Goal: Communication & Community: Answer question/provide support

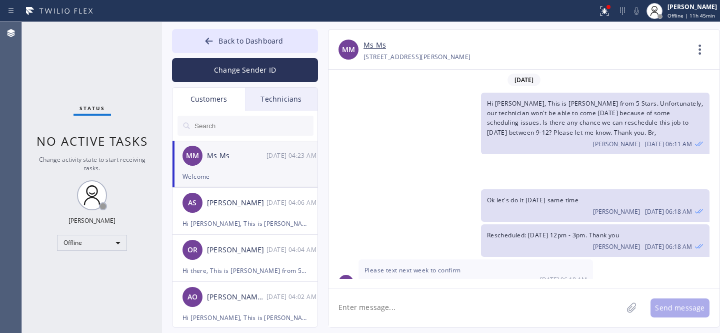
scroll to position [275, 0]
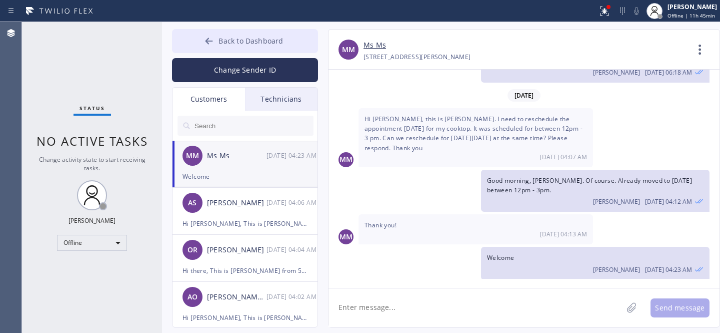
click at [225, 48] on button "Back to Dashboard" at bounding box center [245, 41] width 146 height 24
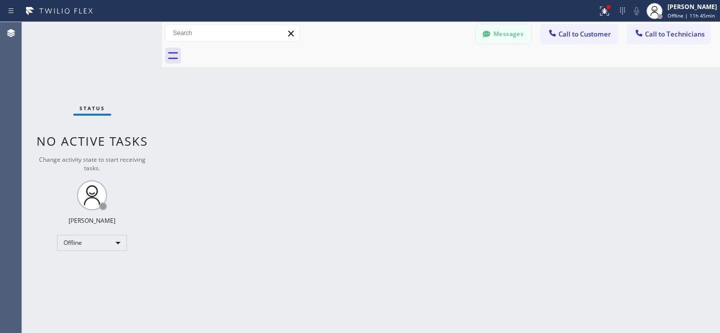
click at [509, 33] on button "Messages" at bounding box center [503, 34] width 55 height 19
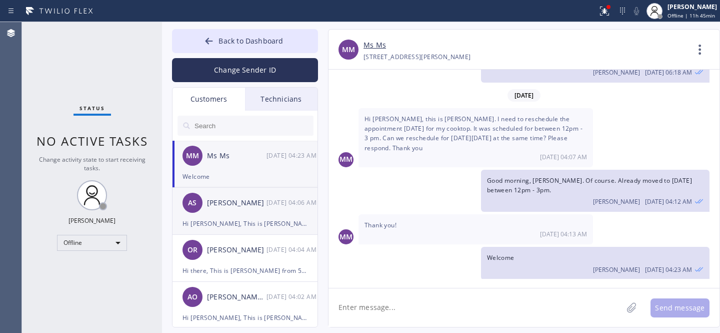
click at [223, 218] on div "Hi [PERSON_NAME], This is [PERSON_NAME] from 5 Stars. Unfortunately, none of ou…" at bounding box center [245, 224] width 125 height 12
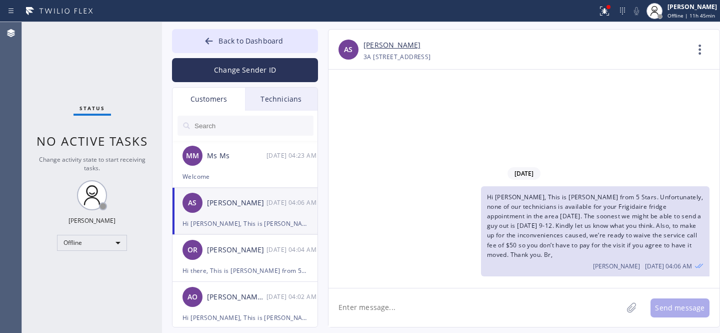
scroll to position [0, 0]
click at [393, 300] on textarea at bounding box center [476, 307] width 294 height 39
type textarea "Any updates?"
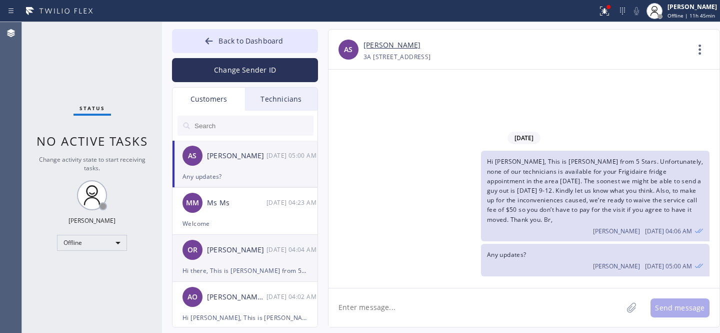
click at [223, 260] on div "OR Oniel Rose 08/29 04:04 AM" at bounding box center [246, 250] width 146 height 30
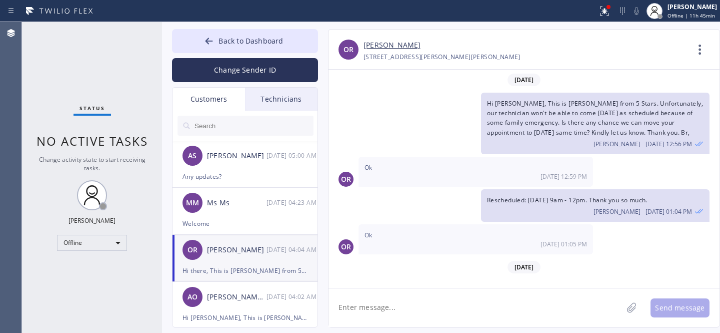
scroll to position [63, 0]
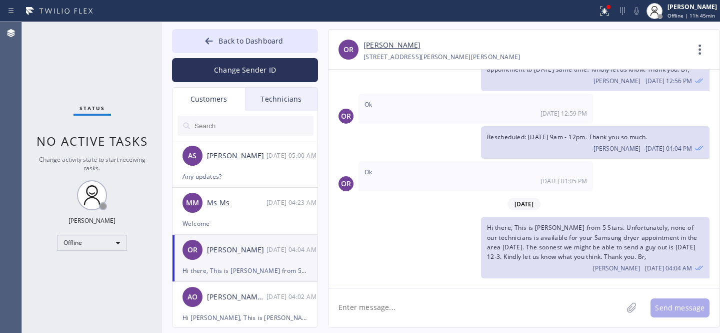
click at [406, 310] on textarea at bounding box center [476, 307] width 294 height 39
type textarea "Any updates?"
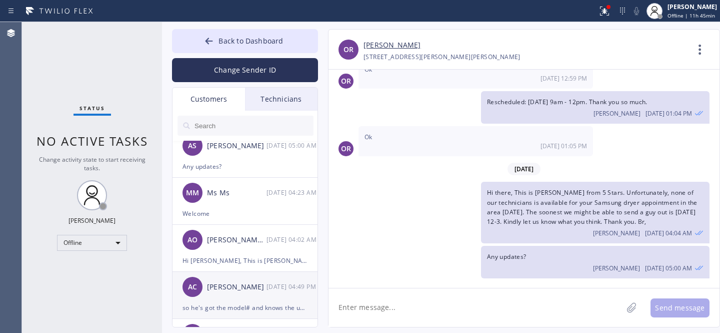
scroll to position [101, 0]
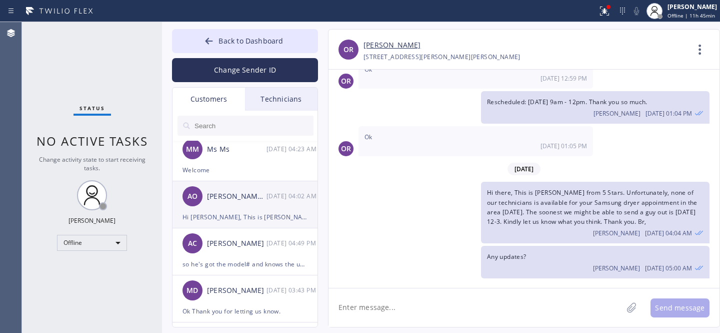
click at [240, 207] on div "AO Adam O'brian 08/29 04:02 AM" at bounding box center [246, 196] width 146 height 30
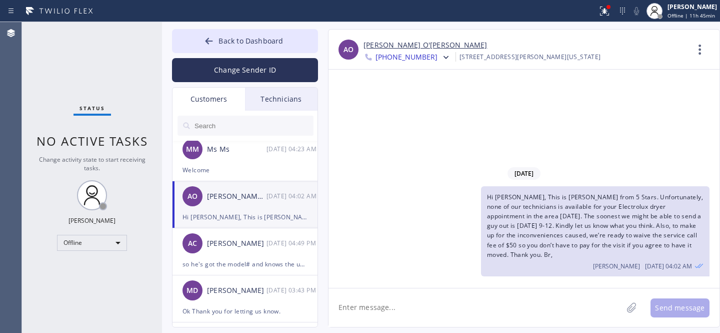
scroll to position [0, 0]
click at [392, 308] on textarea at bounding box center [476, 307] width 294 height 39
type textarea "Any updates?"
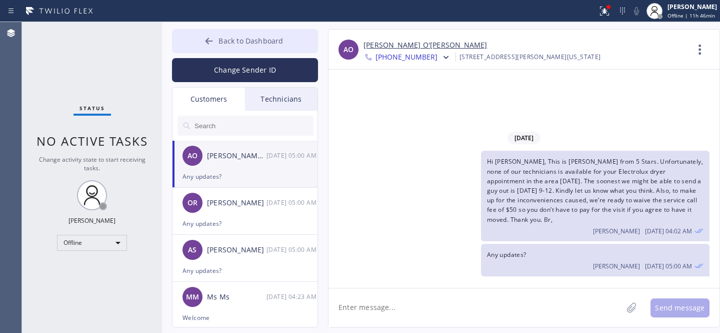
click at [239, 46] on button "Back to Dashboard" at bounding box center [245, 41] width 146 height 24
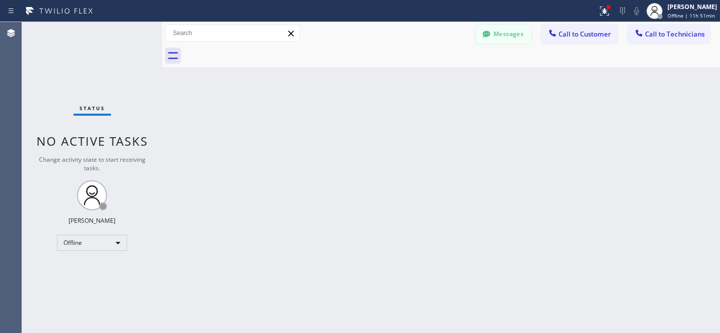
click at [513, 42] on button "Messages" at bounding box center [503, 34] width 55 height 19
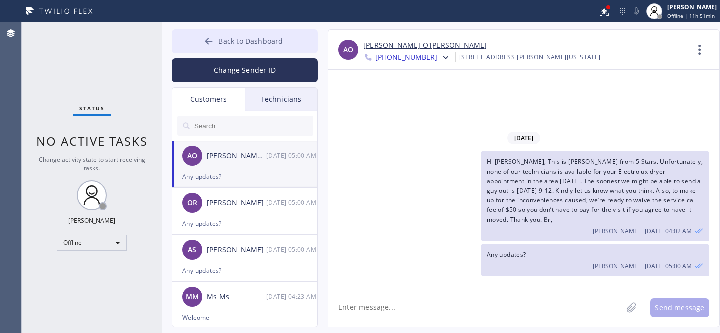
click at [239, 44] on span "Back to Dashboard" at bounding box center [251, 41] width 65 height 10
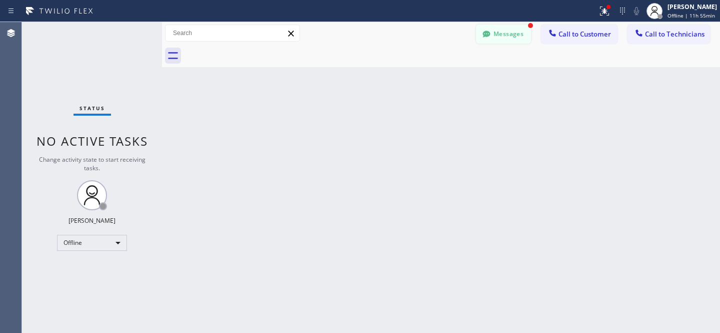
click at [516, 32] on button "Messages" at bounding box center [503, 34] width 55 height 19
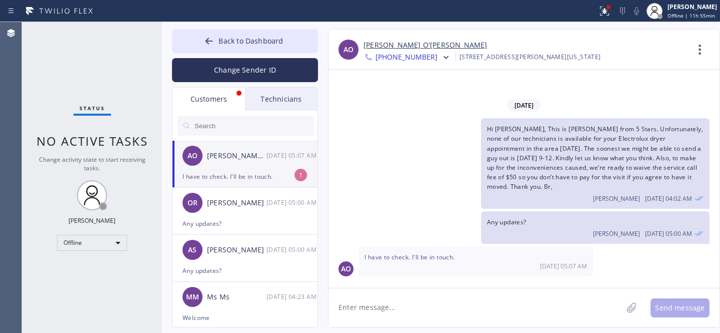
click at [242, 175] on div "I have to check. I'll be in touch." at bounding box center [245, 177] width 125 height 12
click at [371, 312] on textarea at bounding box center [476, 307] width 294 height 39
type textarea "Ok thank you"
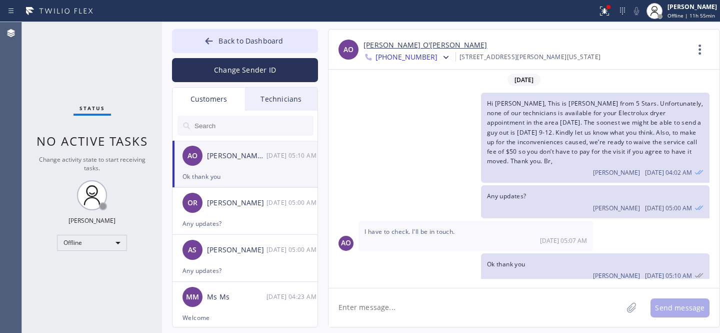
scroll to position [8, 0]
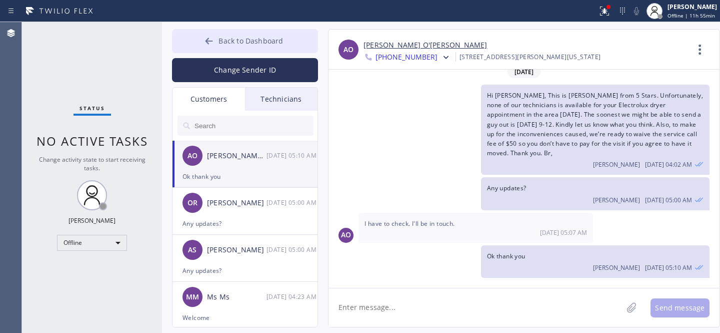
click at [243, 41] on span "Back to Dashboard" at bounding box center [251, 41] width 65 height 10
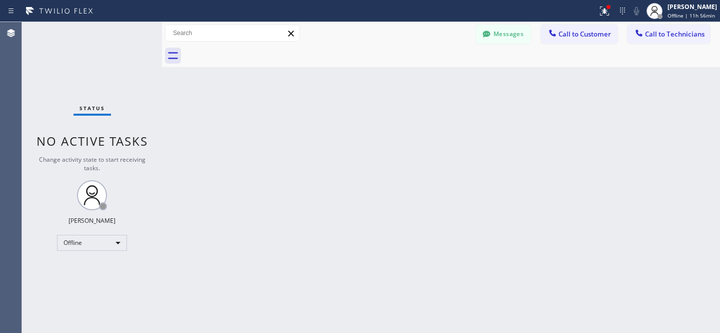
click at [318, 128] on div "Back to Dashboard Change Sender ID Customers Technicians AO Adam O'brian 08/29 …" at bounding box center [441, 177] width 558 height 311
click at [516, 35] on button "Messages" at bounding box center [503, 34] width 55 height 19
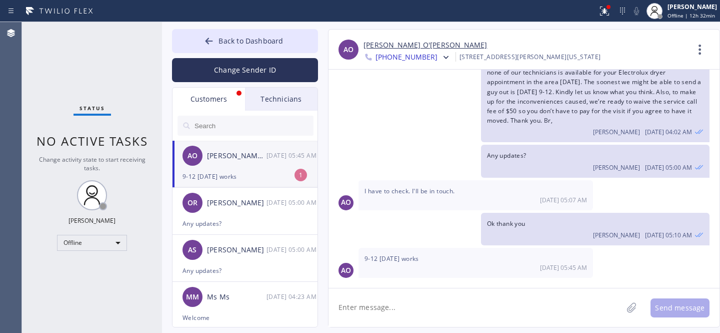
click at [246, 154] on div "[PERSON_NAME] O'[PERSON_NAME]" at bounding box center [237, 156] width 60 height 12
click at [381, 47] on link "[PERSON_NAME] O'[PERSON_NAME]" at bounding box center [426, 46] width 124 height 12
click at [201, 29] on button "Back to Dashboard" at bounding box center [245, 41] width 146 height 24
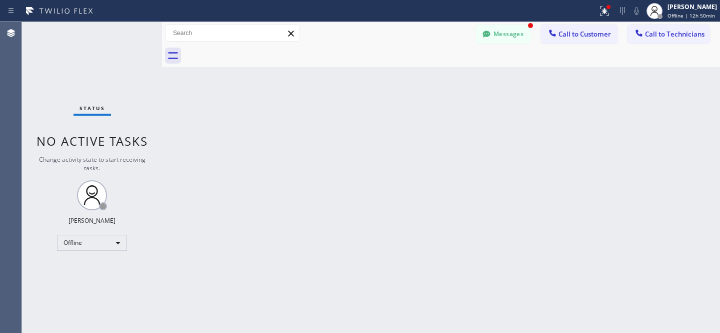
click at [486, 22] on div "Status report Issues detected These issues could affect your workflow. Please c…" at bounding box center [360, 166] width 720 height 333
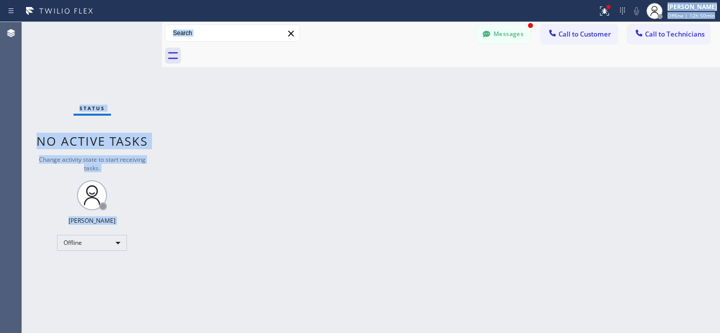
click at [494, 37] on button "Messages" at bounding box center [503, 34] width 55 height 19
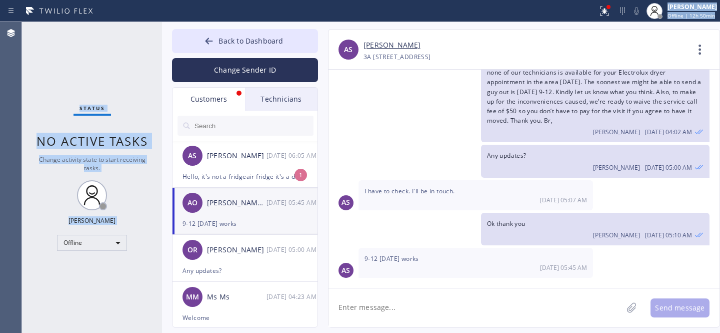
click at [396, 126] on div "Hi Adam, This is Daniel from 5 Stars. Unfortunately, none of our technicians is…" at bounding box center [519, 97] width 381 height 90
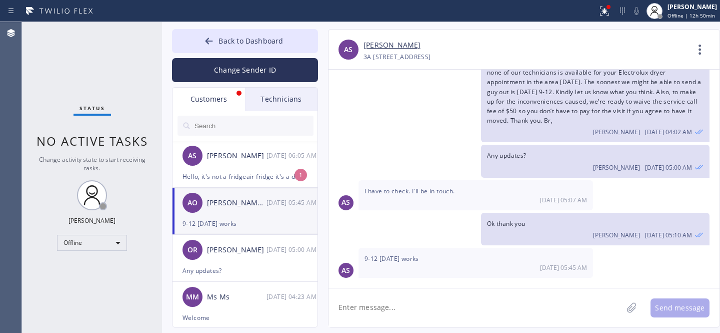
drag, startPoint x: 234, startPoint y: 159, endPoint x: 323, endPoint y: 154, distance: 89.7
click at [234, 159] on div "[PERSON_NAME]" at bounding box center [237, 156] width 60 height 12
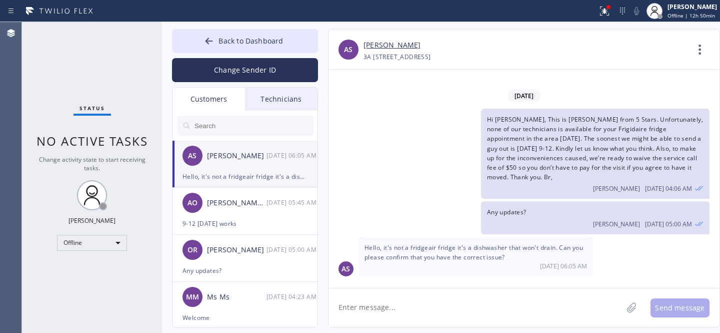
scroll to position [0, 0]
click at [389, 302] on textarea at bounding box center [476, 307] width 294 height 39
type textarea "Yes, It's a dishwasher. Sorry."
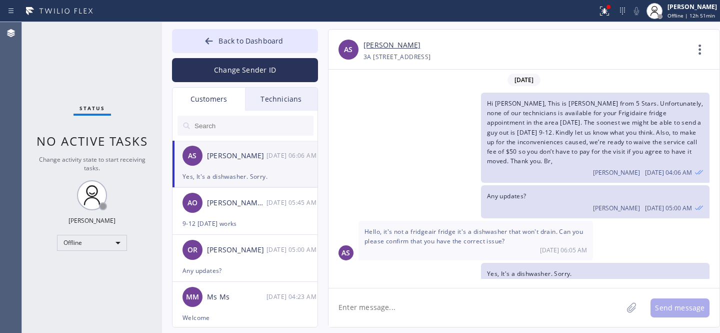
scroll to position [18, 0]
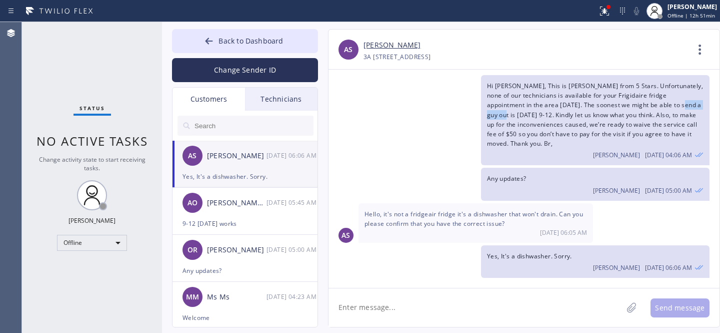
drag, startPoint x: 675, startPoint y: 103, endPoint x: 499, endPoint y: 115, distance: 176.4
click at [499, 115] on span "Hi [PERSON_NAME], This is [PERSON_NAME] from 5 Stars. Unfortunately, none of ou…" at bounding box center [595, 115] width 216 height 66
copy span "un 8/31 9-12"
click at [499, 299] on textarea at bounding box center [476, 307] width 294 height 39
paste textarea "un 8/31 9-12"
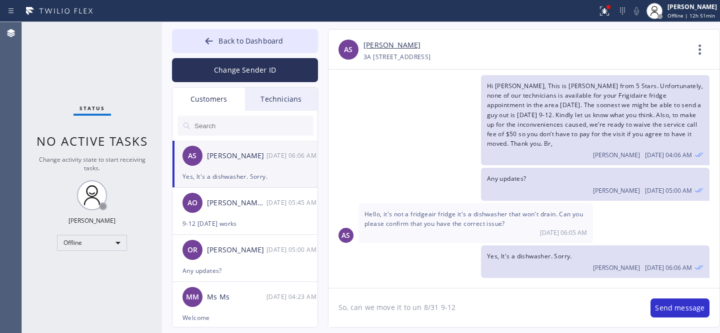
drag, startPoint x: 413, startPoint y: 310, endPoint x: 425, endPoint y: 316, distance: 13.9
click at [413, 310] on textarea "So, can we move it to un 8/31 9-12" at bounding box center [485, 307] width 312 height 39
click at [476, 308] on textarea "So, can we move it to Sun 8/31 9-12" at bounding box center [485, 307] width 312 height 39
type textarea "So, can we move it to [DATE] 9-12?"
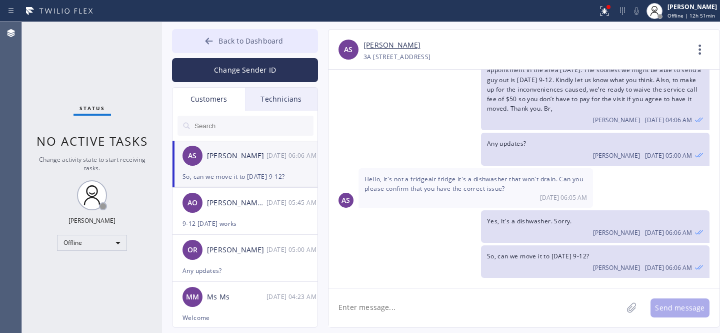
click at [227, 43] on span "Back to Dashboard" at bounding box center [251, 41] width 65 height 10
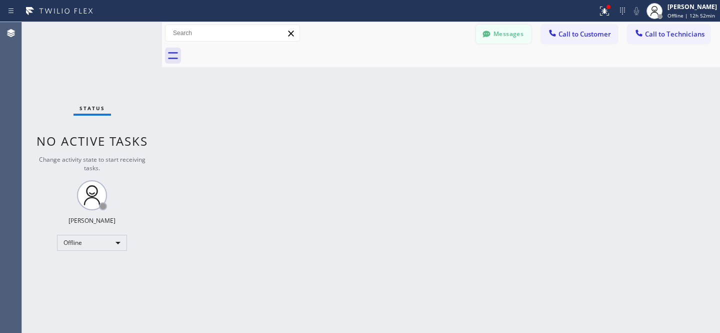
click at [503, 35] on button "Messages" at bounding box center [503, 34] width 55 height 19
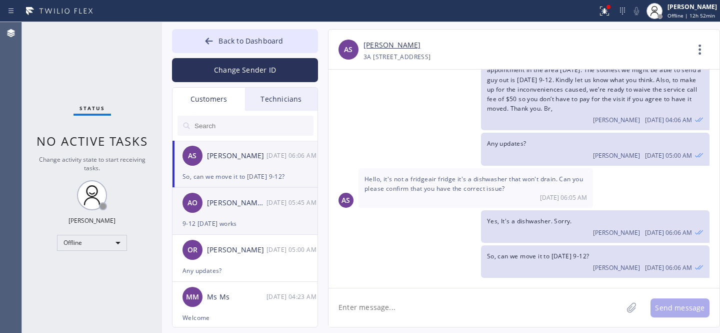
click at [242, 207] on div "[PERSON_NAME] O'[PERSON_NAME]" at bounding box center [237, 203] width 60 height 12
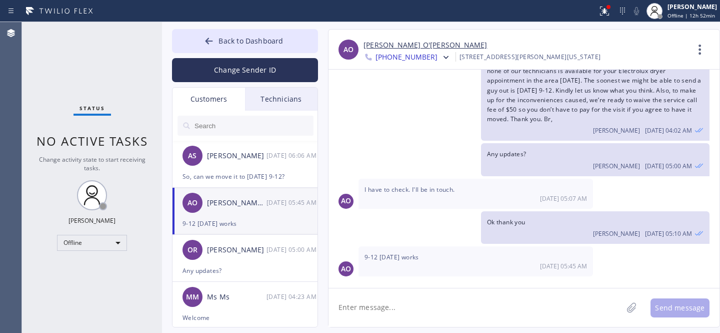
scroll to position [41, 0]
click at [457, 315] on textarea at bounding box center [476, 307] width 294 height 39
type textarea "Ok Thank you"
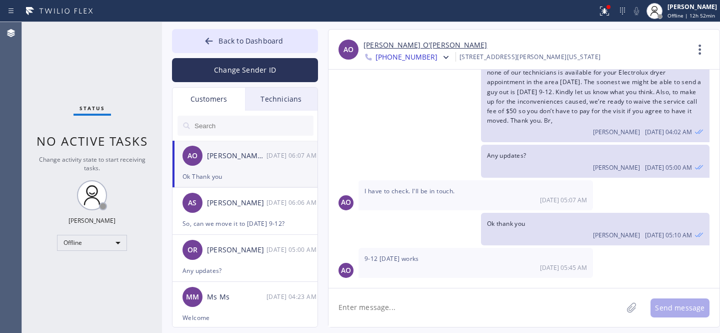
scroll to position [76, 0]
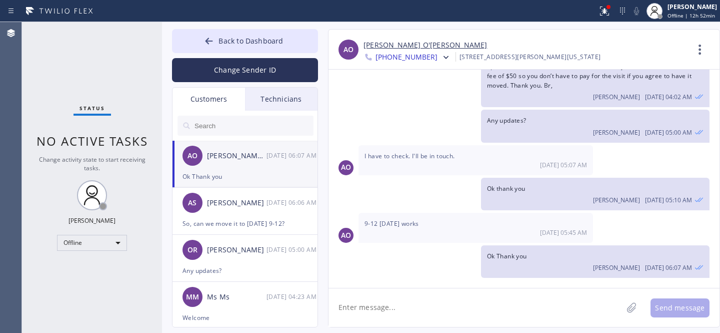
click at [380, 47] on link "[PERSON_NAME] O'[PERSON_NAME]" at bounding box center [426, 46] width 124 height 12
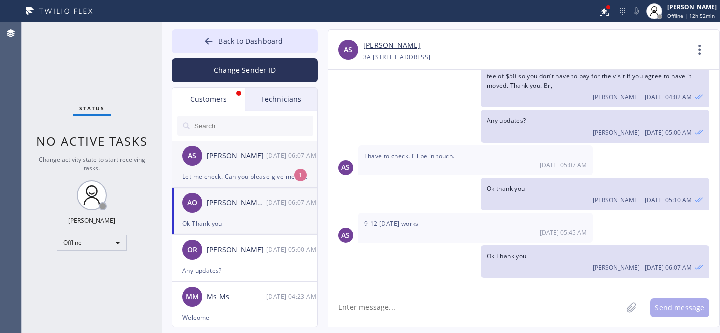
click at [237, 168] on div "AS Avi Steinbach 08/29 06:07 AM" at bounding box center [246, 156] width 146 height 30
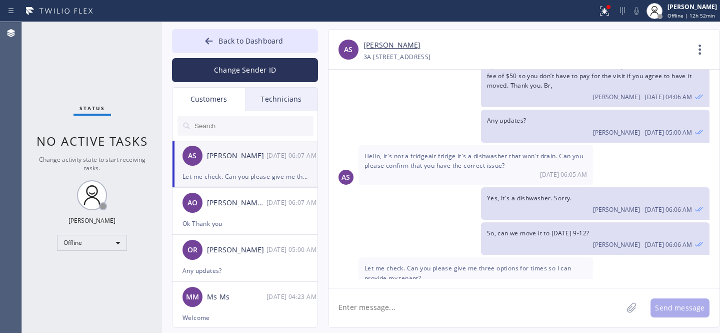
scroll to position [95, 0]
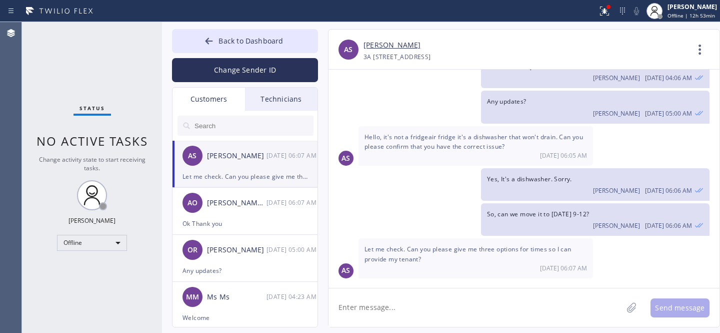
click at [440, 300] on textarea at bounding box center [476, 307] width 294 height 39
type textarea "Sun anytime: 9-12/12-3/10-1/11-2/1-4/2-5/3-6"
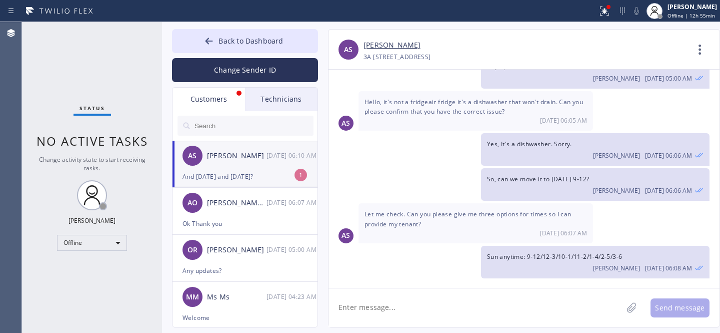
scroll to position [162, 0]
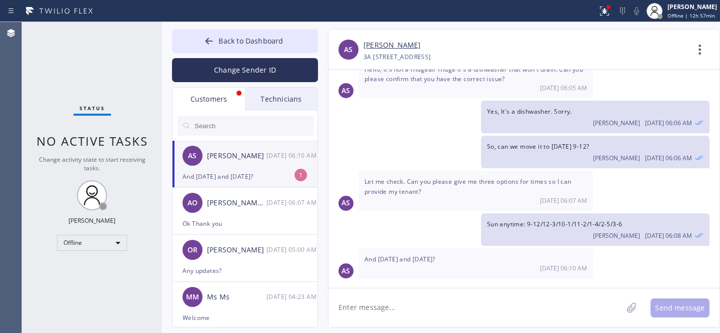
click at [433, 312] on textarea at bounding box center [476, 307] width 294 height 39
type textarea "better"
type textarea "Better Tue then [DATE] is the [DATE]"
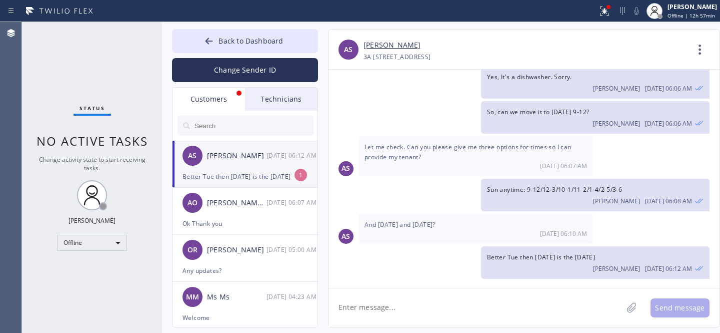
click at [247, 156] on div "[PERSON_NAME]" at bounding box center [237, 156] width 60 height 12
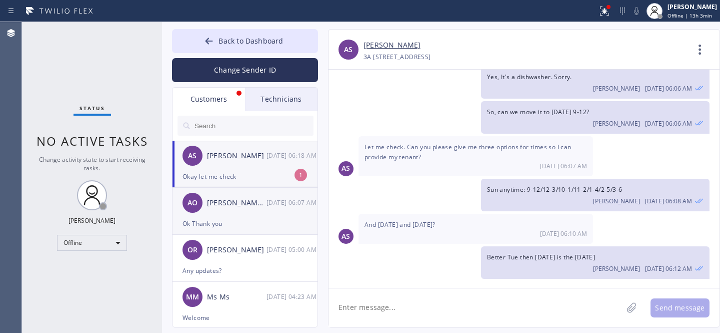
scroll to position [229, 0]
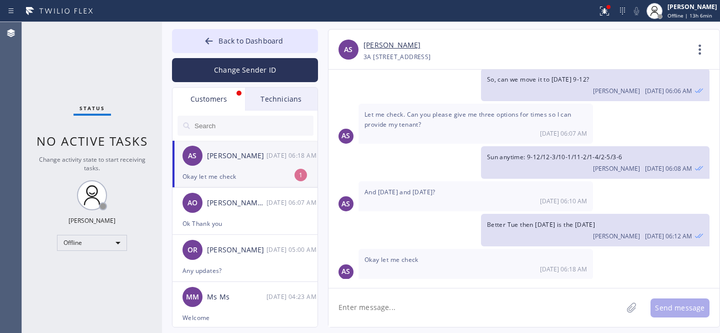
click at [239, 171] on div "Okay let me check" at bounding box center [245, 177] width 125 height 12
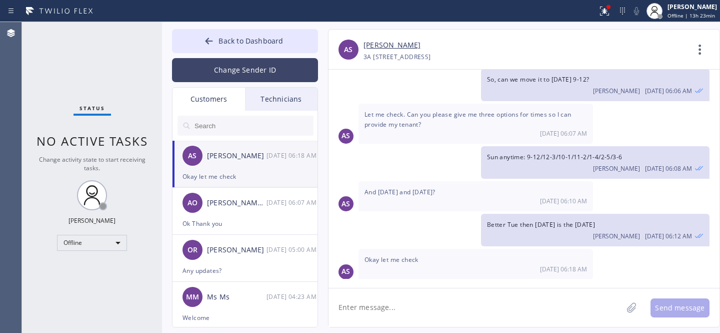
click at [226, 45] on span "Back to Dashboard" at bounding box center [251, 41] width 65 height 10
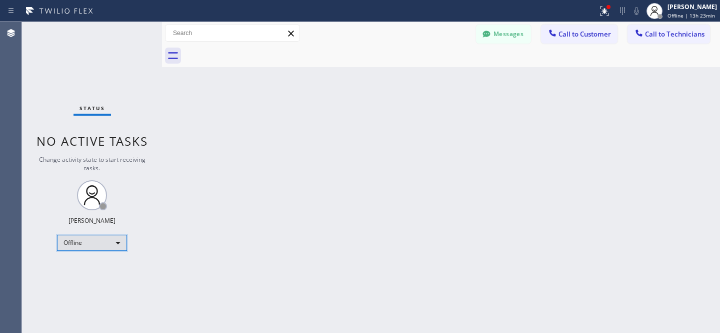
click at [100, 241] on div "Offline" at bounding box center [92, 243] width 70 height 16
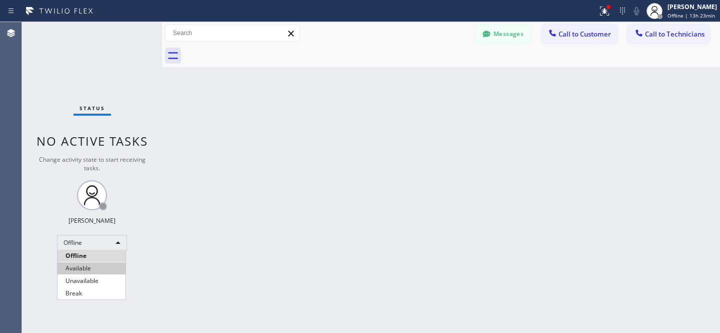
click at [84, 264] on li "Available" at bounding box center [92, 268] width 68 height 12
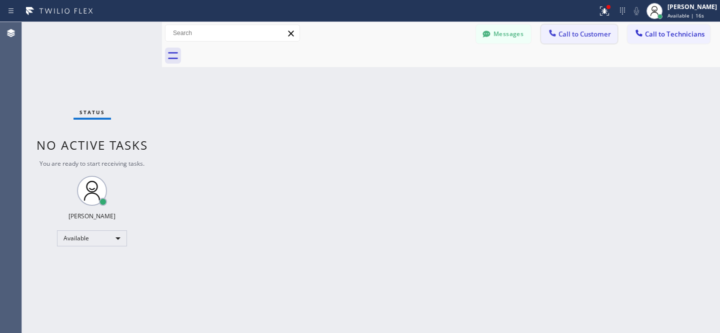
click at [580, 35] on span "Call to Customer" at bounding box center [585, 34] width 53 height 9
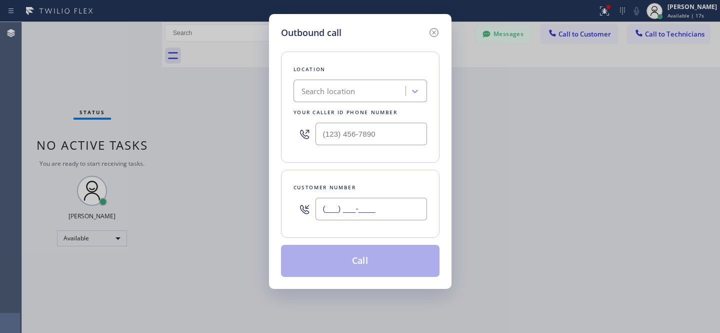
click at [364, 220] on input "(___) ___-____" at bounding box center [372, 209] width 112 height 23
paste input "646) 438-1244"
type input "[PHONE_NUMBER]"
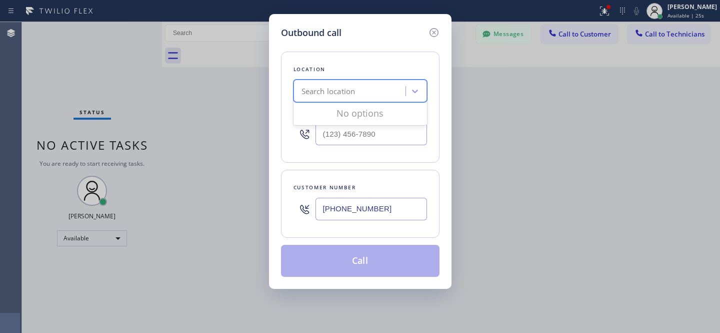
click at [353, 86] on div "Search location" at bounding box center [329, 92] width 54 height 12
paste input "Subzero Repair Professionals"
type input "Subzero Repair Professionals"
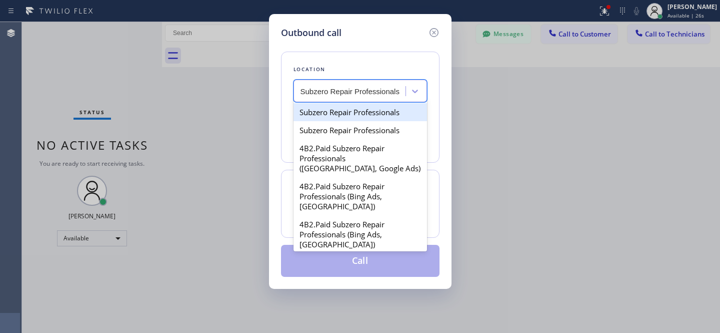
click at [342, 114] on div "Subzero Repair Professionals" at bounding box center [361, 112] width 134 height 18
type input "[PHONE_NUMBER]"
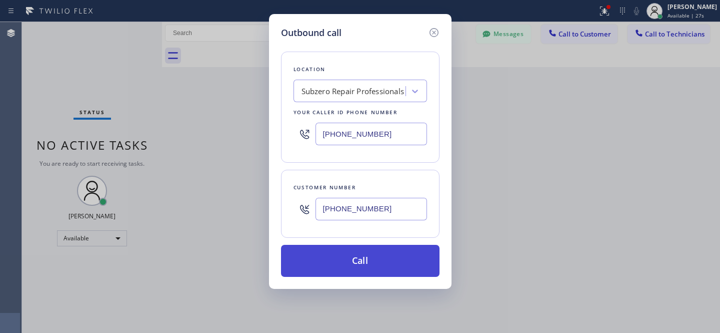
click at [398, 261] on button "Call" at bounding box center [360, 261] width 159 height 32
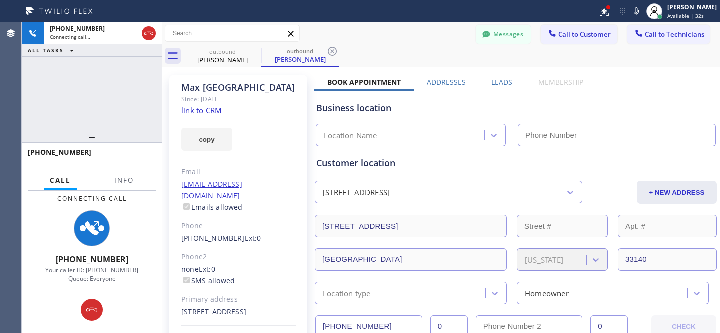
type input "[PHONE_NUMBER]"
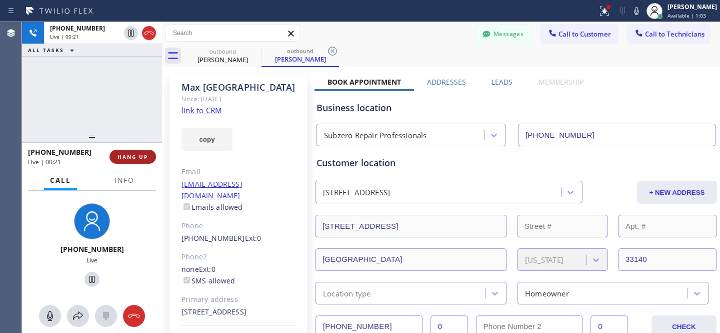
click at [139, 155] on span "HANG UP" at bounding box center [133, 156] width 31 height 7
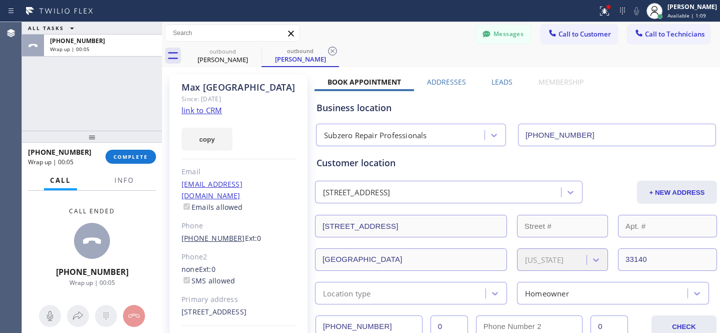
click at [215, 233] on link "[PHONE_NUMBER]" at bounding box center [214, 238] width 64 height 10
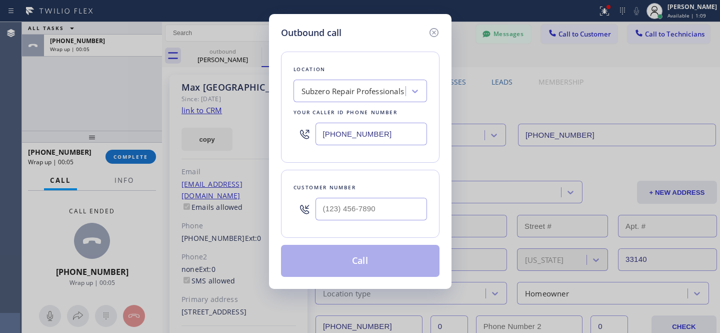
type input "[PHONE_NUMBER]"
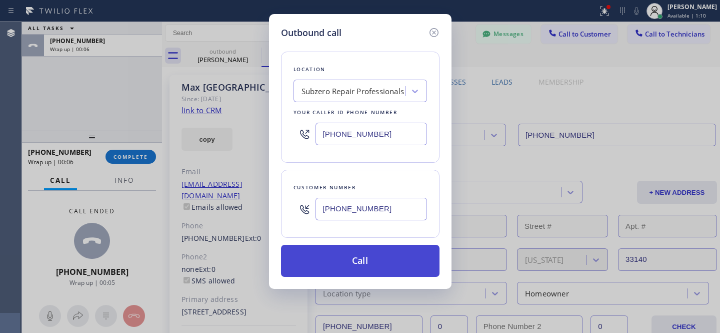
click at [382, 266] on button "Call" at bounding box center [360, 261] width 159 height 32
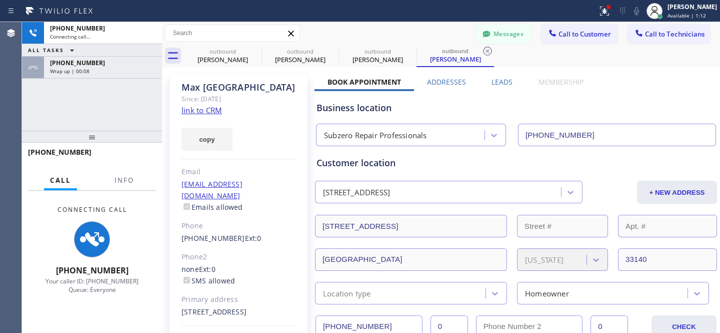
type input "[PHONE_NUMBER]"
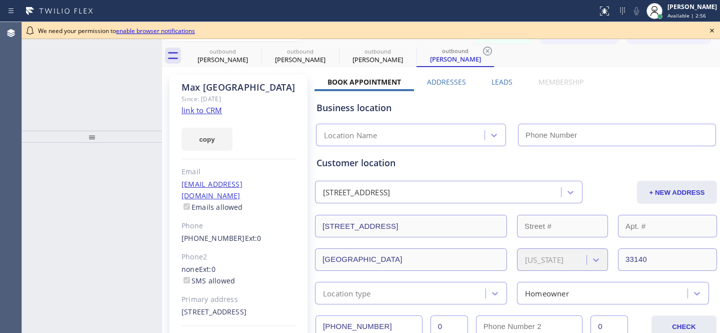
type input "[PHONE_NUMBER]"
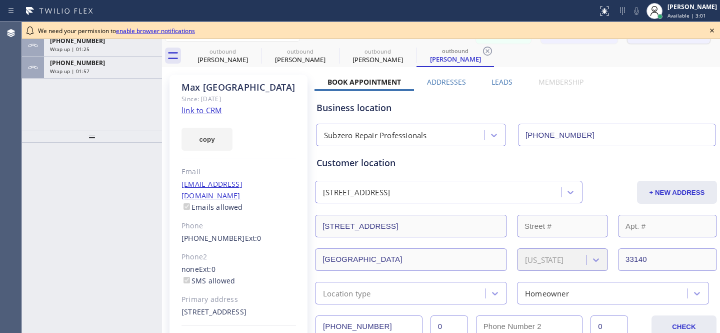
drag, startPoint x: 714, startPoint y: 32, endPoint x: 668, endPoint y: 41, distance: 47.4
click at [714, 32] on icon at bounding box center [712, 31] width 12 height 12
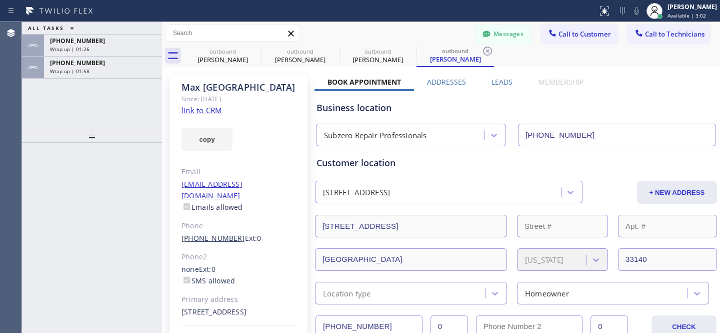
click at [211, 233] on link "[PHONE_NUMBER]" at bounding box center [214, 238] width 64 height 10
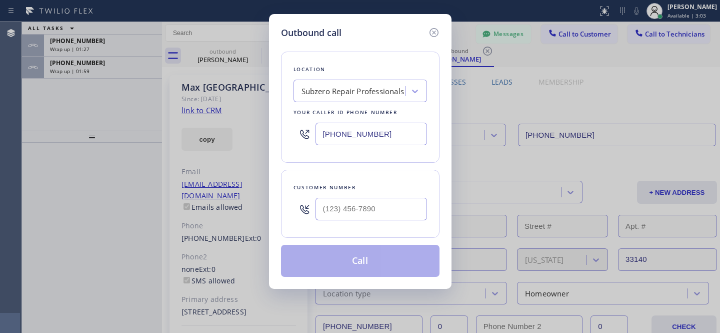
type input "[PHONE_NUMBER]"
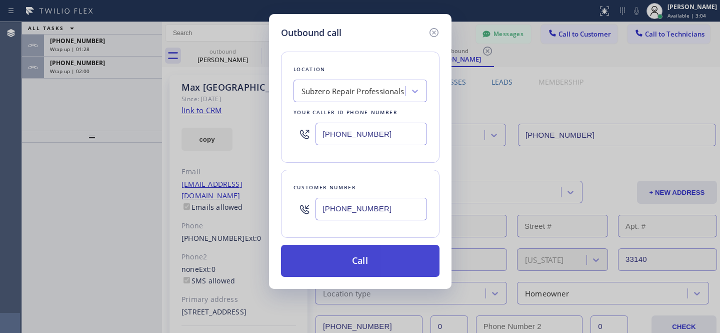
click at [373, 254] on button "Call" at bounding box center [360, 261] width 159 height 32
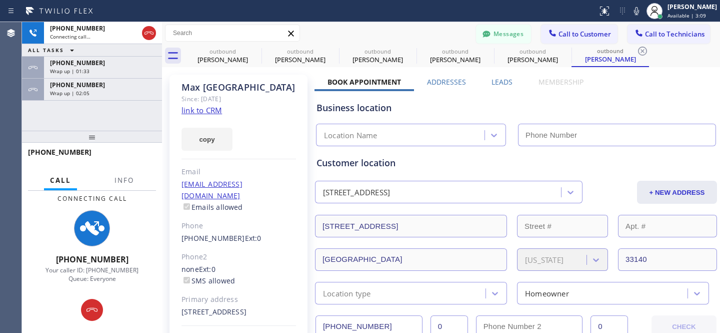
type input "[PHONE_NUMBER]"
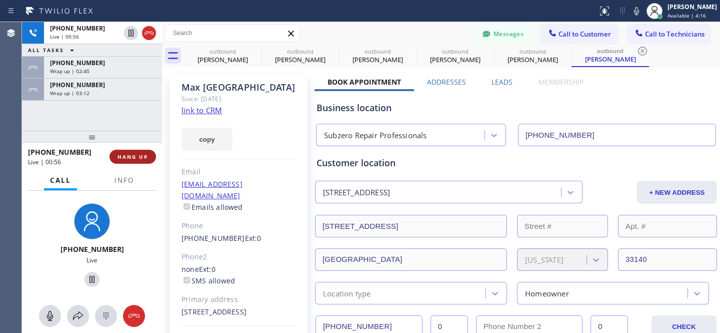
click at [145, 161] on button "HANG UP" at bounding box center [133, 157] width 47 height 14
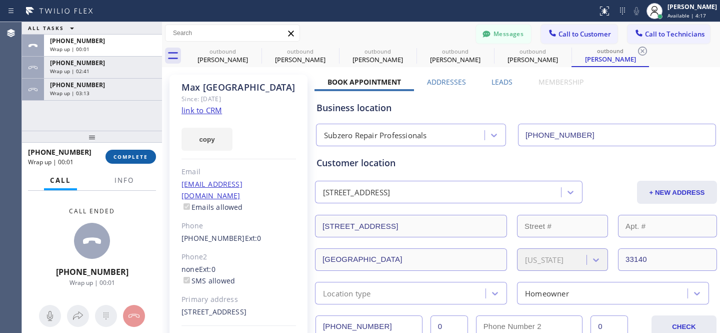
click at [143, 159] on span "COMPLETE" at bounding box center [131, 156] width 35 height 7
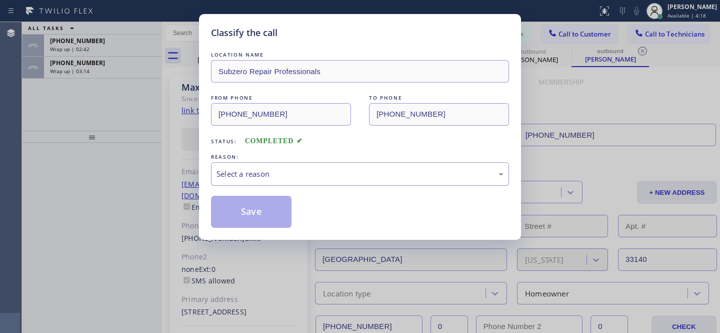
click at [382, 179] on div "Select a reason" at bounding box center [360, 174] width 287 height 12
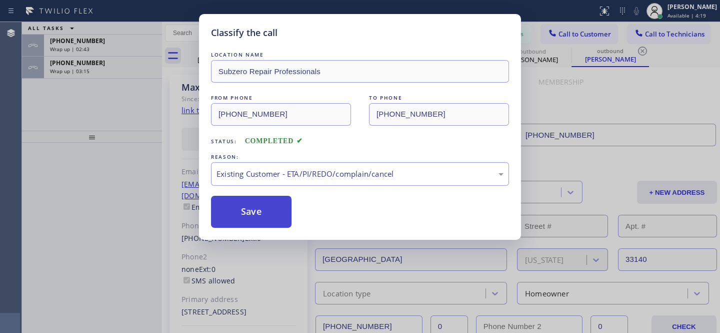
click at [281, 216] on button "Save" at bounding box center [251, 212] width 81 height 32
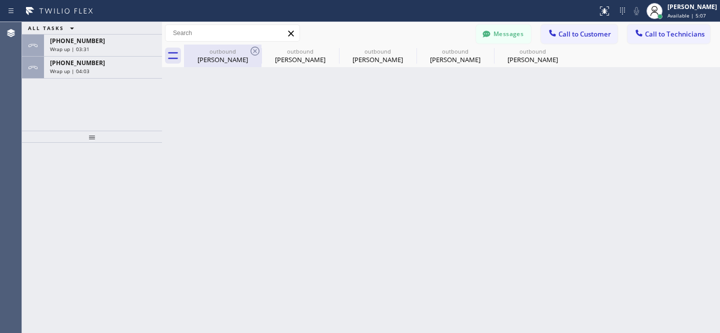
click at [233, 56] on div "[PERSON_NAME]" at bounding box center [223, 59] width 76 height 9
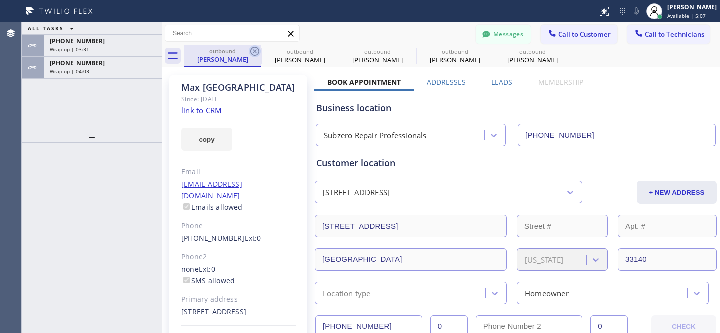
click at [256, 51] on icon at bounding box center [255, 51] width 12 height 12
click at [0, 0] on icon at bounding box center [0, 0] width 0 height 0
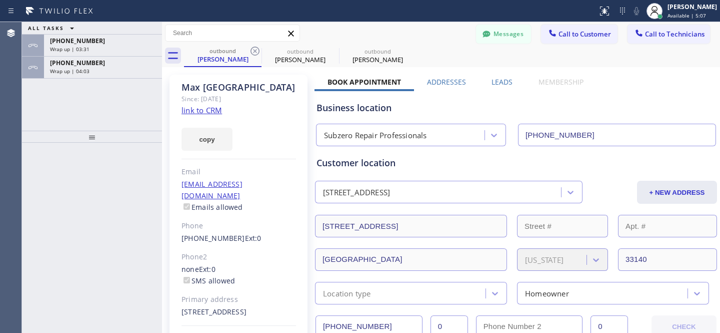
click at [256, 51] on icon at bounding box center [255, 51] width 12 height 12
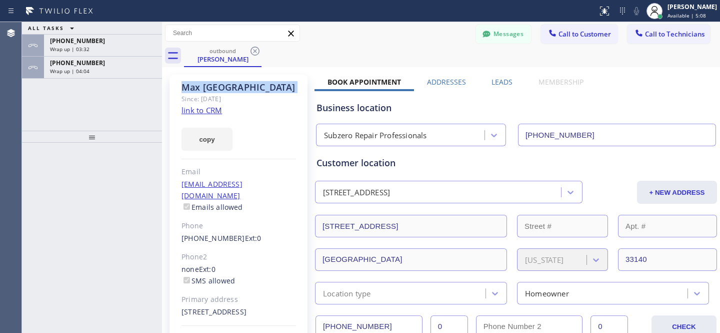
click at [256, 51] on icon at bounding box center [255, 51] width 12 height 12
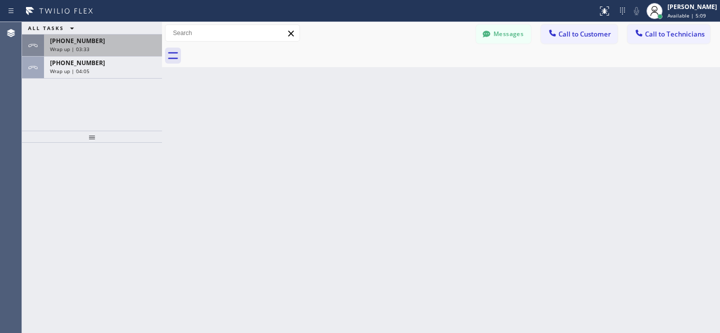
click at [108, 44] on div "[PHONE_NUMBER]" at bounding box center [103, 41] width 106 height 9
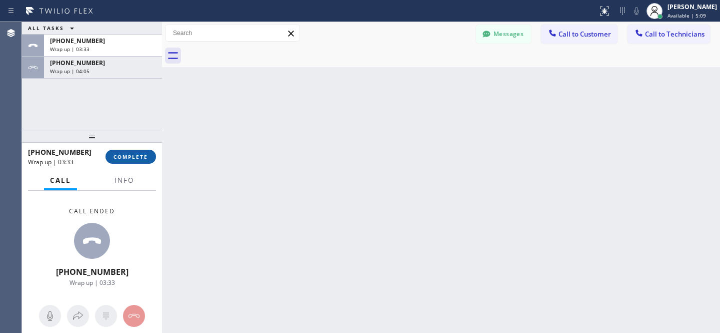
click at [142, 159] on span "COMPLETE" at bounding box center [131, 156] width 35 height 7
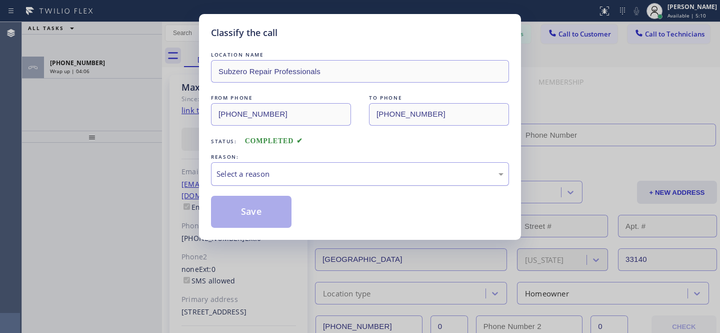
type input "[PHONE_NUMBER]"
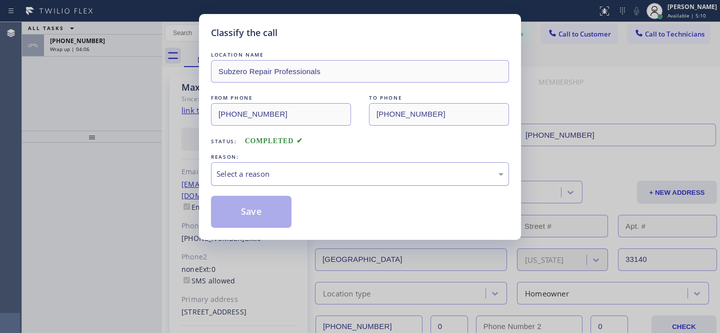
click at [290, 183] on div "Select a reason" at bounding box center [360, 174] width 298 height 24
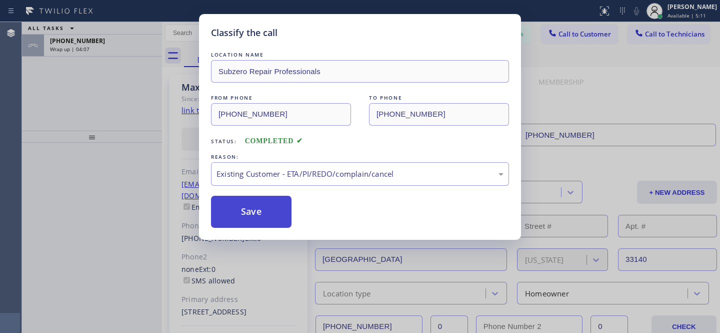
click at [267, 219] on button "Save" at bounding box center [251, 212] width 81 height 32
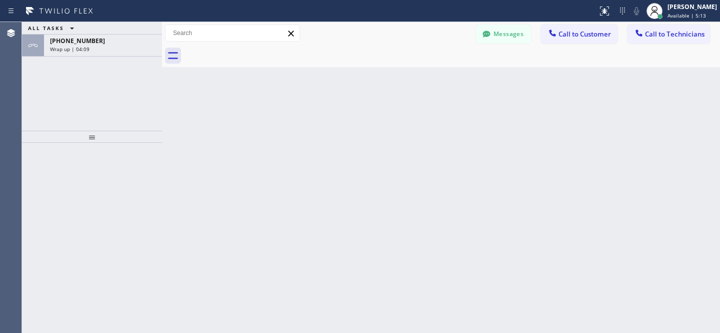
drag, startPoint x: 108, startPoint y: 46, endPoint x: 120, endPoint y: 59, distance: 17.0
click at [109, 46] on div "Wrap up | 04:09" at bounding box center [103, 49] width 106 height 7
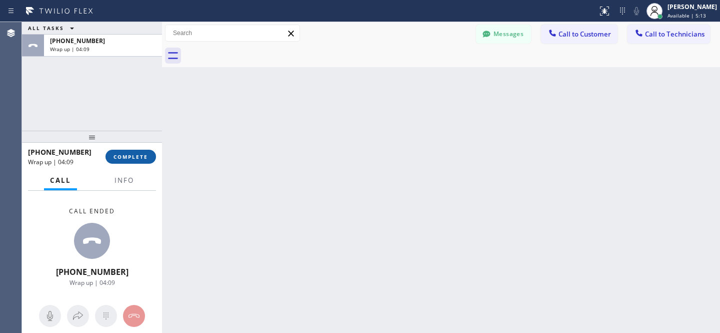
click at [133, 159] on span "COMPLETE" at bounding box center [131, 156] width 35 height 7
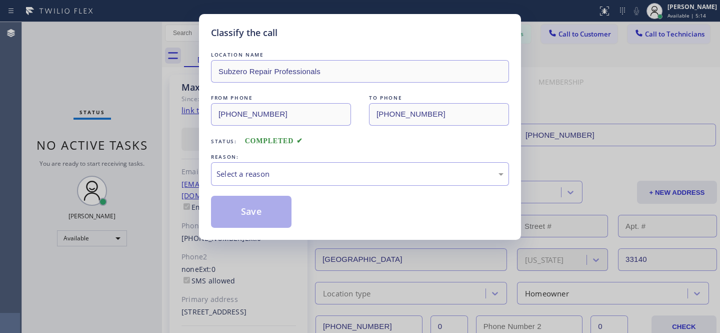
type input "[PHONE_NUMBER]"
click at [265, 177] on div "Select a reason" at bounding box center [360, 174] width 287 height 12
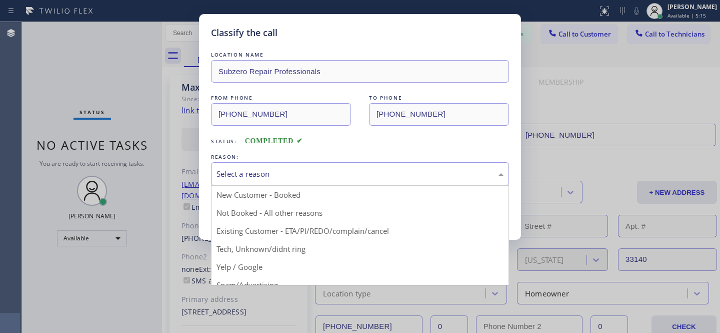
click at [253, 211] on button "Save" at bounding box center [251, 212] width 81 height 32
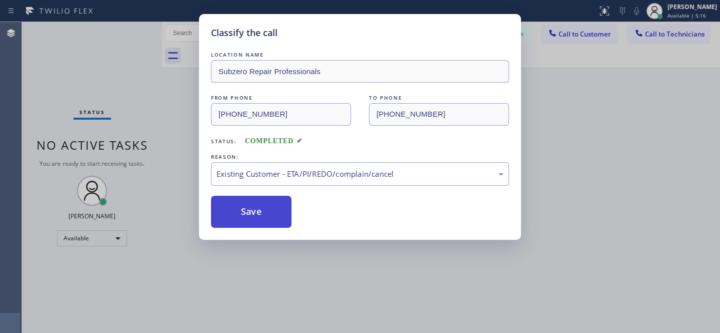
click at [253, 209] on button "Save" at bounding box center [251, 212] width 81 height 32
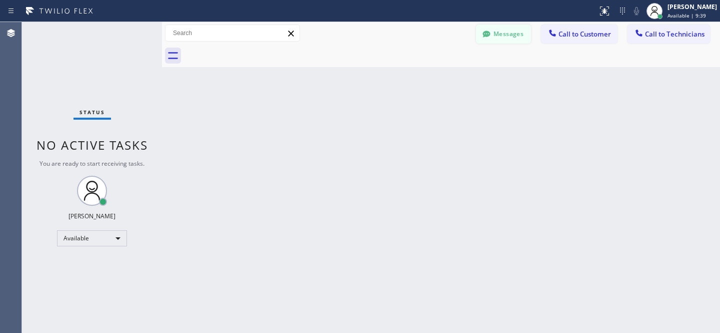
click at [508, 29] on button "Messages" at bounding box center [503, 34] width 55 height 19
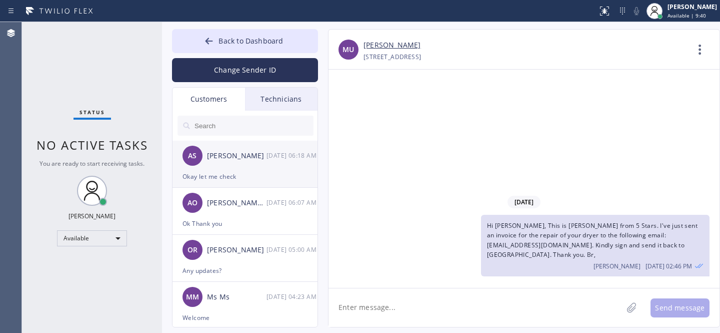
click at [241, 172] on div "Okay let me check" at bounding box center [245, 177] width 125 height 12
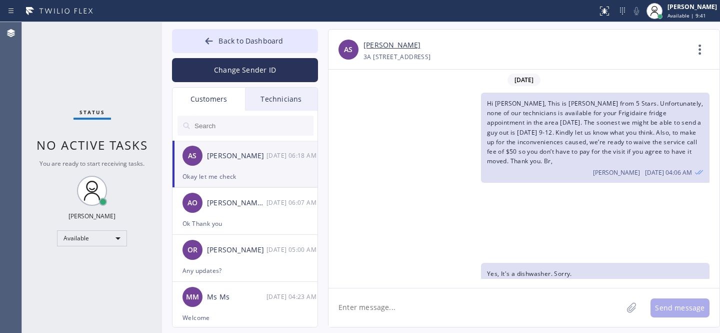
scroll to position [229, 0]
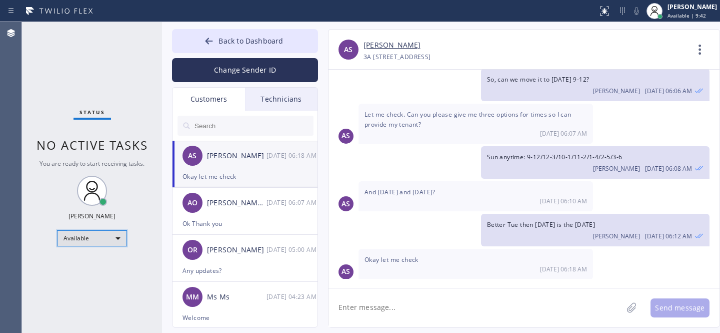
click at [92, 240] on div "Available" at bounding box center [92, 238] width 70 height 16
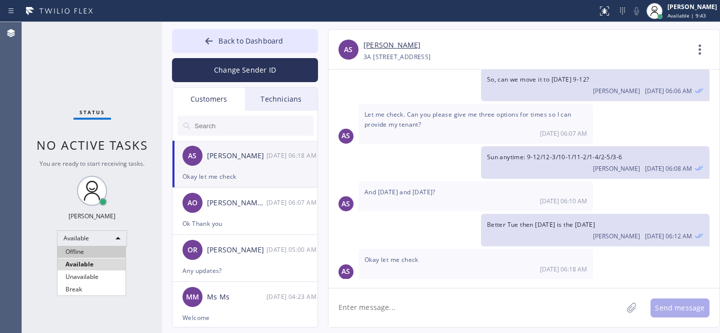
click at [84, 251] on li "Offline" at bounding box center [92, 252] width 68 height 12
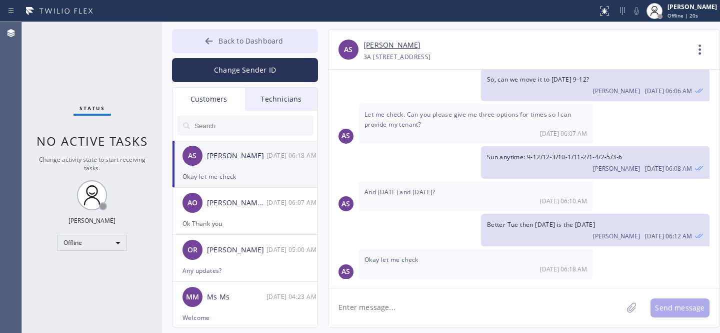
click at [223, 34] on button "Back to Dashboard" at bounding box center [245, 41] width 146 height 24
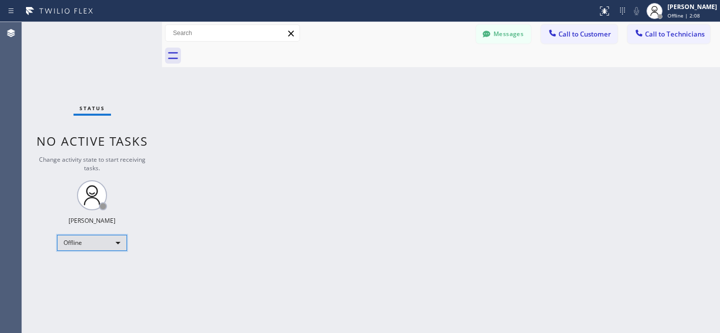
click at [86, 235] on div "Offline" at bounding box center [92, 243] width 70 height 16
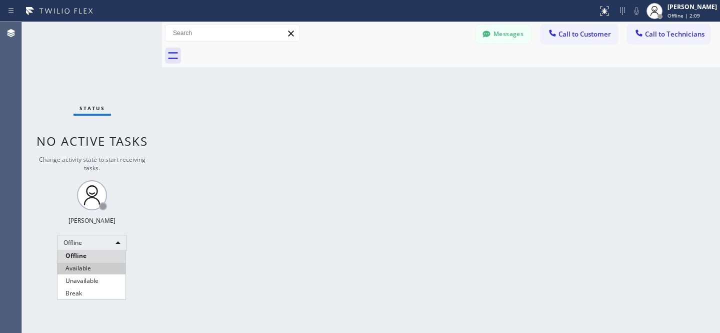
click at [87, 271] on li "Available" at bounding box center [92, 268] width 68 height 12
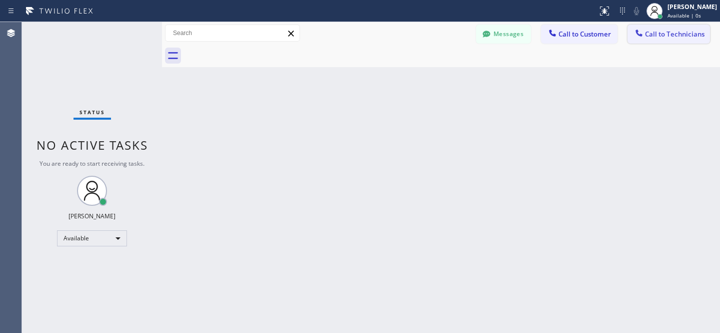
click at [665, 33] on span "Call to Technicians" at bounding box center [675, 34] width 60 height 9
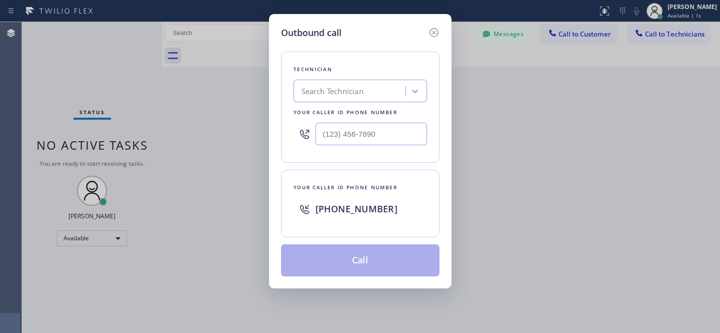
click at [329, 101] on div "Search Technician" at bounding box center [361, 91] width 134 height 23
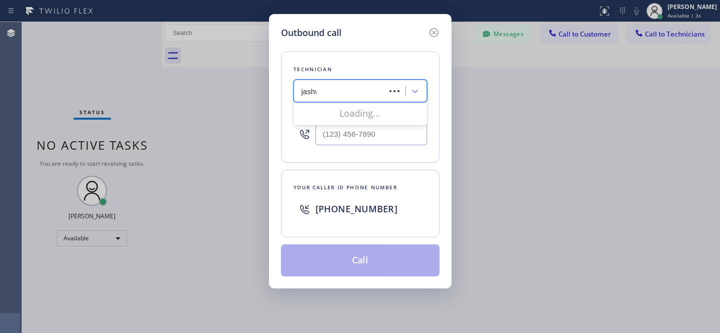
type input "jashwa"
click at [325, 117] on div "[PERSON_NAME]" at bounding box center [361, 112] width 134 height 18
type input "[PHONE_NUMBER]"
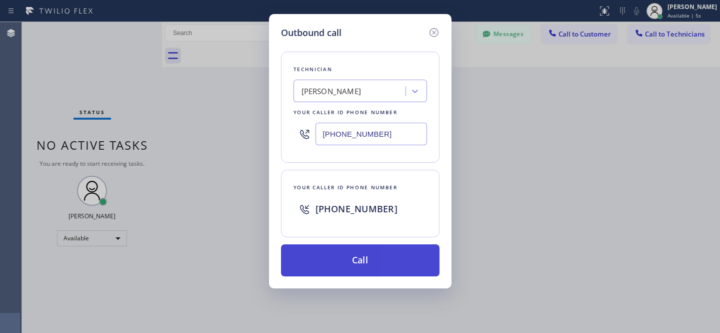
click at [386, 264] on button "Call" at bounding box center [360, 260] width 159 height 32
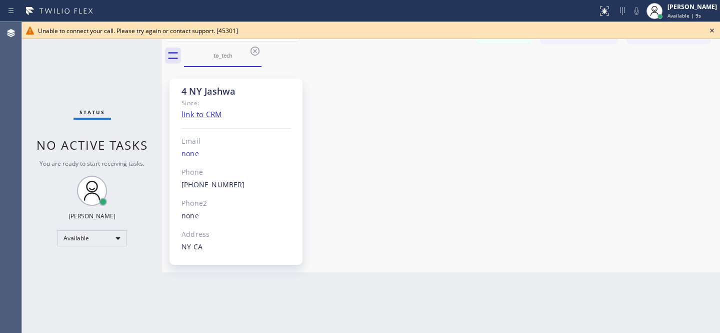
type input "[PHONE_NUMBER]"
click at [716, 30] on icon at bounding box center [712, 31] width 12 height 12
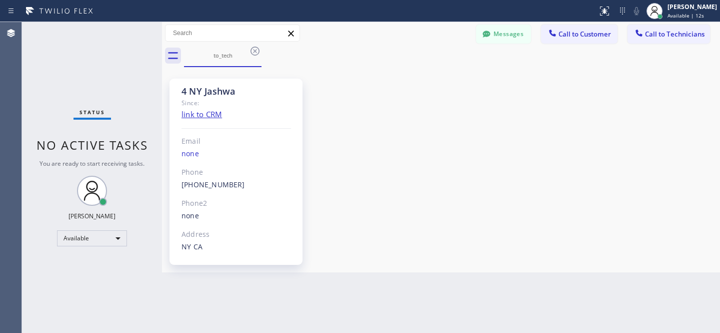
click at [211, 189] on link "[PHONE_NUMBER]" at bounding box center [214, 185] width 64 height 10
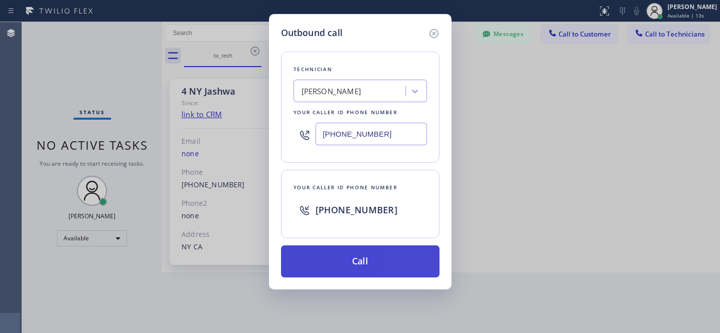
click at [363, 264] on button "Call" at bounding box center [360, 261] width 159 height 32
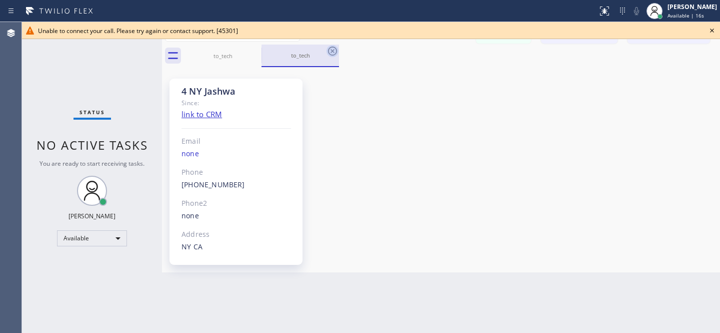
click at [335, 54] on icon at bounding box center [332, 51] width 9 height 9
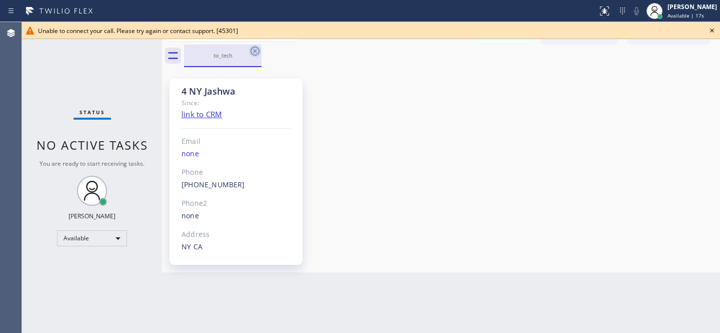
click at [256, 54] on icon at bounding box center [255, 51] width 12 height 12
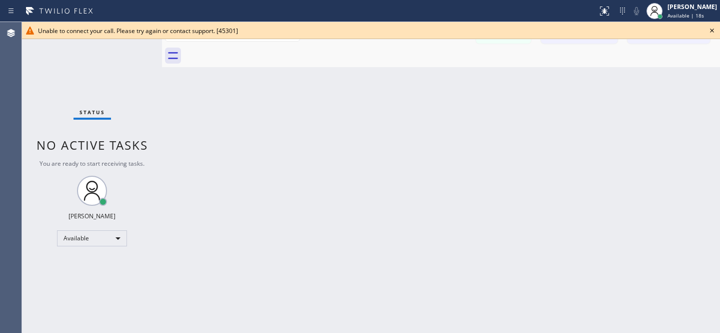
click at [715, 32] on icon at bounding box center [712, 31] width 12 height 12
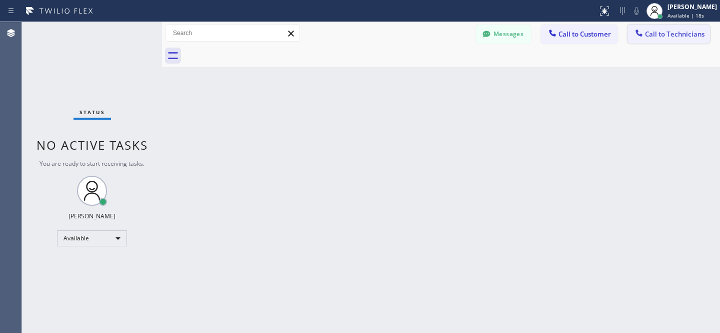
click at [653, 39] on button "Call to Technicians" at bounding box center [669, 34] width 83 height 19
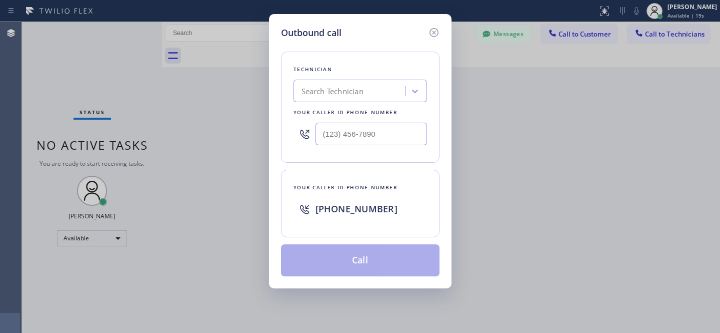
click at [337, 86] on div "Search Technician" at bounding box center [333, 92] width 62 height 12
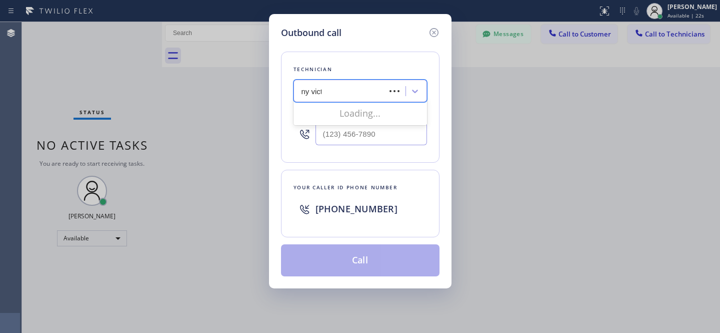
type input "ny [PERSON_NAME]"
click at [322, 108] on div "Vitalii Bystriakov" at bounding box center [361, 112] width 134 height 18
type input "[PHONE_NUMBER]"
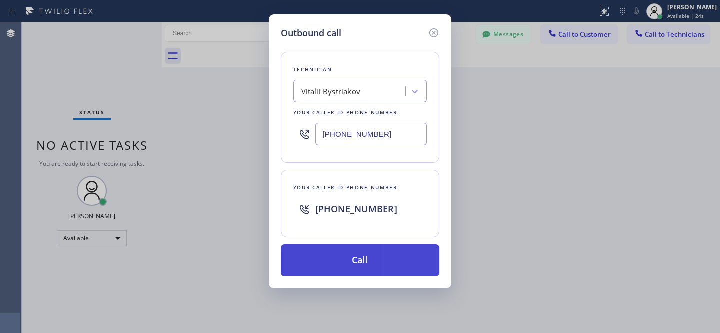
click at [372, 256] on button "Call" at bounding box center [360, 260] width 159 height 32
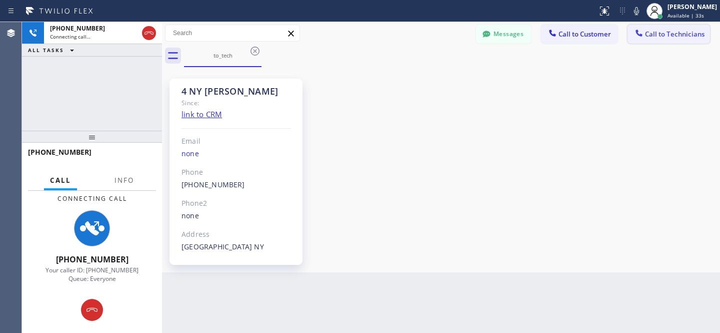
click at [650, 33] on span "Call to Technicians" at bounding box center [675, 34] width 60 height 9
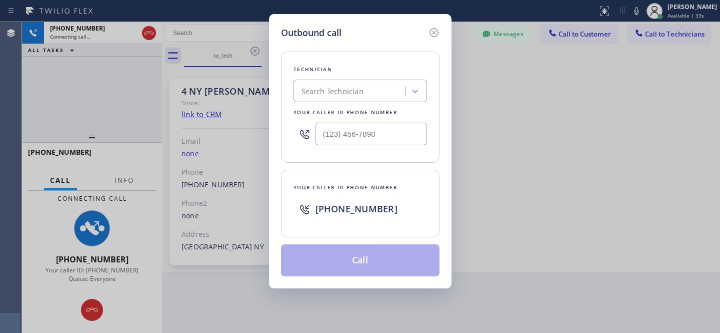
click at [342, 89] on div "Search Technician" at bounding box center [333, 92] width 62 height 12
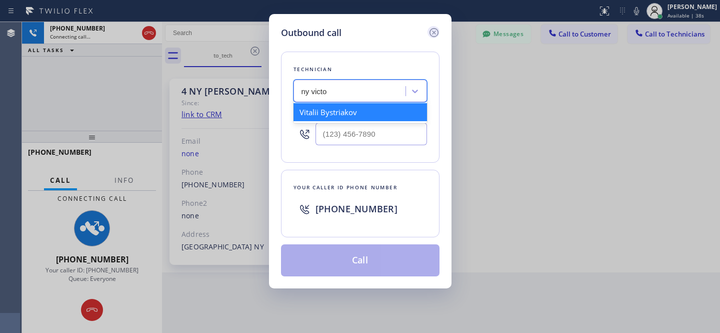
type input "ny victo"
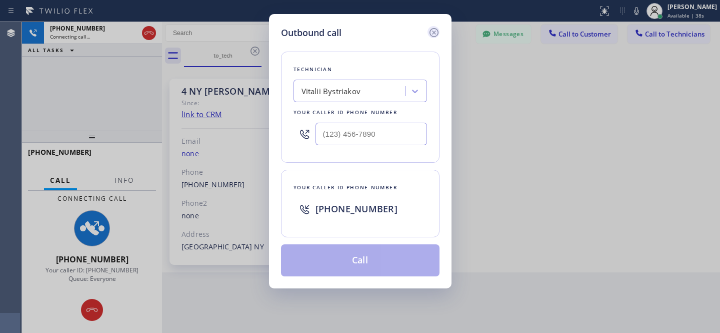
click at [434, 34] on icon at bounding box center [434, 33] width 12 height 12
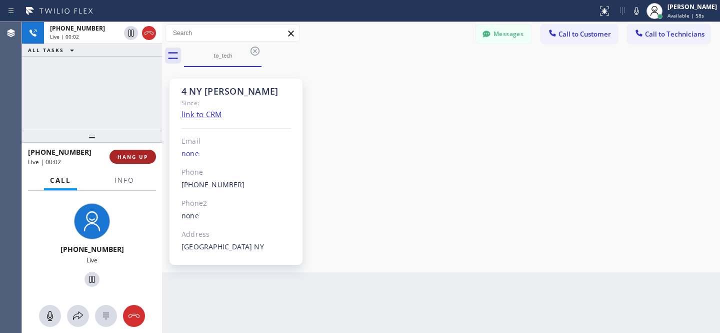
click at [136, 157] on span "HANG UP" at bounding box center [133, 156] width 31 height 7
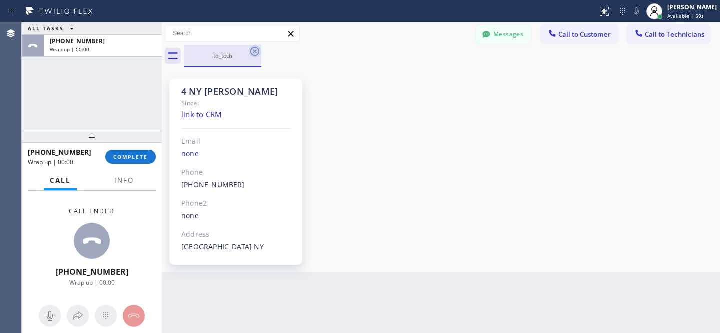
click at [252, 50] on icon at bounding box center [255, 51] width 12 height 12
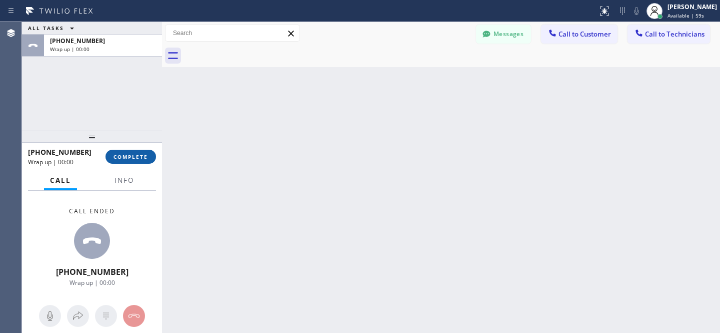
click at [145, 161] on button "COMPLETE" at bounding box center [131, 157] width 51 height 14
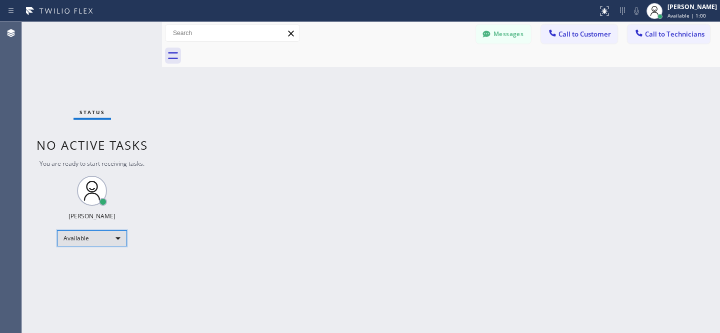
click at [87, 237] on div "Available" at bounding box center [92, 238] width 70 height 16
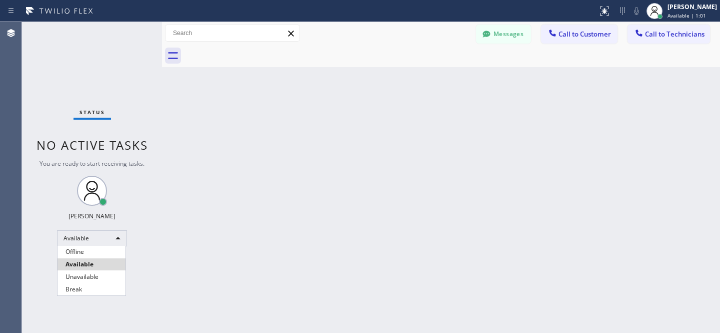
drag, startPoint x: 86, startPoint y: 251, endPoint x: 126, endPoint y: 241, distance: 41.1
click at [86, 250] on li "Offline" at bounding box center [92, 252] width 68 height 12
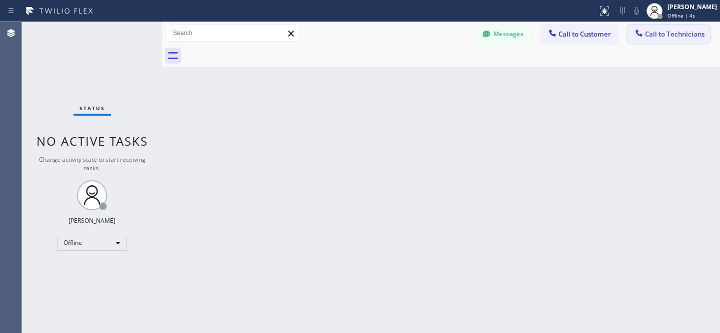
click at [668, 37] on span "Call to Technicians" at bounding box center [675, 34] width 60 height 9
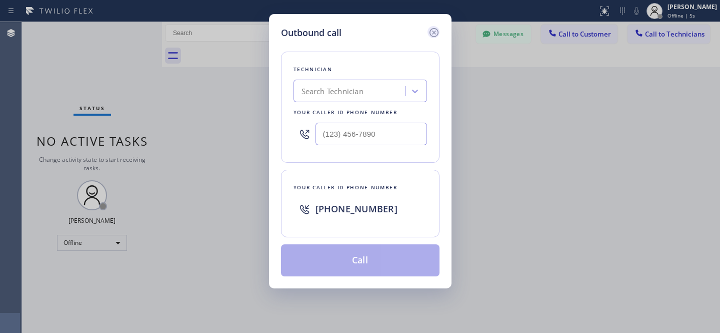
click at [436, 29] on icon at bounding box center [434, 33] width 12 height 12
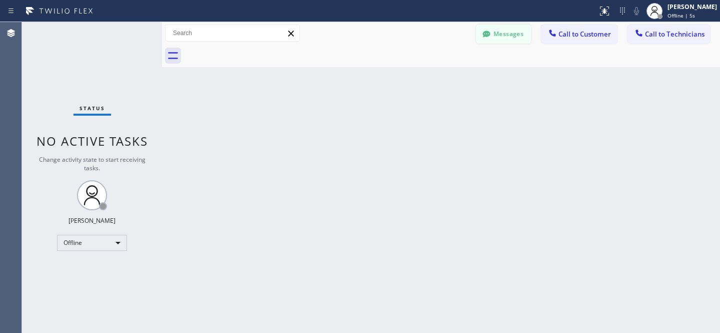
click at [504, 31] on button "Messages" at bounding box center [503, 34] width 55 height 19
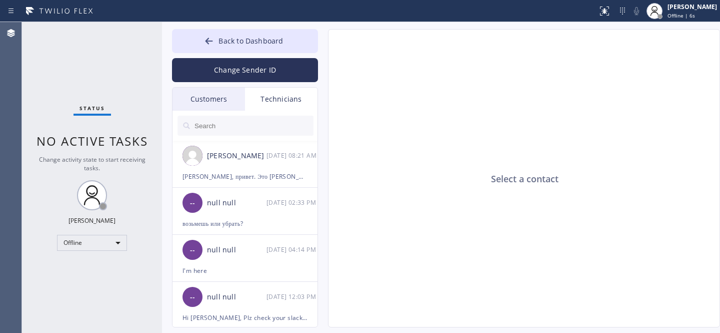
click at [243, 125] on input "text" at bounding box center [254, 126] width 120 height 20
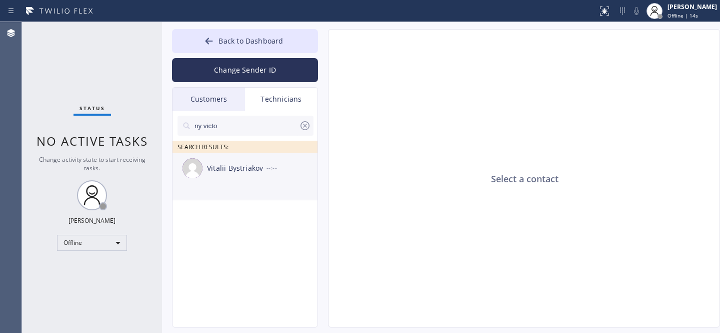
type input "ny victo"
click at [225, 176] on div "Vitalii Bystriakov --:--" at bounding box center [246, 168] width 146 height 30
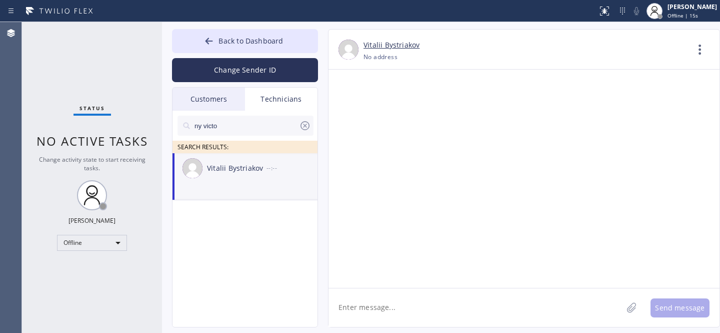
click at [405, 307] on textarea at bounding box center [476, 307] width 294 height 39
type textarea "Виталий, доброе утро. Это Дэниел"
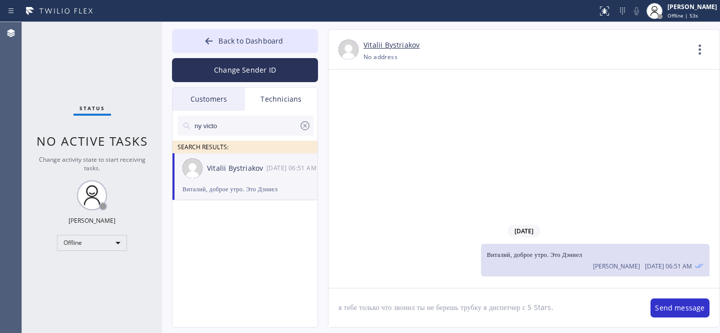
type textarea "я тебе только что звонил ты не берешь трубку я диспетчер с 5 Stars."
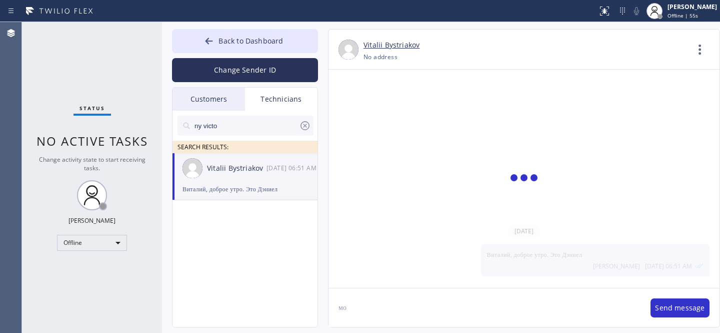
type textarea "м"
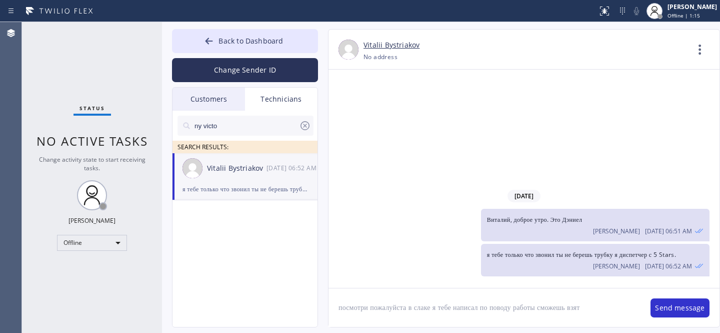
type textarea "посмотри пожалуйста в слаке я тебе написал по поводу работы сможешь взять"
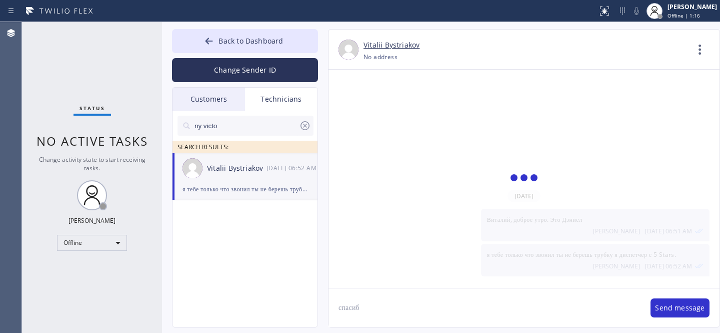
type textarea "спасибо"
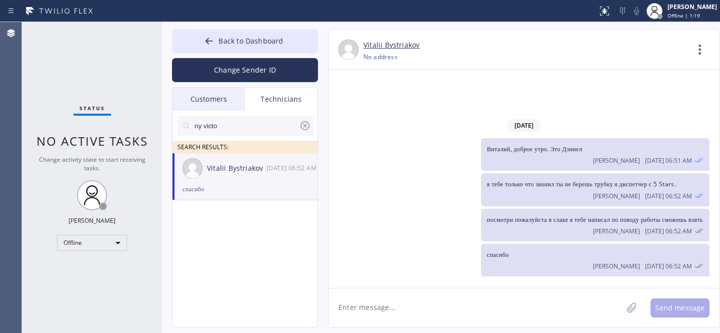
click at [307, 126] on icon at bounding box center [305, 126] width 12 height 12
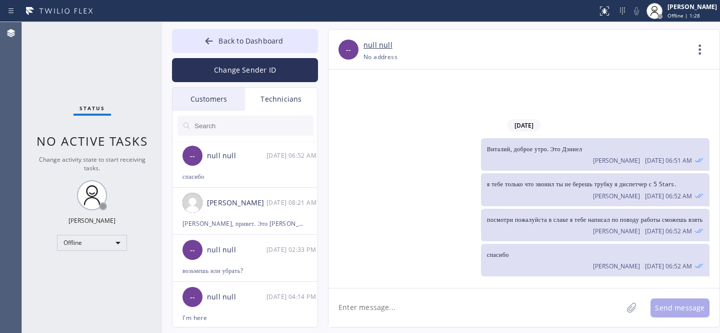
click at [214, 94] on div "Customers" at bounding box center [209, 99] width 73 height 23
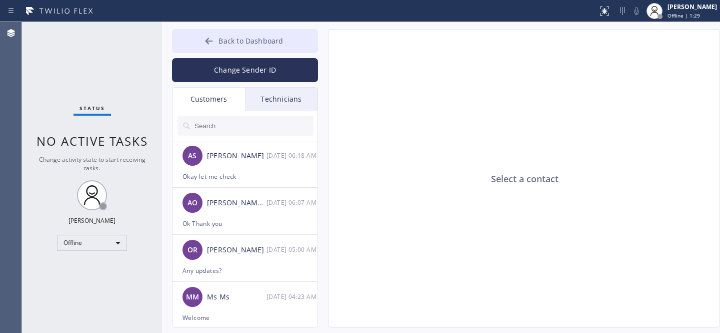
click at [223, 39] on span "Back to Dashboard" at bounding box center [251, 41] width 65 height 10
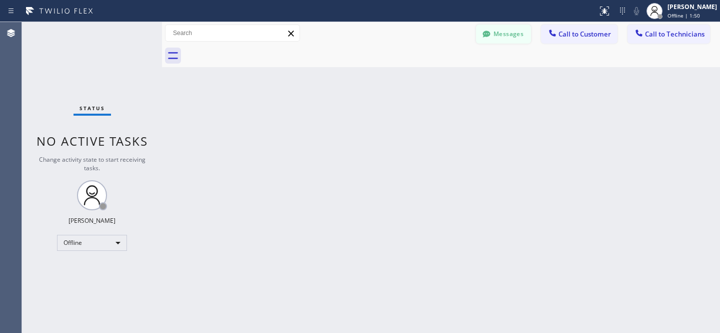
click at [521, 35] on button "Messages" at bounding box center [503, 34] width 55 height 19
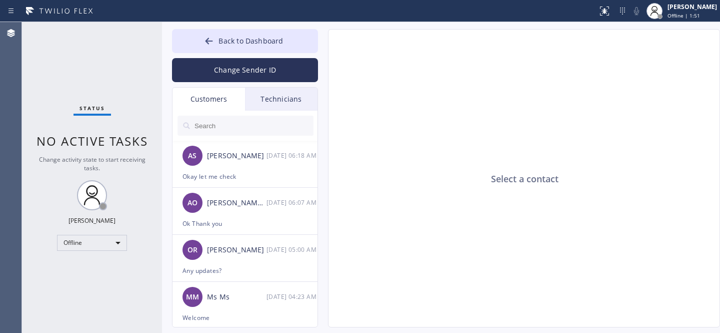
click at [271, 101] on div "Technicians" at bounding box center [281, 99] width 73 height 23
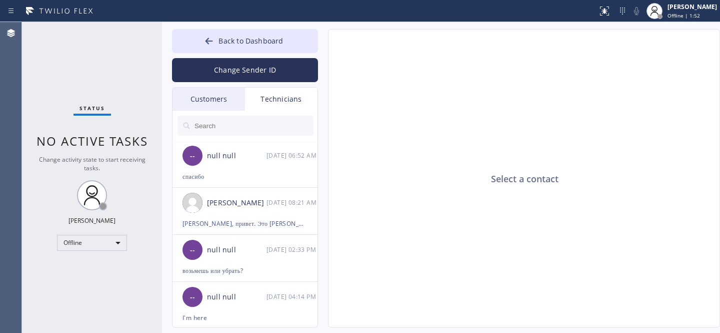
click at [235, 128] on input "text" at bounding box center [254, 126] width 120 height 20
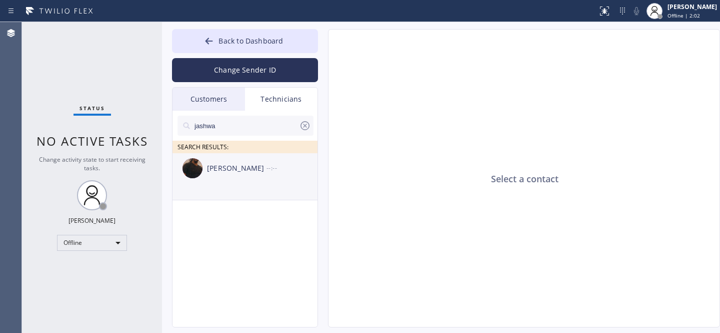
type input "jashwa"
click at [209, 176] on div "[PERSON_NAME] --:--" at bounding box center [246, 168] width 146 height 30
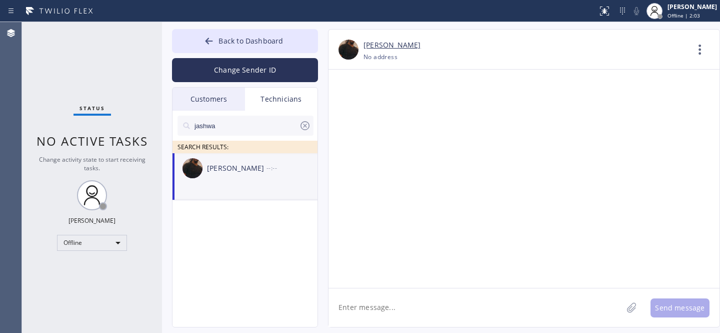
click at [415, 294] on textarea at bounding box center [476, 307] width 294 height 39
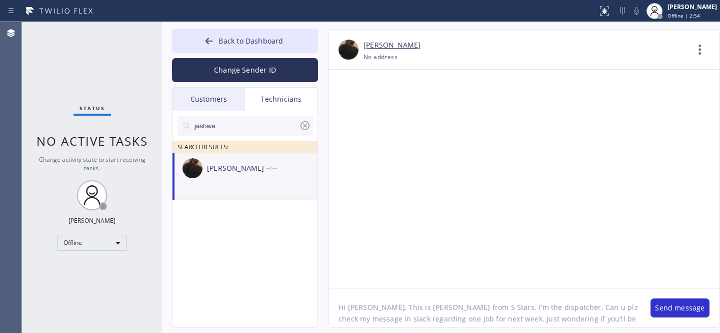
type textarea "Hi [PERSON_NAME], This is [PERSON_NAME] from 5 Stars. I'm the dispatcher. Can u…"
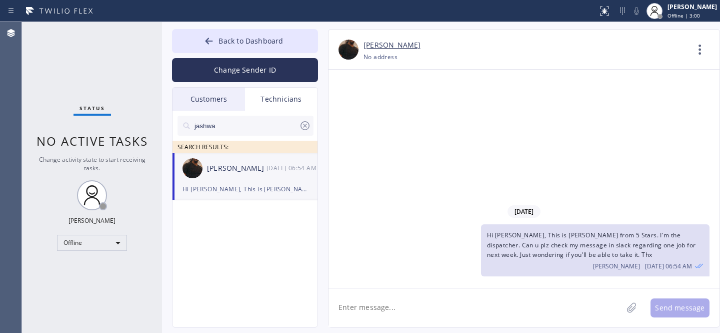
click at [307, 125] on icon at bounding box center [305, 126] width 12 height 12
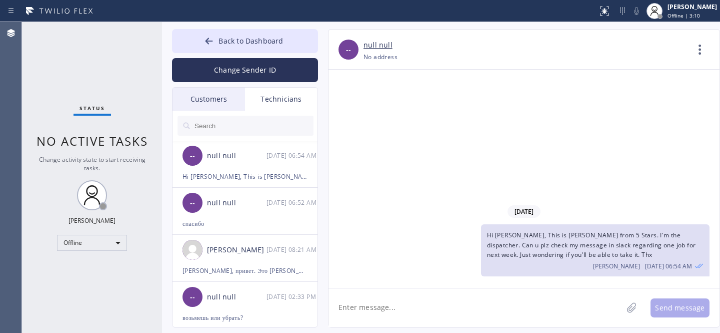
click at [207, 97] on div "Customers" at bounding box center [209, 99] width 73 height 23
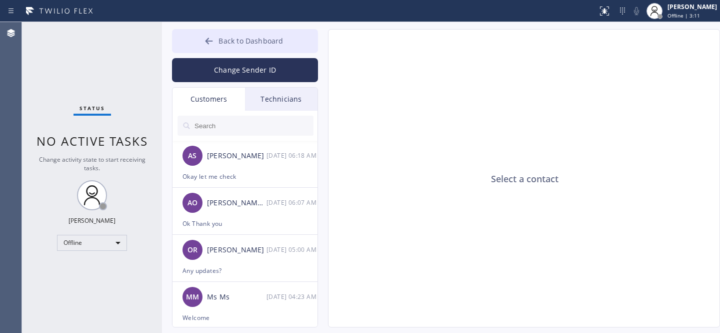
click at [245, 41] on span "Back to Dashboard" at bounding box center [251, 41] width 65 height 10
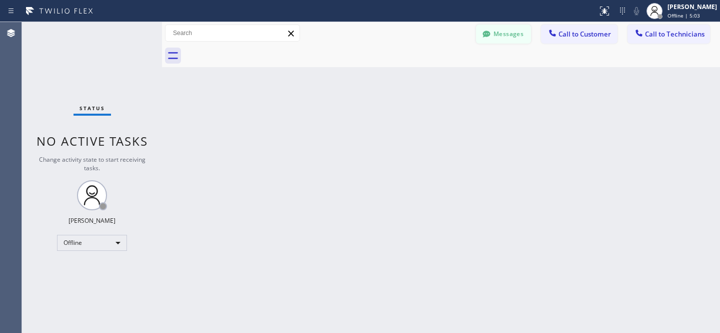
click at [507, 34] on button "Messages" at bounding box center [503, 34] width 55 height 19
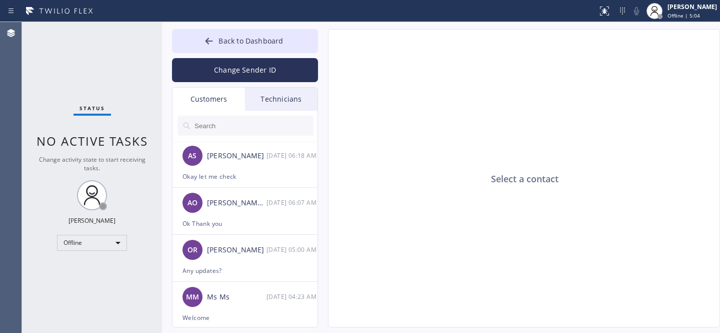
click at [240, 164] on div "AS [PERSON_NAME] [DATE] 06:18 AM" at bounding box center [246, 156] width 146 height 30
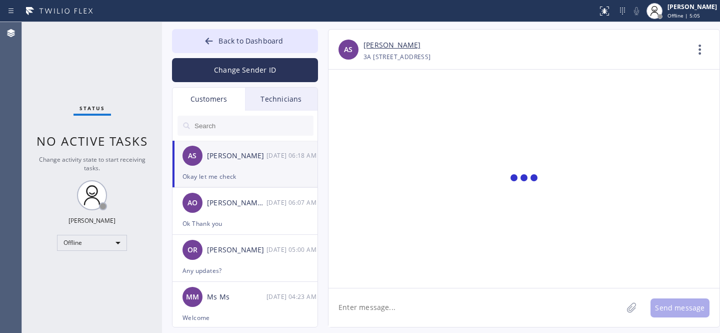
click at [277, 100] on div "Technicians" at bounding box center [281, 99] width 73 height 23
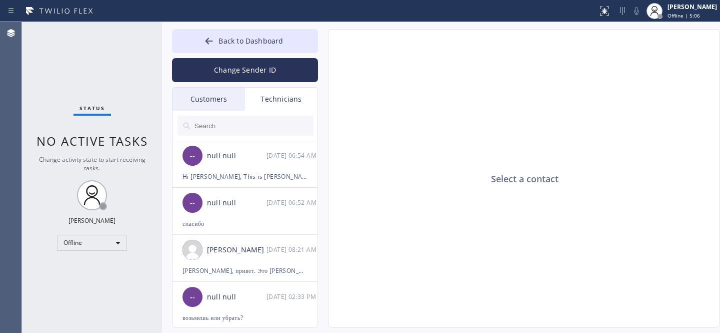
click at [194, 96] on div "Customers" at bounding box center [209, 99] width 73 height 23
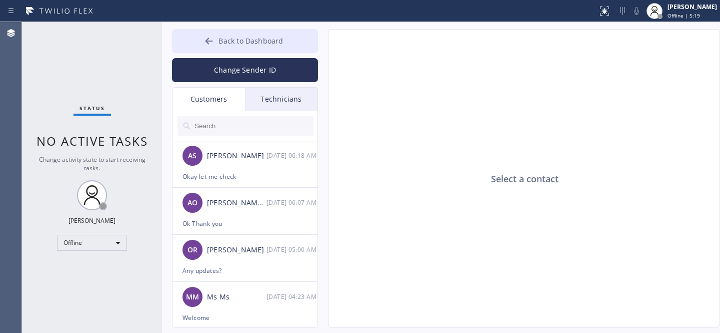
click at [222, 43] on span "Back to Dashboard" at bounding box center [251, 41] width 65 height 10
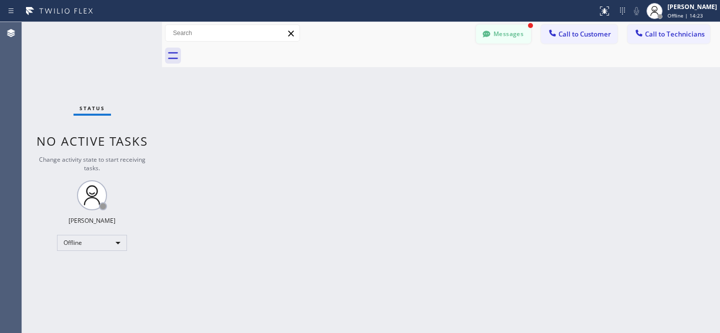
click at [499, 35] on button "Messages" at bounding box center [503, 34] width 55 height 19
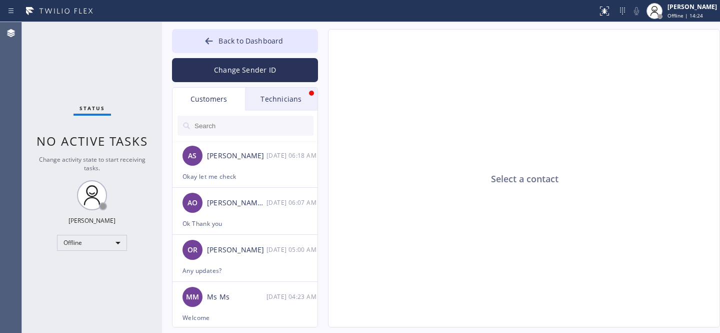
click at [293, 103] on div "Technicians" at bounding box center [281, 99] width 73 height 23
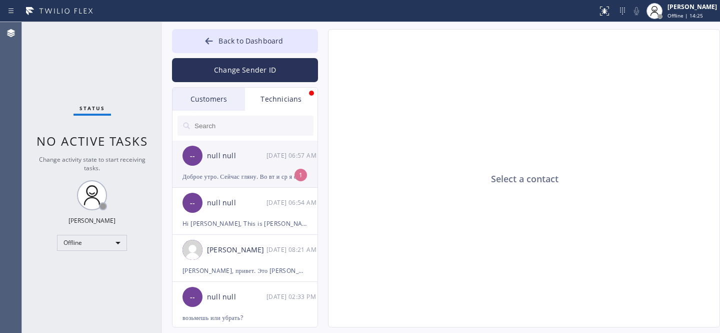
click at [256, 165] on div "-- null null [DATE] 06:57 AM" at bounding box center [246, 156] width 146 height 30
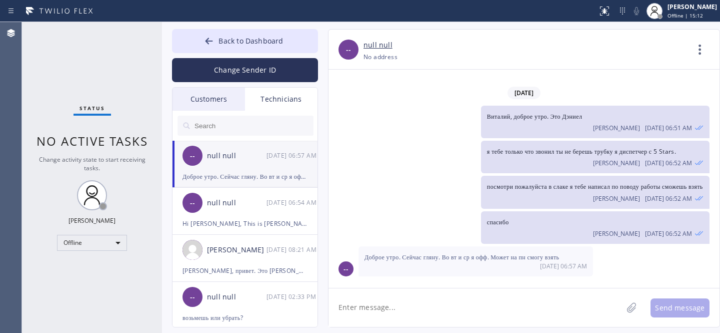
click at [255, 163] on div "-- null null [DATE] 06:57 AM" at bounding box center [246, 156] width 146 height 30
click at [220, 104] on div "Customers" at bounding box center [209, 99] width 73 height 23
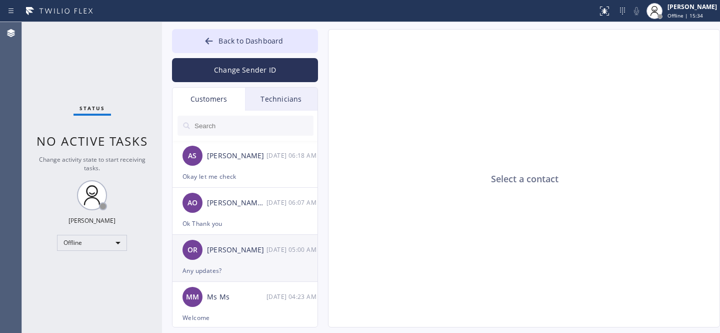
click at [229, 260] on div "OR [PERSON_NAME] [DATE] 05:00 AM" at bounding box center [246, 250] width 146 height 30
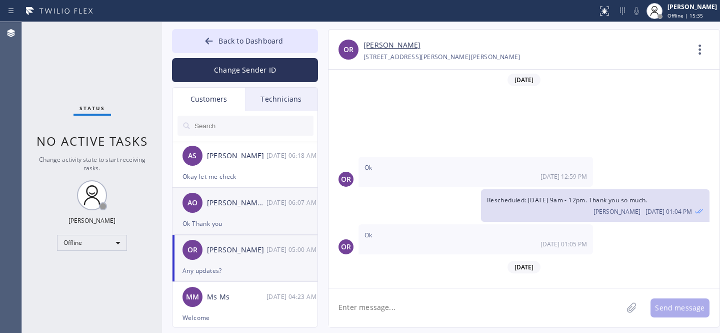
scroll to position [98, 0]
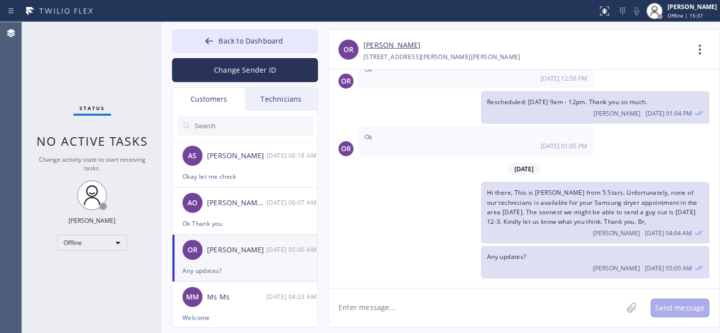
click at [226, 38] on span "Back to Dashboard" at bounding box center [251, 41] width 65 height 10
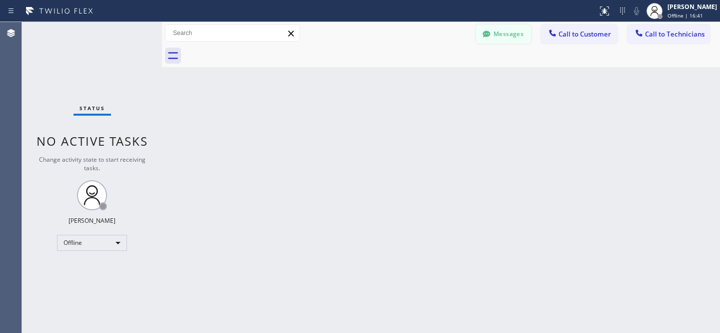
click at [507, 32] on button "Messages" at bounding box center [503, 34] width 55 height 19
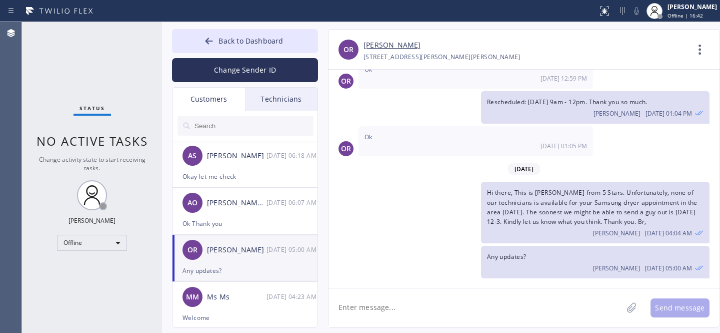
click at [235, 254] on div "[PERSON_NAME]" at bounding box center [237, 250] width 60 height 12
click at [243, 207] on div "[PERSON_NAME] O'[PERSON_NAME]" at bounding box center [237, 203] width 60 height 12
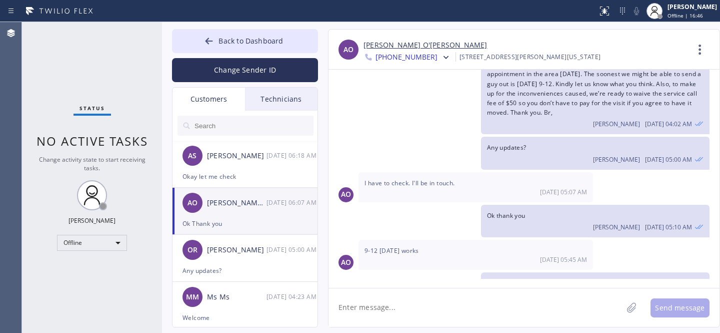
scroll to position [76, 0]
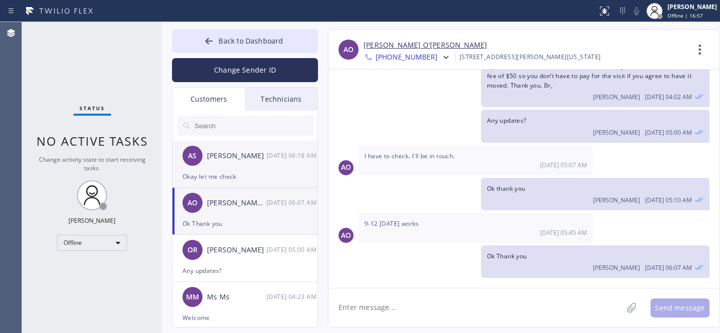
click at [241, 176] on div "Okay let me check" at bounding box center [245, 177] width 125 height 12
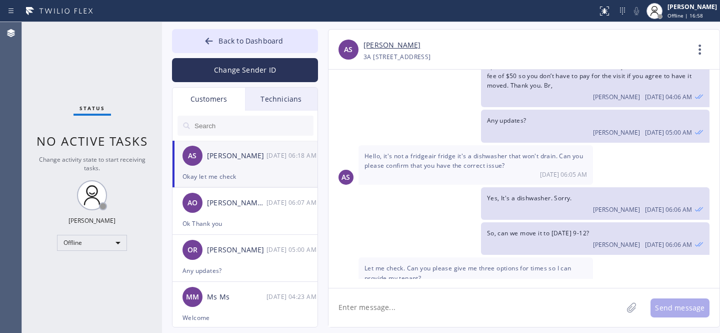
scroll to position [229, 0]
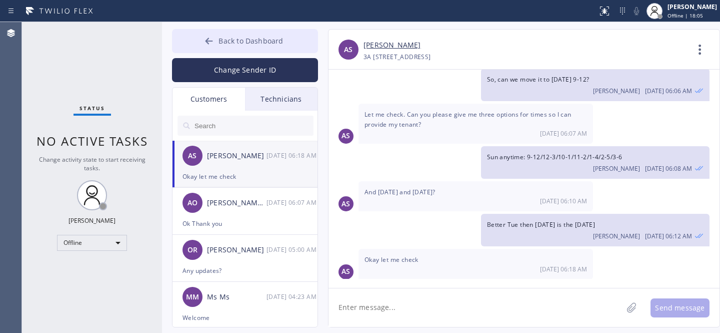
click at [205, 37] on icon at bounding box center [209, 41] width 10 height 10
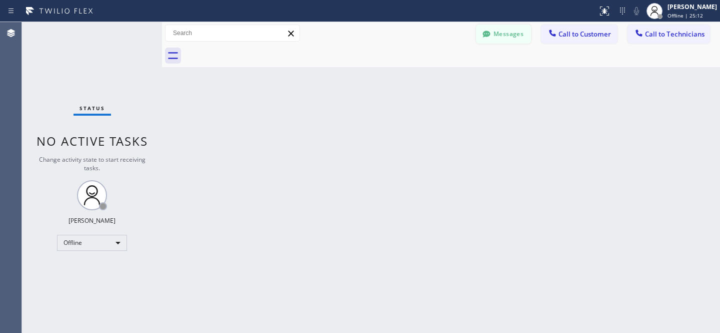
click at [503, 26] on button "Messages" at bounding box center [503, 34] width 55 height 19
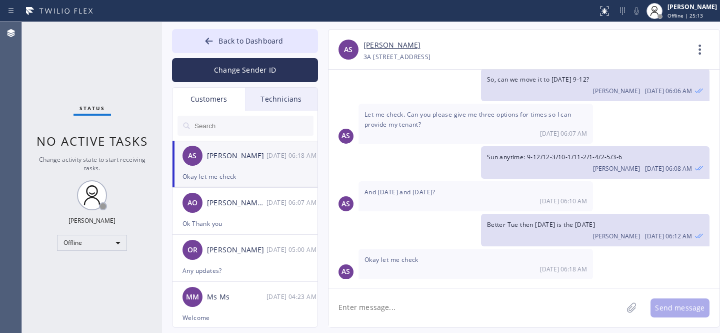
click at [285, 95] on div "Technicians" at bounding box center [281, 99] width 73 height 23
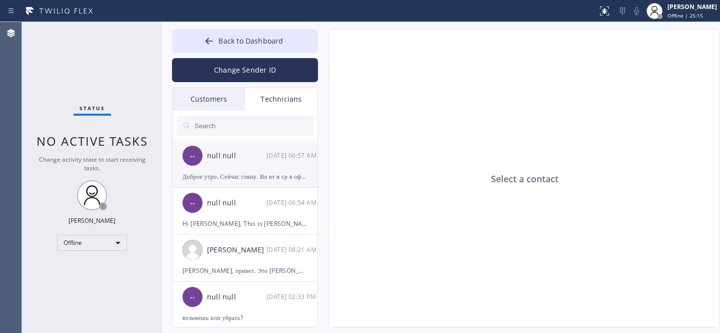
click at [251, 169] on div "-- null null [DATE] 06:57 AM" at bounding box center [246, 156] width 146 height 30
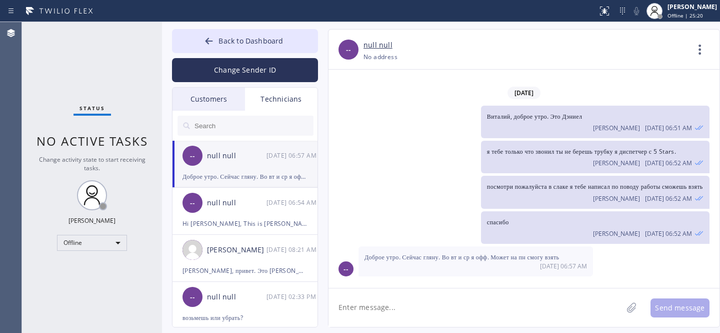
click at [398, 310] on textarea at bounding box center [476, 307] width 294 height 39
type textarea "j"
type textarea "ок тогда давай на понедельник с 9-12 ок?"
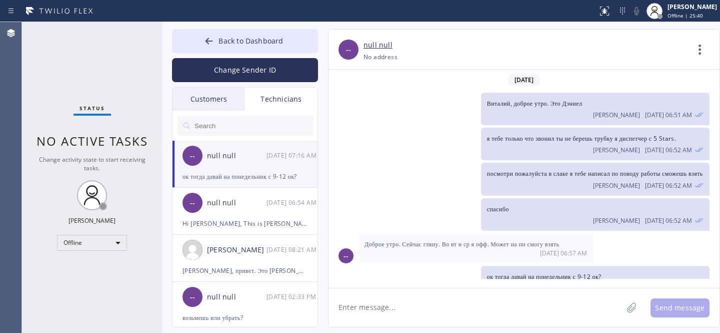
scroll to position [30, 0]
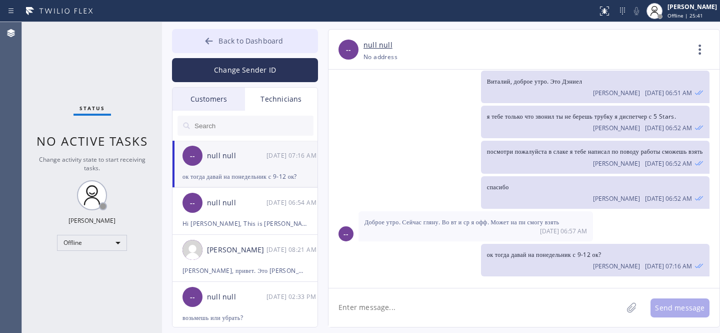
click at [238, 44] on span "Back to Dashboard" at bounding box center [251, 41] width 65 height 10
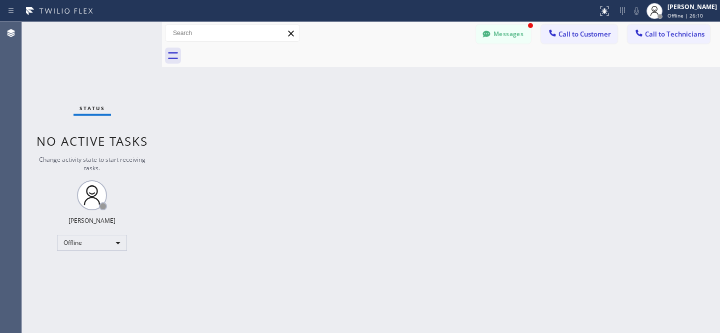
scroll to position [62, 0]
click at [519, 31] on button "Messages" at bounding box center [503, 34] width 55 height 19
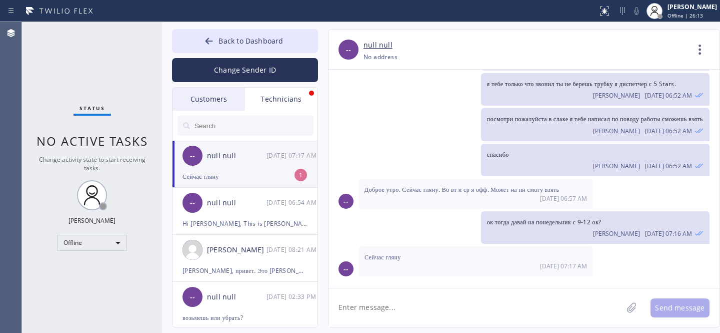
click at [245, 173] on div "Сейчас гляну" at bounding box center [245, 177] width 125 height 12
click at [223, 38] on span "Back to Dashboard" at bounding box center [251, 41] width 65 height 10
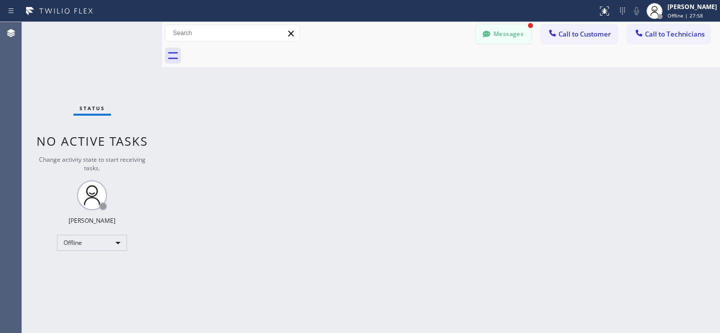
click at [504, 25] on button "Messages" at bounding box center [503, 34] width 55 height 19
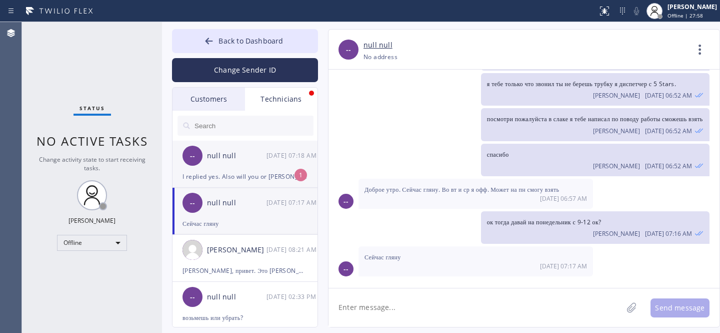
drag, startPoint x: 228, startPoint y: 166, endPoint x: 295, endPoint y: 169, distance: 66.6
click at [228, 165] on div "-- null null [DATE] 07:18 AM" at bounding box center [246, 156] width 146 height 30
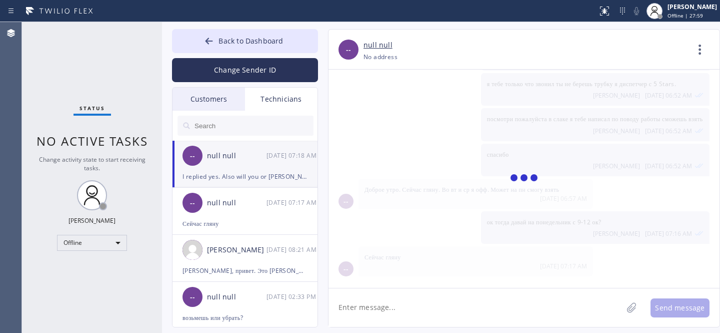
scroll to position [0, 0]
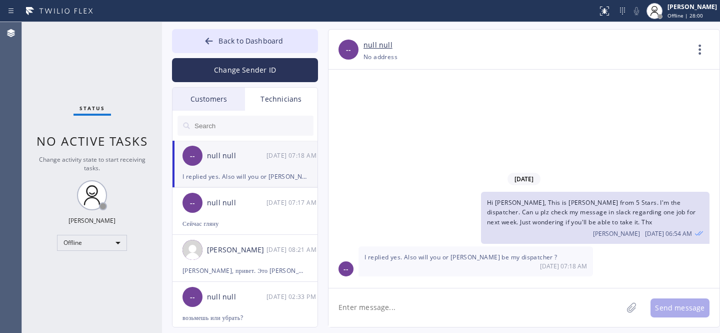
click at [436, 294] on textarea at bounding box center [476, 307] width 294 height 39
type textarea "than kyou"
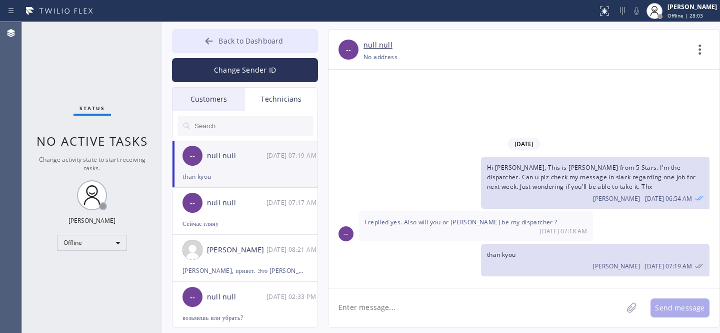
click at [248, 34] on button "Back to Dashboard" at bounding box center [245, 41] width 146 height 24
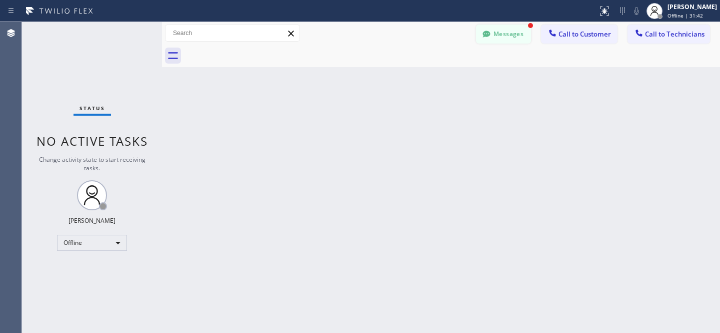
click at [517, 40] on button "Messages" at bounding box center [503, 34] width 55 height 19
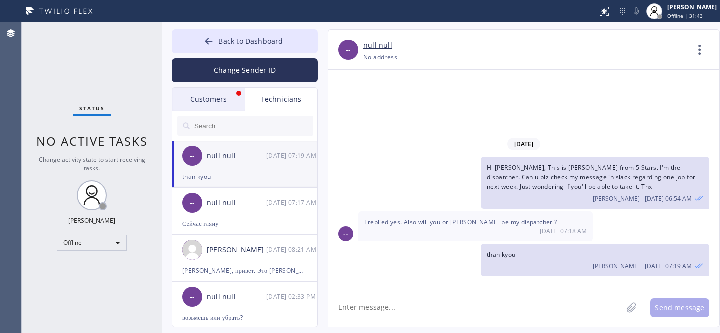
drag, startPoint x: 216, startPoint y: 105, endPoint x: 293, endPoint y: 119, distance: 78.4
click at [216, 105] on div "Customers" at bounding box center [209, 99] width 73 height 23
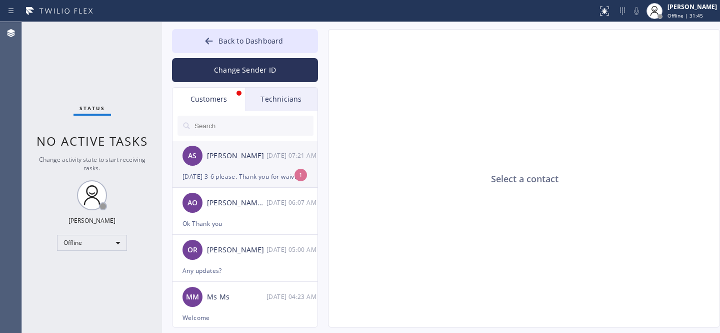
click at [251, 177] on div "[DATE] 3-6 please. Thank you for waiving the fee" at bounding box center [245, 177] width 125 height 12
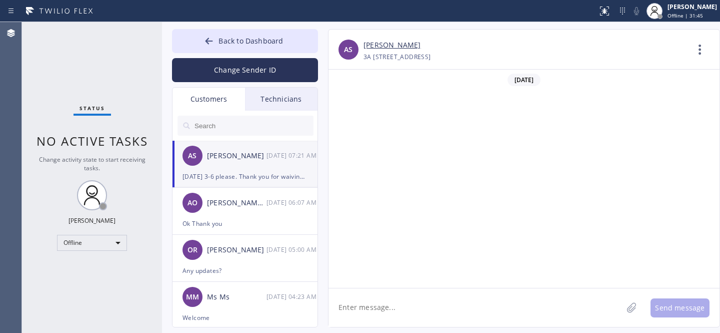
scroll to position [262, 0]
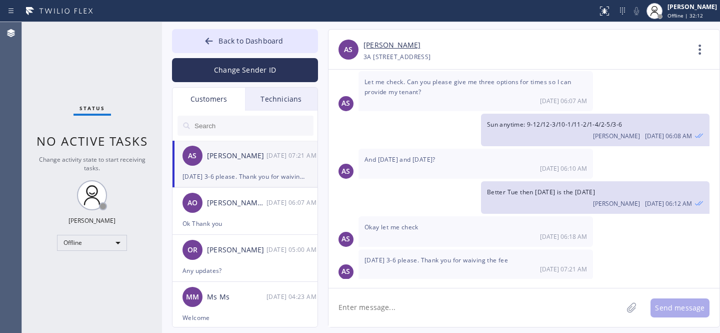
click at [416, 309] on textarea at bounding box center [476, 307] width 294 height 39
type textarea "thank you"
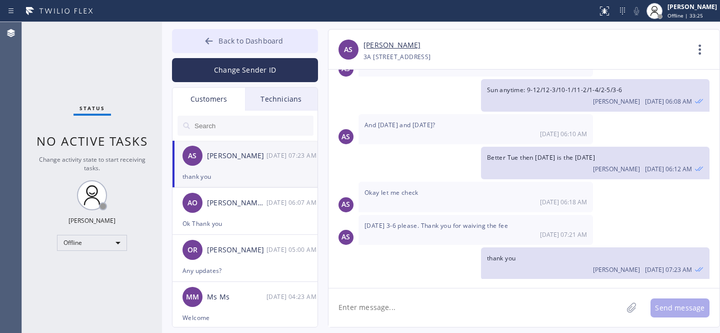
click at [222, 44] on span "Back to Dashboard" at bounding box center [251, 41] width 65 height 10
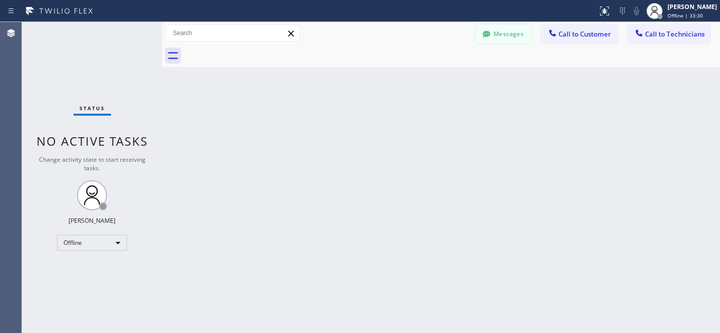
click at [510, 39] on button "Messages" at bounding box center [503, 34] width 55 height 19
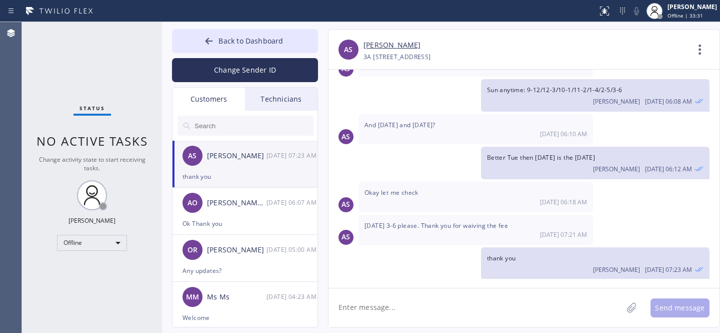
click at [276, 99] on div "Technicians" at bounding box center [281, 99] width 73 height 23
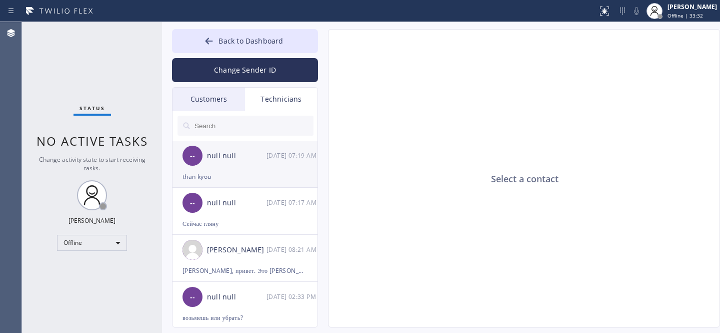
click at [239, 172] on div "than kyou" at bounding box center [245, 177] width 125 height 12
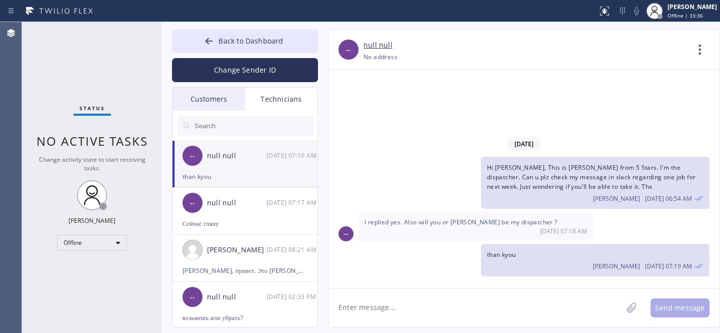
click at [429, 305] on textarea at bounding box center [476, 307] width 294 height 39
type textarea "[PERSON_NAME] will be your dispatcher :)"
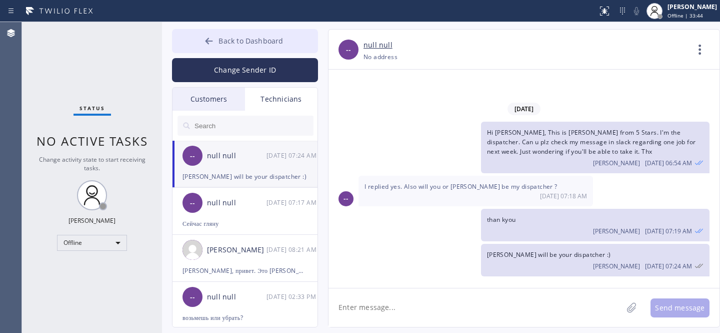
click at [229, 41] on span "Back to Dashboard" at bounding box center [251, 41] width 65 height 10
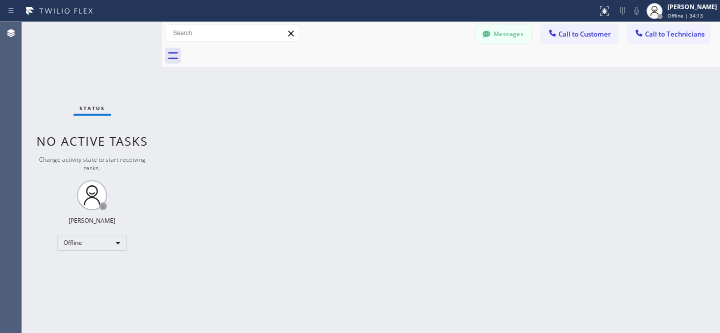
click at [506, 37] on button "Messages" at bounding box center [503, 34] width 55 height 19
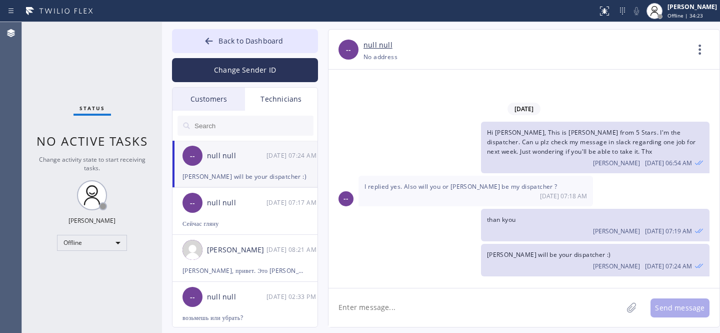
click at [209, 105] on div "Customers" at bounding box center [209, 99] width 73 height 23
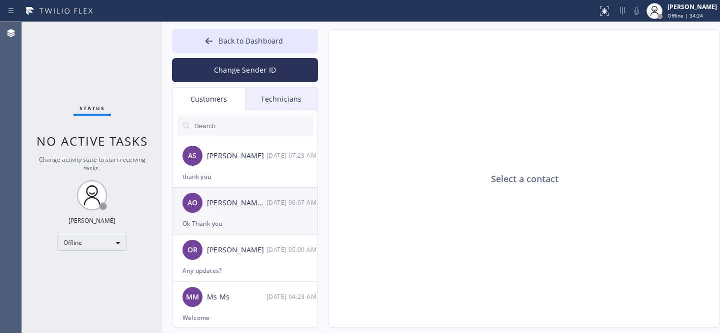
click at [217, 220] on div "Ok Thank you" at bounding box center [245, 224] width 125 height 12
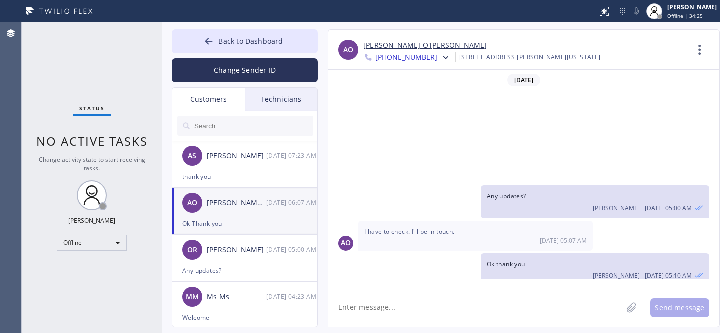
scroll to position [76, 0]
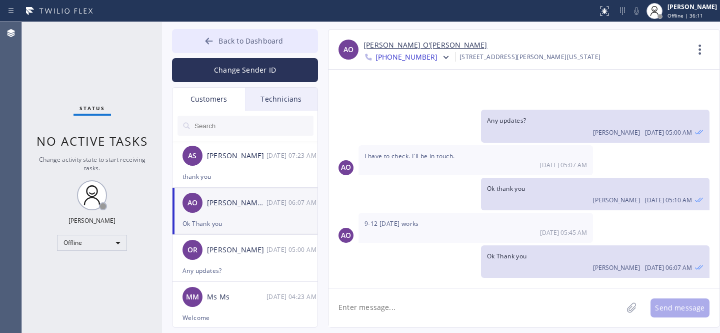
click at [240, 39] on span "Back to Dashboard" at bounding box center [251, 41] width 65 height 10
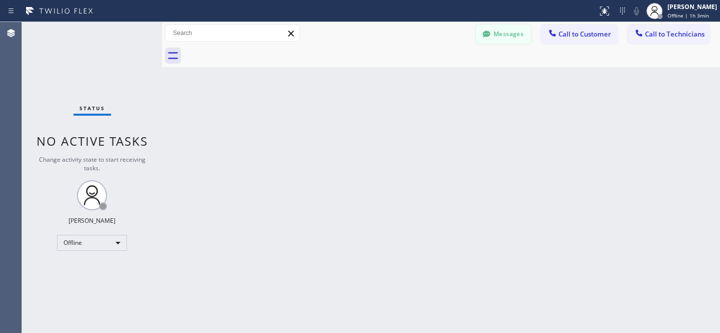
click at [500, 32] on button "Messages" at bounding box center [503, 34] width 55 height 19
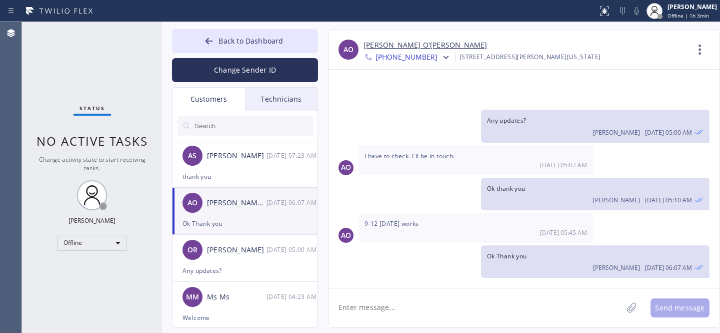
click at [226, 125] on input "text" at bounding box center [254, 126] width 120 height 20
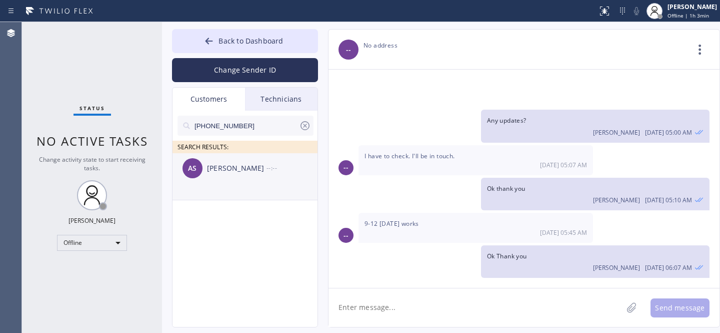
click at [241, 174] on div "AS [PERSON_NAME] --:--" at bounding box center [246, 168] width 146 height 30
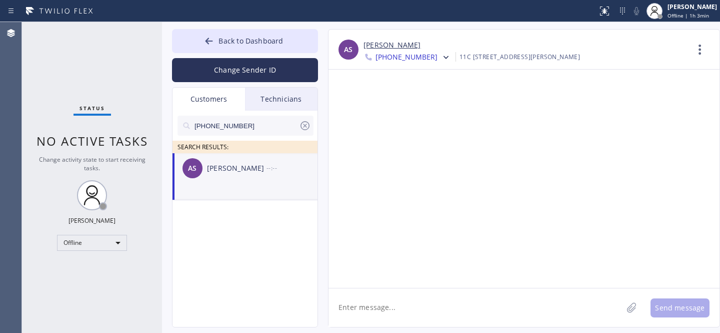
scroll to position [0, 0]
click at [431, 296] on textarea at bounding box center [476, 307] width 294 height 39
type textarea "i"
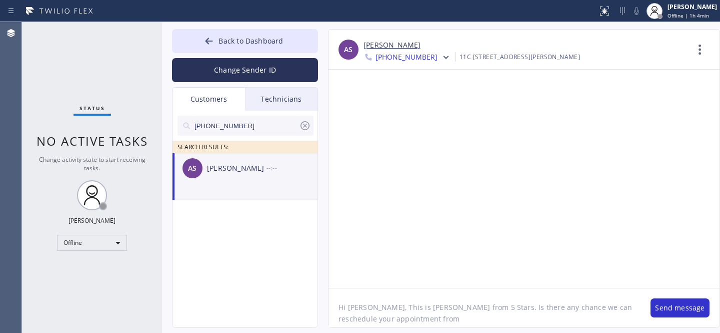
paste textarea "[DATE]"
type textarea "Hi [PERSON_NAME], This is [PERSON_NAME] from 5 Stars. Is there any chance we ca…"
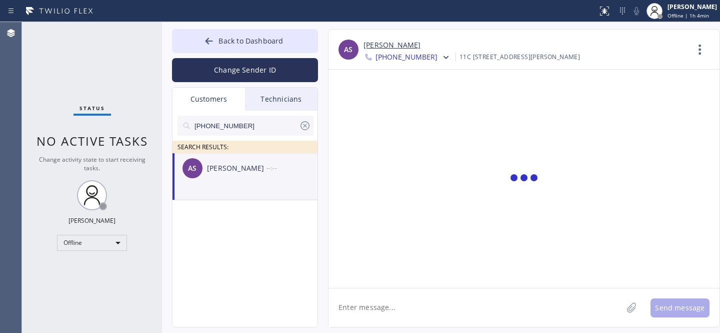
scroll to position [0, 0]
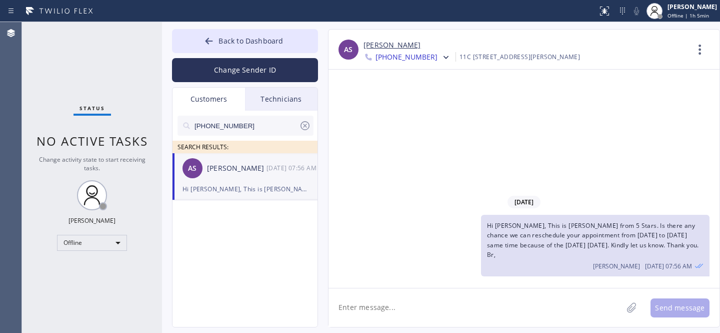
click at [259, 129] on input "[PHONE_NUMBER]" at bounding box center [247, 126] width 106 height 20
paste input "718) 926-6156"
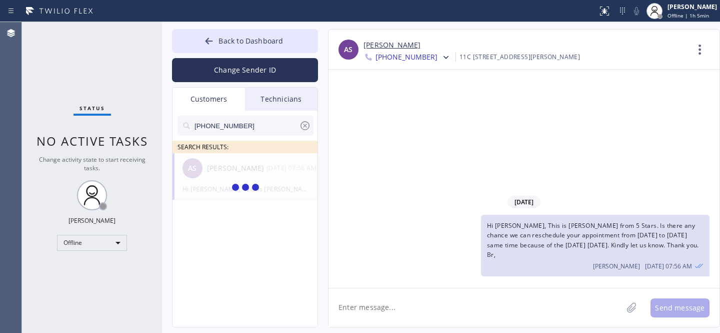
type input "[PHONE_NUMBER]"
click at [588, 241] on span "Hi [PERSON_NAME], This is [PERSON_NAME] from 5 Stars. Is there any chance we ca…" at bounding box center [593, 240] width 212 height 38
click at [589, 241] on span "Hi [PERSON_NAME], This is [PERSON_NAME] from 5 Stars. Is there any chance we ca…" at bounding box center [593, 240] width 212 height 38
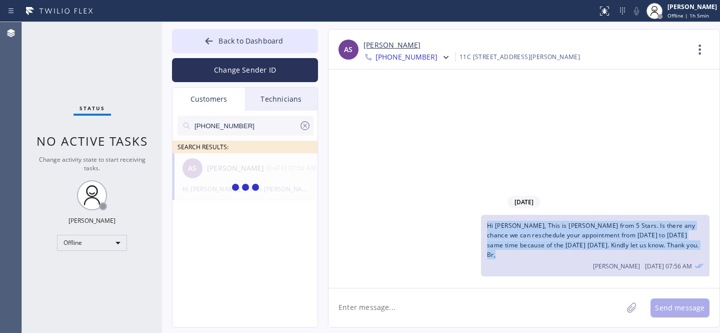
click at [589, 241] on span "Hi [PERSON_NAME], This is [PERSON_NAME] from 5 Stars. Is there any chance we ca…" at bounding box center [593, 240] width 212 height 38
copy span "Hi [PERSON_NAME], This is [PERSON_NAME] from 5 Stars. Is there any chance we ca…"
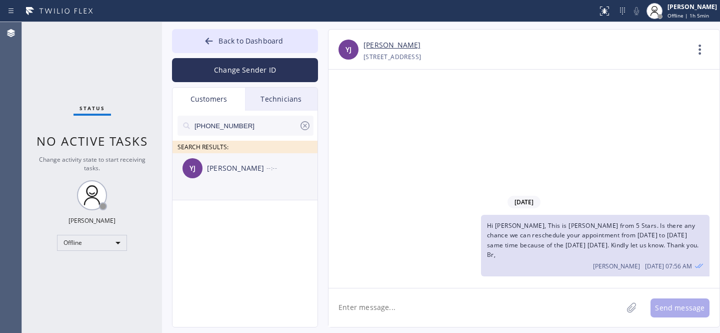
click at [221, 174] on div "YJ [PERSON_NAME] --:--" at bounding box center [246, 168] width 146 height 30
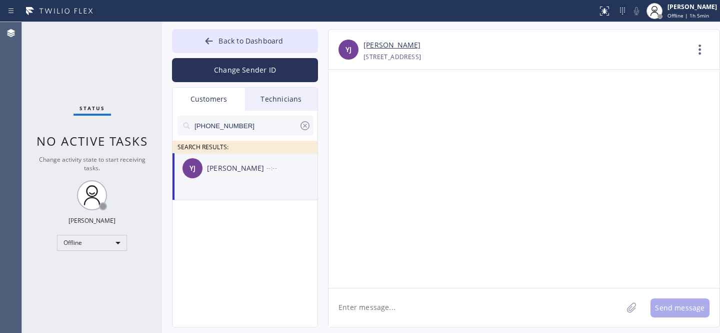
click at [396, 305] on textarea at bounding box center [476, 307] width 294 height 39
paste textarea "Hi [PERSON_NAME], This is [PERSON_NAME] from 5 Stars. Is there any chance we ca…"
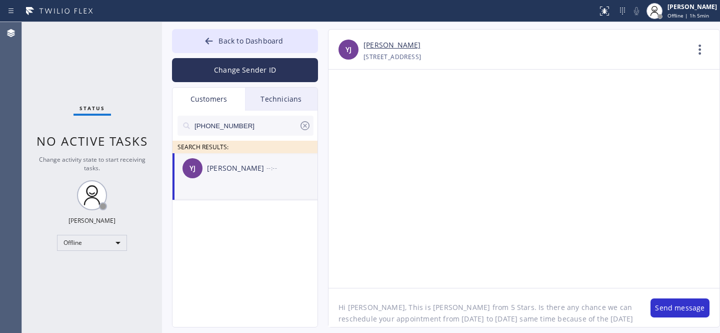
click at [357, 307] on textarea "Hi [PERSON_NAME], This is [PERSON_NAME] from 5 Stars. Is there any chance we ca…" at bounding box center [485, 307] width 312 height 39
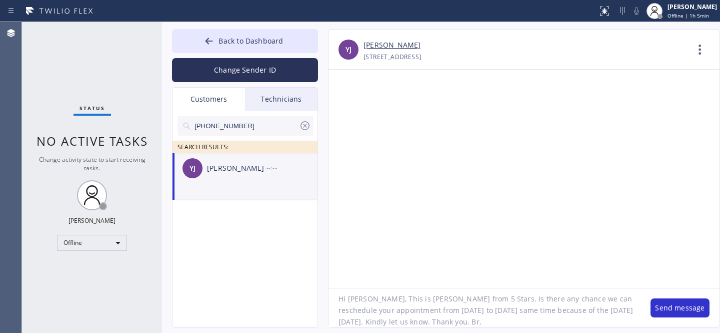
scroll to position [9, 0]
drag, startPoint x: 471, startPoint y: 312, endPoint x: 488, endPoint y: 311, distance: 17.0
click at [488, 311] on textarea "Hi [PERSON_NAME], This is [PERSON_NAME] from 5 Stars. Is there any chance we ca…" at bounding box center [485, 307] width 312 height 39
drag, startPoint x: 504, startPoint y: 309, endPoint x: 470, endPoint y: 310, distance: 34.0
click at [470, 310] on textarea "Hi [PERSON_NAME], This is [PERSON_NAME] from 5 Stars. Is there any chance we ca…" at bounding box center [485, 307] width 312 height 39
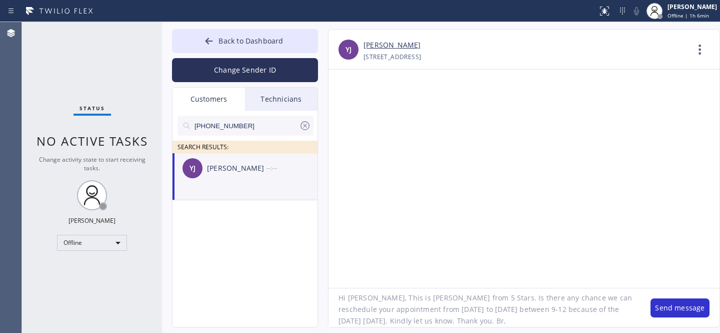
scroll to position [13, 0]
click at [466, 321] on textarea "Hi [PERSON_NAME], This is [PERSON_NAME] from 5 Stars. Is there any chance we ca…" at bounding box center [485, 307] width 312 height 39
type textarea "Hi [PERSON_NAME], This is [PERSON_NAME] from 5 Stars. Is there any chance we ca…"
click at [670, 307] on button "Send message" at bounding box center [680, 307] width 59 height 19
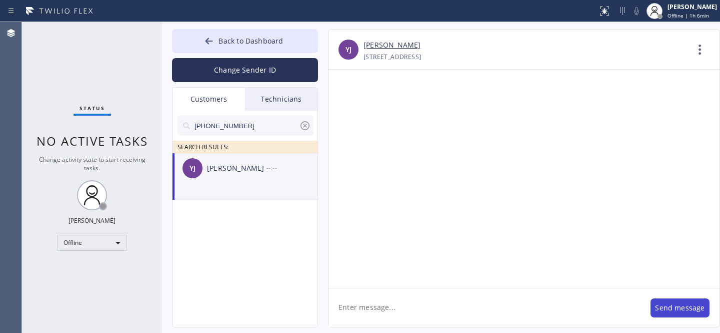
scroll to position [0, 0]
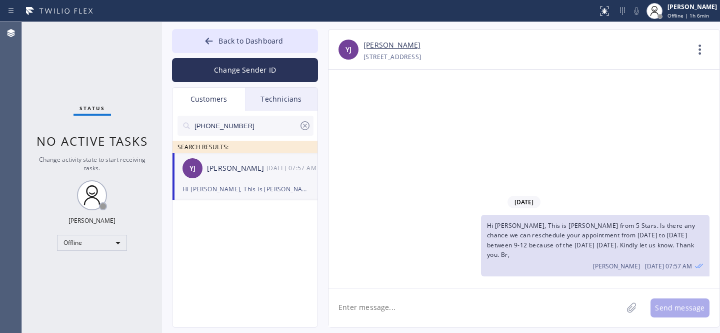
click at [306, 126] on icon at bounding box center [305, 125] width 9 height 9
click at [233, 45] on span "Back to Dashboard" at bounding box center [251, 41] width 65 height 10
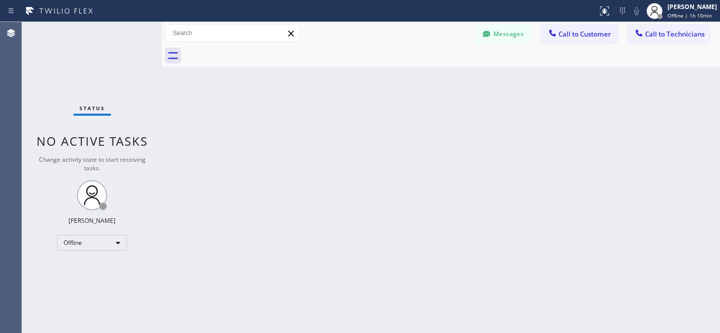
drag, startPoint x: 505, startPoint y: 34, endPoint x: 473, endPoint y: 46, distance: 34.6
click at [505, 34] on button "Messages" at bounding box center [503, 34] width 55 height 19
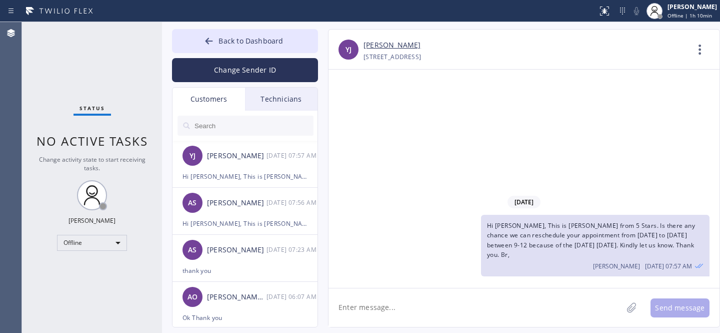
drag, startPoint x: 235, startPoint y: 44, endPoint x: 418, endPoint y: 1, distance: 188.0
click at [235, 44] on span "Back to Dashboard" at bounding box center [251, 41] width 65 height 10
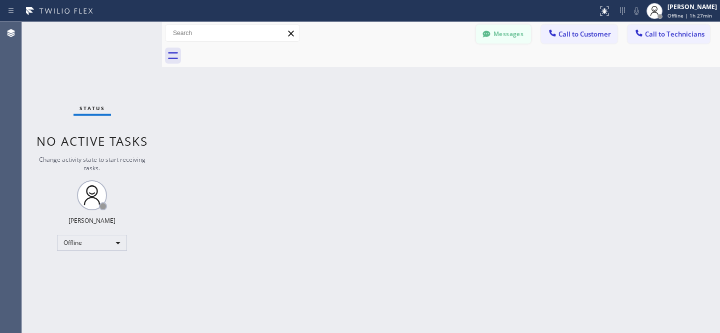
click at [499, 34] on button "Messages" at bounding box center [503, 34] width 55 height 19
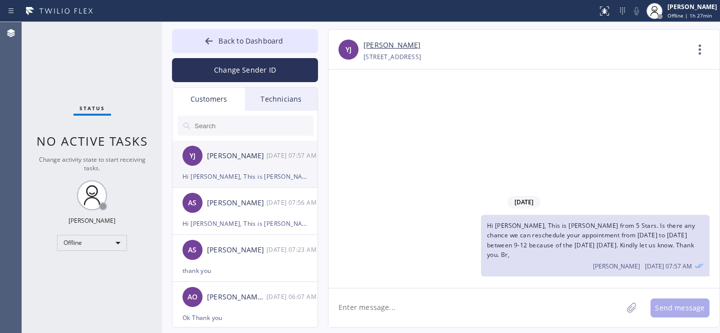
click at [231, 170] on div "YJ [PERSON_NAME] [DATE] 07:57 AM" at bounding box center [246, 156] width 146 height 30
drag, startPoint x: 397, startPoint y: 304, endPoint x: 438, endPoint y: 276, distance: 49.7
click at [397, 305] on textarea at bounding box center [476, 307] width 294 height 39
type textarea "Any updates?"
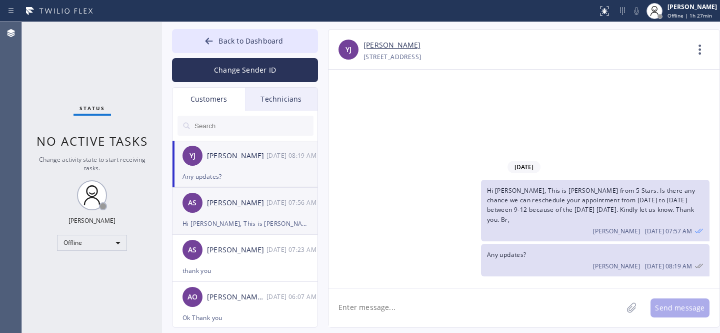
click at [225, 218] on div "Hi [PERSON_NAME], This is [PERSON_NAME] from 5 Stars. Is there any chance we ca…" at bounding box center [245, 224] width 125 height 12
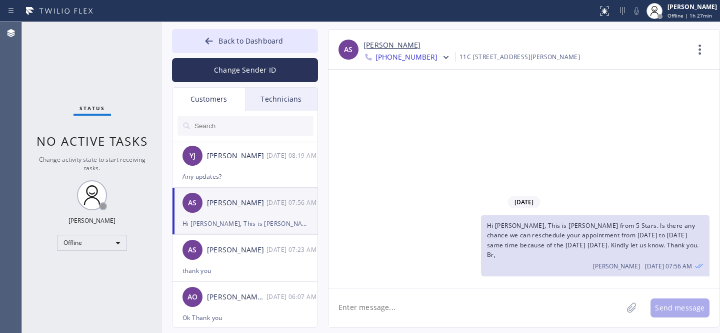
click at [402, 306] on textarea at bounding box center [476, 307] width 294 height 39
type textarea "Any updates?"
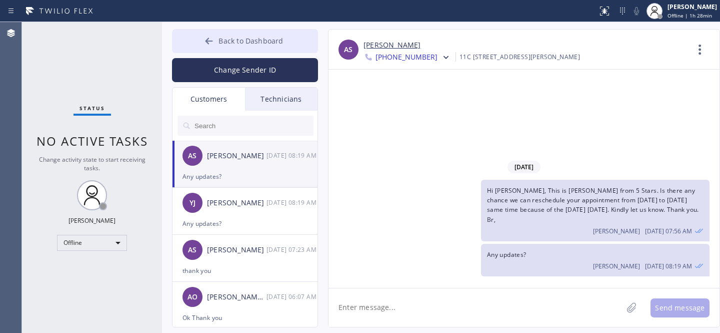
click at [232, 45] on span "Back to Dashboard" at bounding box center [251, 41] width 65 height 10
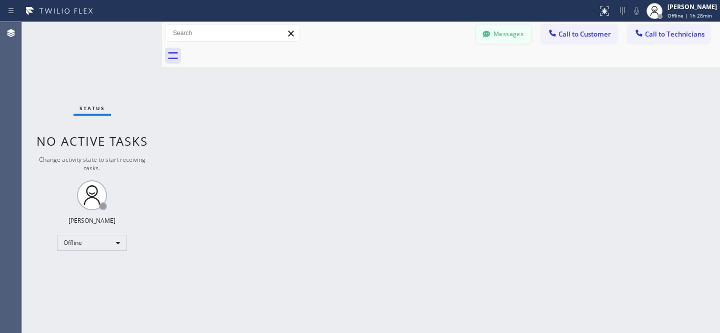
click at [506, 31] on button "Messages" at bounding box center [503, 34] width 55 height 19
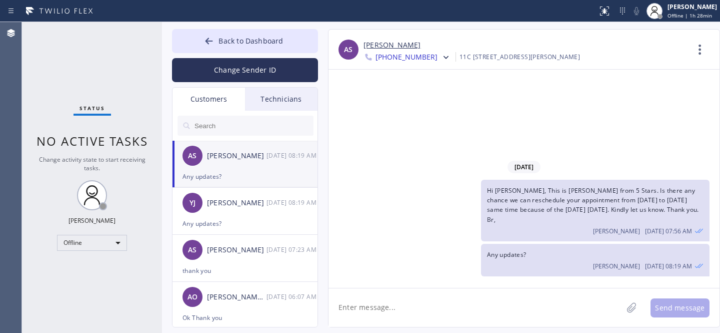
click at [219, 125] on input "text" at bounding box center [254, 126] width 120 height 20
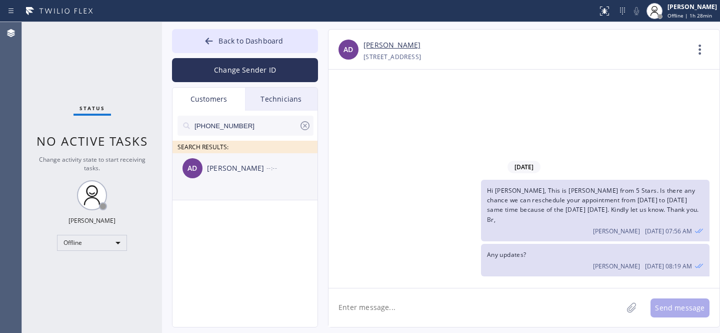
click at [226, 185] on li "AD [PERSON_NAME] --:--" at bounding box center [246, 176] width 146 height 47
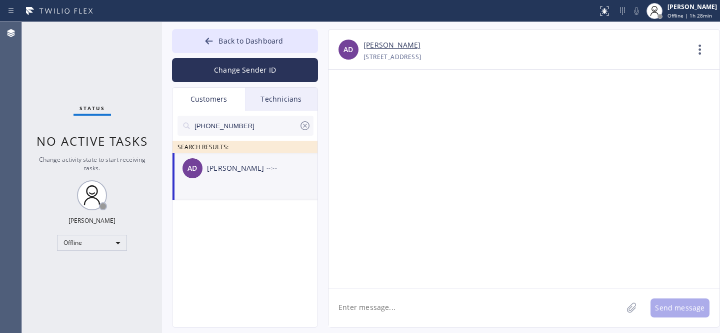
click at [435, 309] on textarea at bounding box center [476, 307] width 294 height 39
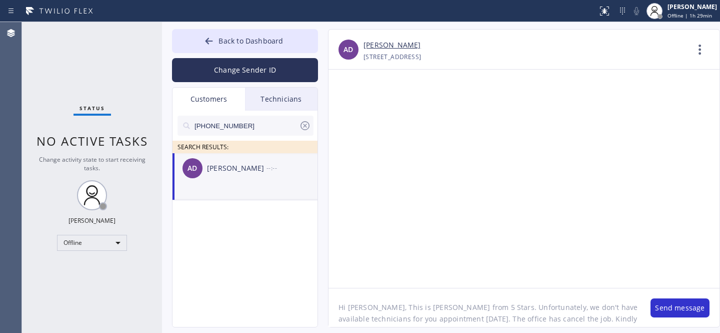
scroll to position [8, 0]
type textarea "Hi [PERSON_NAME], This is [PERSON_NAME] from 5 Stars. Unfortunately, we don't h…"
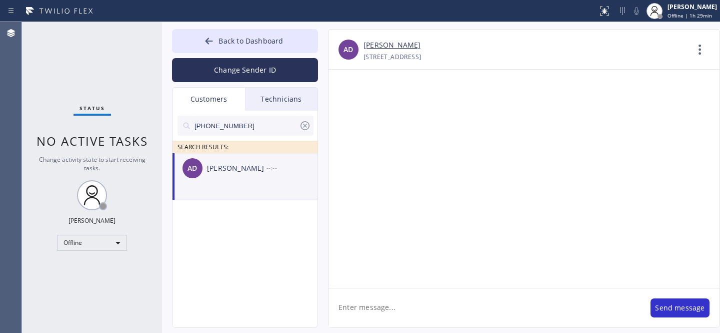
scroll to position [0, 0]
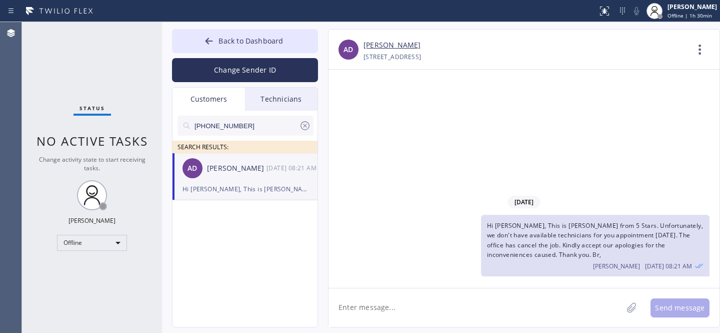
click at [306, 123] on icon at bounding box center [305, 126] width 12 height 12
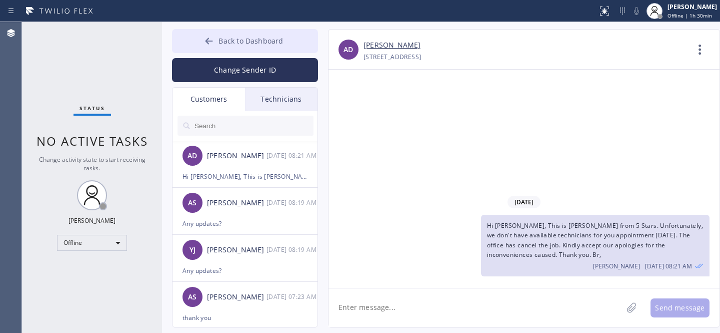
click at [226, 43] on span "Back to Dashboard" at bounding box center [251, 41] width 65 height 10
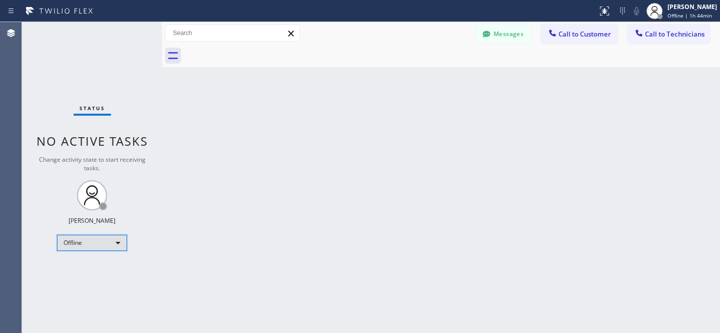
click at [88, 244] on div "Offline" at bounding box center [92, 243] width 70 height 16
click at [92, 270] on li "Available" at bounding box center [92, 268] width 68 height 12
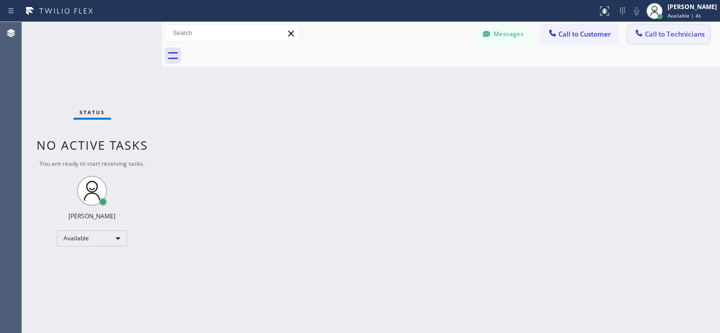
click at [657, 33] on span "Call to Technicians" at bounding box center [675, 34] width 60 height 9
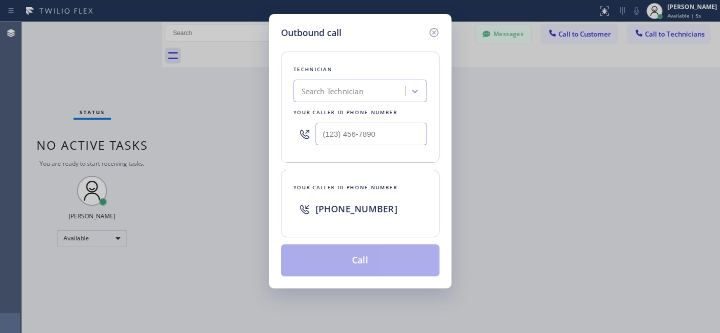
drag, startPoint x: 434, startPoint y: 34, endPoint x: 477, endPoint y: 29, distance: 43.2
click at [435, 34] on icon at bounding box center [434, 33] width 12 height 12
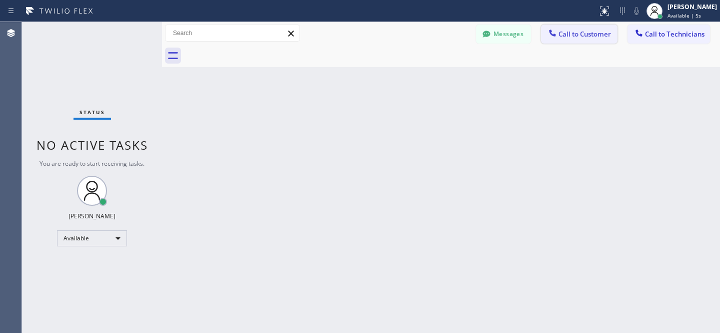
click at [572, 31] on span "Call to Customer" at bounding box center [585, 34] width 53 height 9
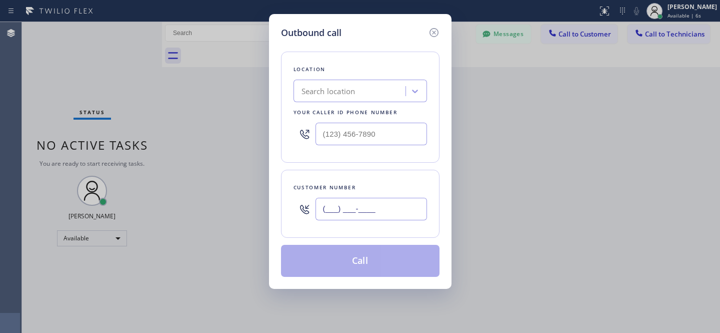
drag, startPoint x: 357, startPoint y: 207, endPoint x: 402, endPoint y: 201, distance: 45.5
click at [358, 207] on input "(___) ___-____" at bounding box center [372, 209] width 112 height 23
paste input "831) 601-2526"
type input "[PHONE_NUMBER]"
click at [358, 87] on div "Search location" at bounding box center [351, 92] width 109 height 18
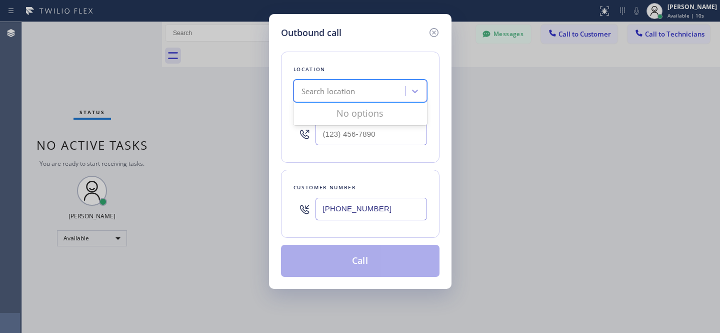
paste input "5 Star Appliance Repair"
type input "5 Star Appliance Repair"
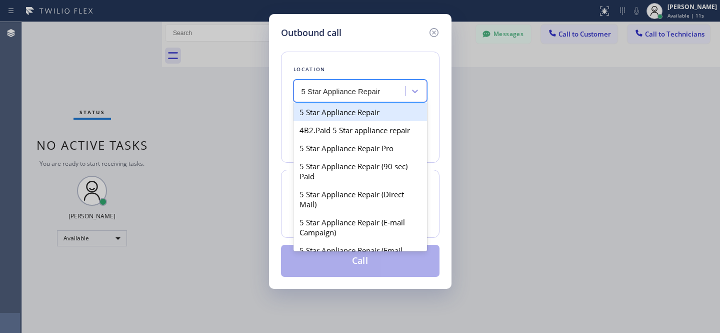
click at [339, 111] on div "5 Star Appliance Repair" at bounding box center [361, 112] width 134 height 18
type input "[PHONE_NUMBER]"
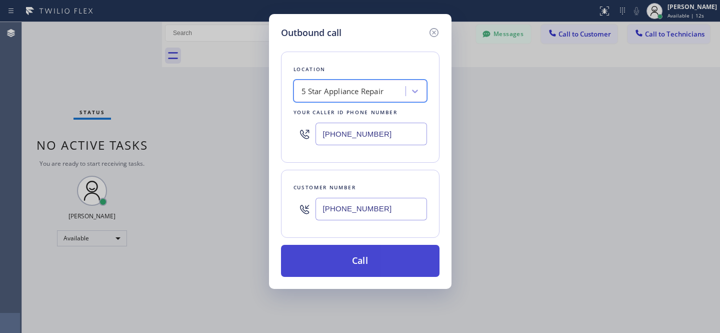
click at [404, 264] on button "Call" at bounding box center [360, 261] width 159 height 32
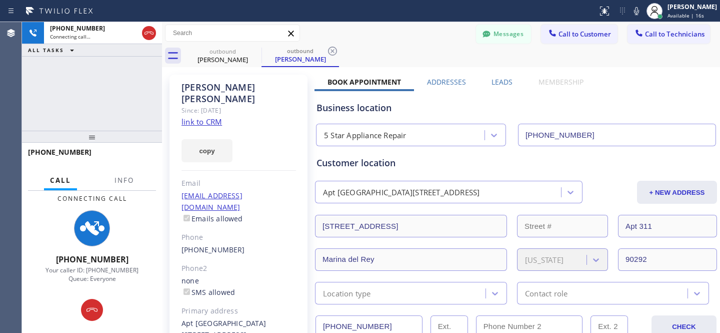
type input "[PHONE_NUMBER]"
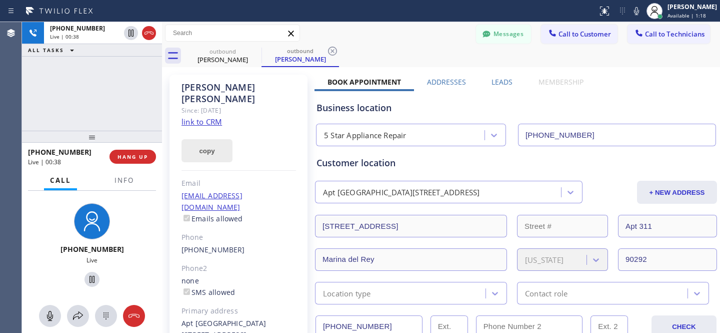
drag, startPoint x: 146, startPoint y: 156, endPoint x: 188, endPoint y: 143, distance: 44.3
click at [146, 155] on span "HANG UP" at bounding box center [133, 156] width 31 height 7
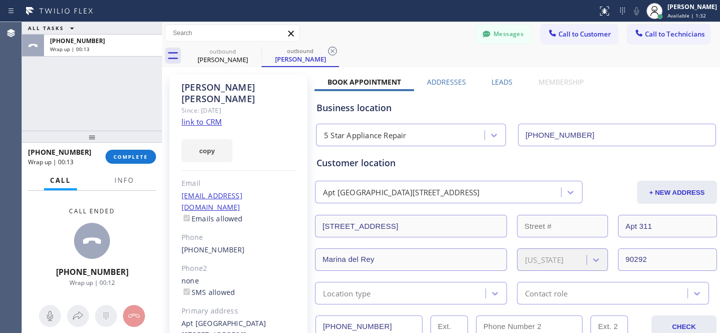
click at [334, 50] on icon at bounding box center [333, 51] width 12 height 12
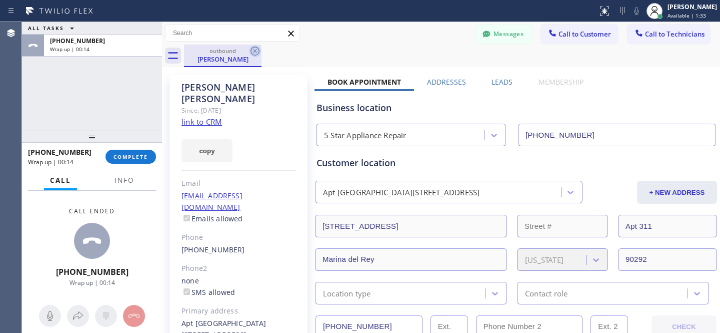
click at [256, 50] on icon at bounding box center [255, 51] width 9 height 9
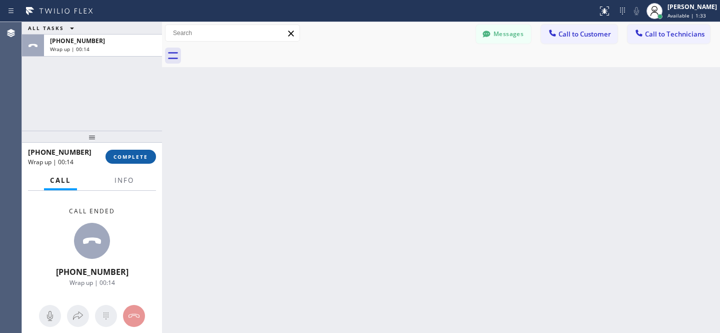
click at [147, 158] on span "COMPLETE" at bounding box center [131, 156] width 35 height 7
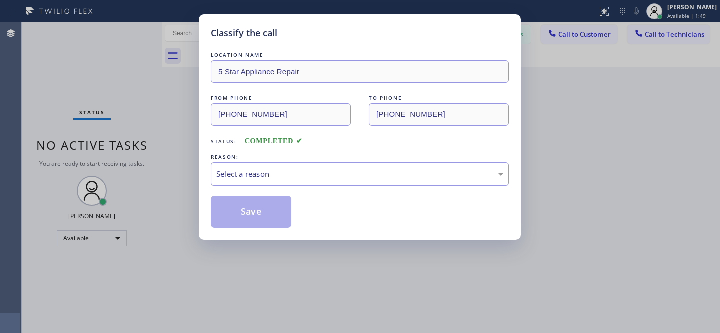
click at [276, 177] on div "Select a reason" at bounding box center [360, 174] width 287 height 12
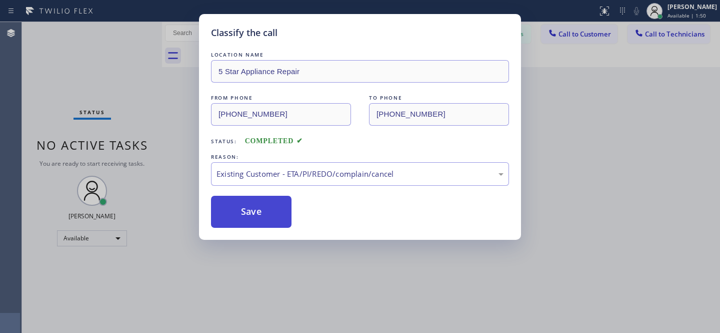
click at [247, 215] on button "Save" at bounding box center [251, 212] width 81 height 32
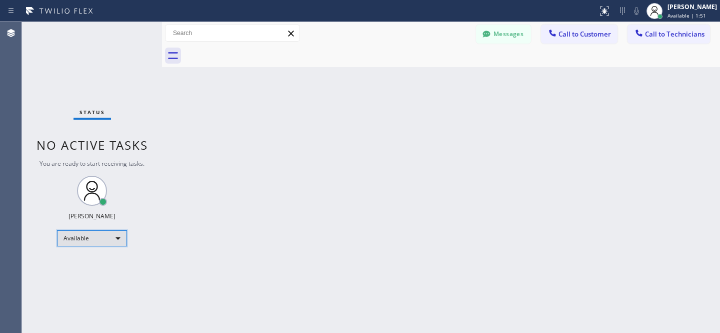
click at [85, 237] on div "Available" at bounding box center [92, 238] width 70 height 16
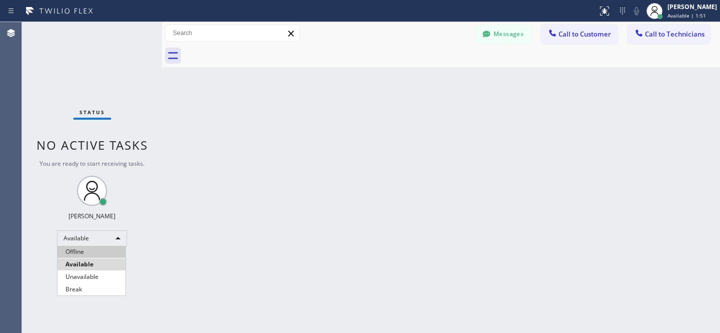
click at [91, 249] on li "Offline" at bounding box center [92, 252] width 68 height 12
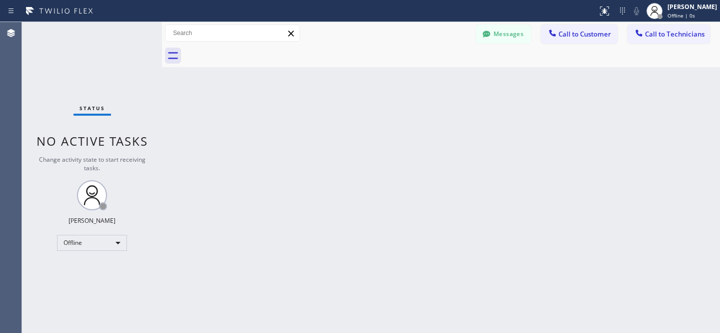
click at [514, 34] on button "Messages" at bounding box center [503, 34] width 55 height 19
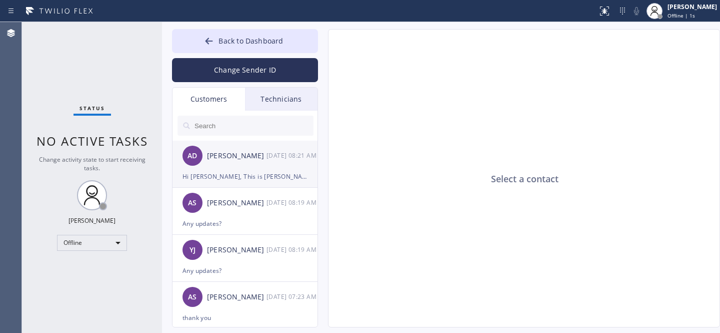
click at [244, 160] on div "[PERSON_NAME]" at bounding box center [237, 156] width 60 height 12
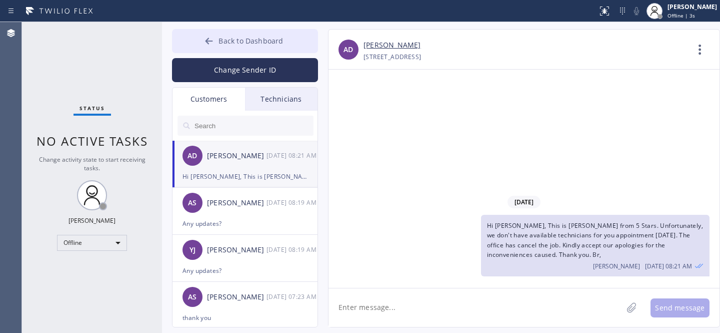
click at [236, 41] on span "Back to Dashboard" at bounding box center [251, 41] width 65 height 10
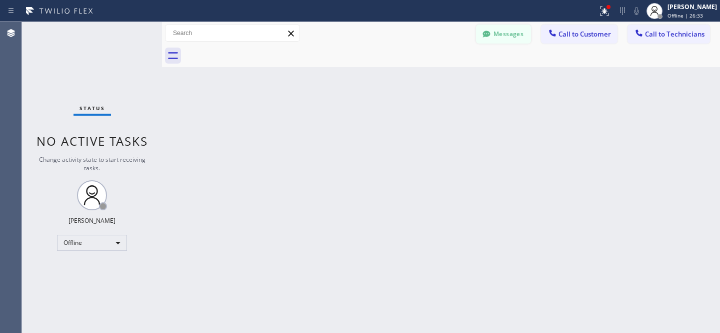
drag, startPoint x: 499, startPoint y: 39, endPoint x: 381, endPoint y: 153, distance: 163.7
click at [499, 38] on button "Messages" at bounding box center [503, 34] width 55 height 19
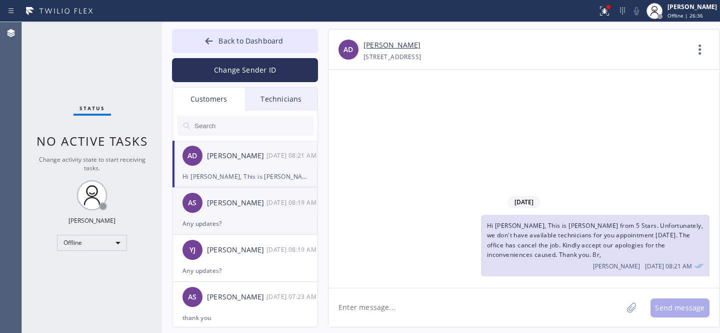
click at [239, 212] on div "AS [PERSON_NAME] [DATE] 08:19 AM" at bounding box center [246, 203] width 146 height 30
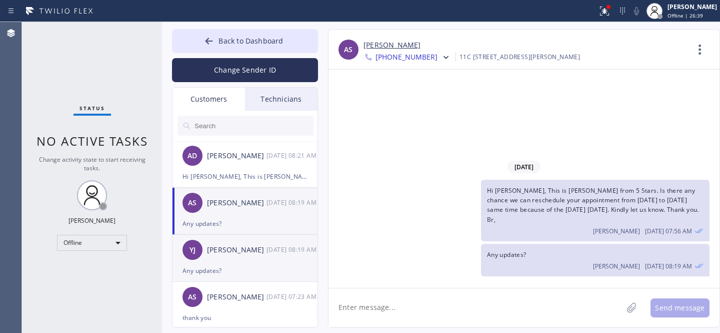
drag, startPoint x: 233, startPoint y: 252, endPoint x: 247, endPoint y: 236, distance: 21.3
click at [233, 252] on div "[PERSON_NAME]" at bounding box center [237, 250] width 60 height 12
click at [229, 214] on div "AS [PERSON_NAME] [DATE] 08:19 AM" at bounding box center [246, 203] width 146 height 30
drag, startPoint x: 627, startPoint y: 211, endPoint x: 652, endPoint y: 209, distance: 24.6
click at [652, 209] on span "Hi [PERSON_NAME], This is [PERSON_NAME] from 5 Stars. Is there any chance we ca…" at bounding box center [593, 205] width 212 height 38
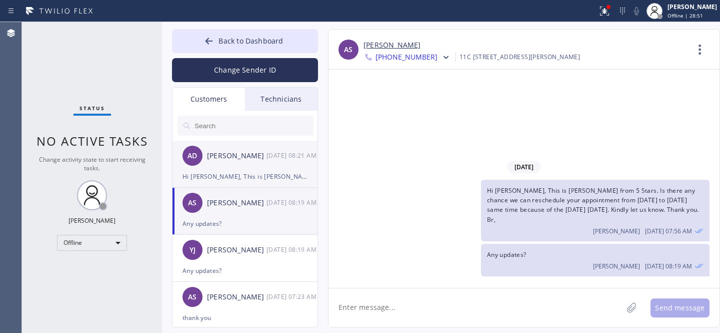
click at [231, 168] on div "AD Adi Digmi [DATE] 08:21 AM" at bounding box center [246, 156] width 146 height 30
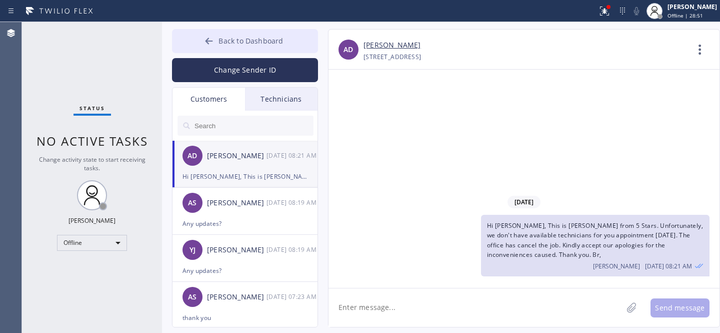
click at [219, 46] on button "Back to Dashboard" at bounding box center [245, 41] width 146 height 24
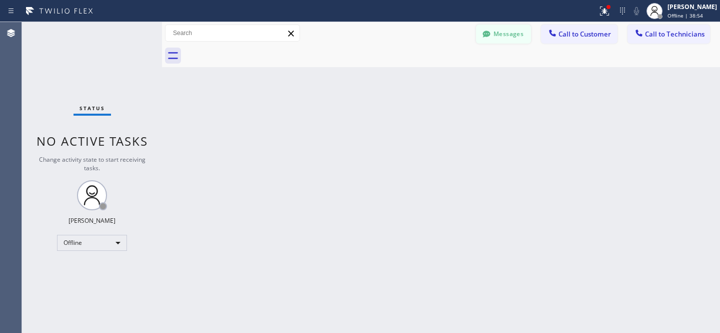
click at [499, 30] on button "Messages" at bounding box center [503, 34] width 55 height 19
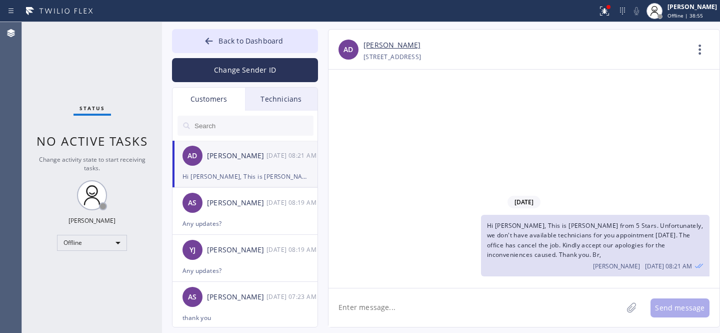
click at [221, 124] on input "text" at bounding box center [254, 126] width 120 height 20
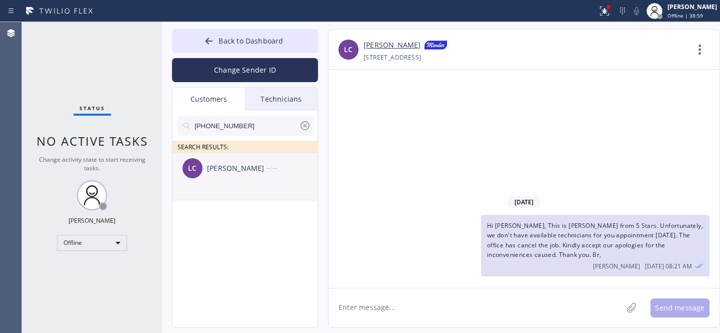
click at [221, 179] on div "LC [PERSON_NAME] --:--" at bounding box center [246, 168] width 146 height 30
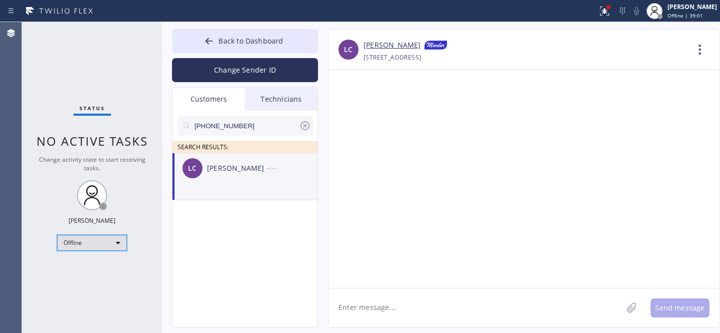
click at [101, 242] on div "Offline" at bounding box center [92, 243] width 70 height 16
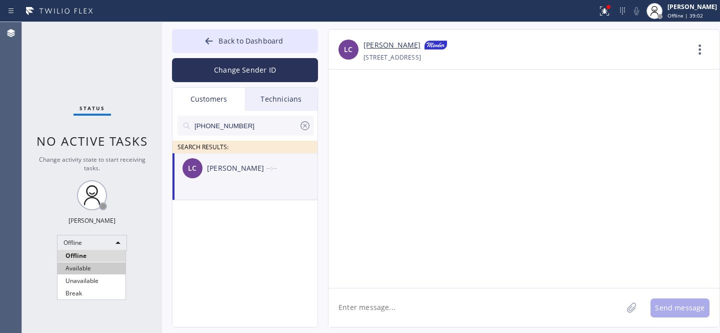
click at [81, 264] on li "Available" at bounding box center [92, 268] width 68 height 12
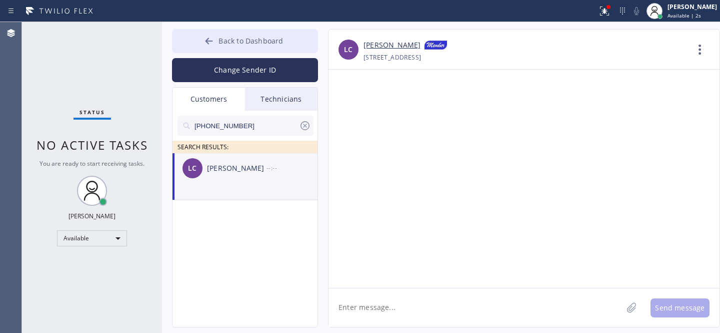
click at [234, 45] on span "Back to Dashboard" at bounding box center [251, 41] width 65 height 10
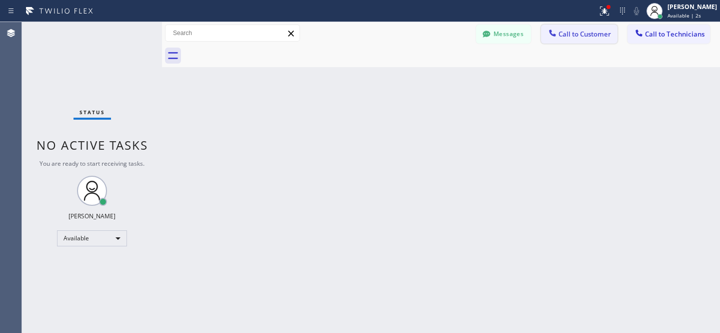
click at [572, 31] on span "Call to Customer" at bounding box center [585, 34] width 53 height 9
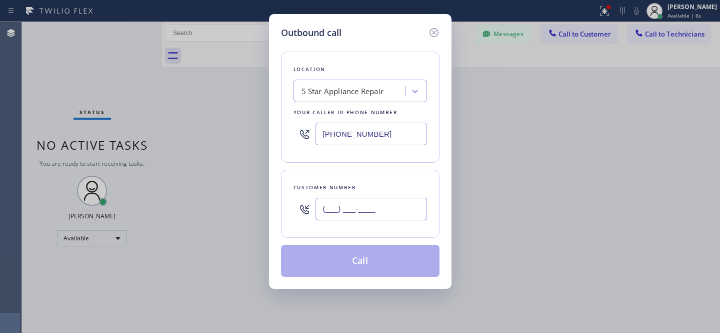
click at [386, 204] on input "(___) ___-____" at bounding box center [372, 209] width 112 height 23
paste input "916) 805-9788"
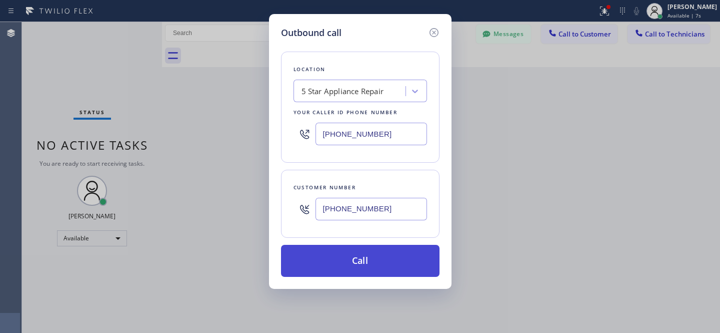
type input "[PHONE_NUMBER]"
click at [373, 265] on button "Call" at bounding box center [360, 261] width 159 height 32
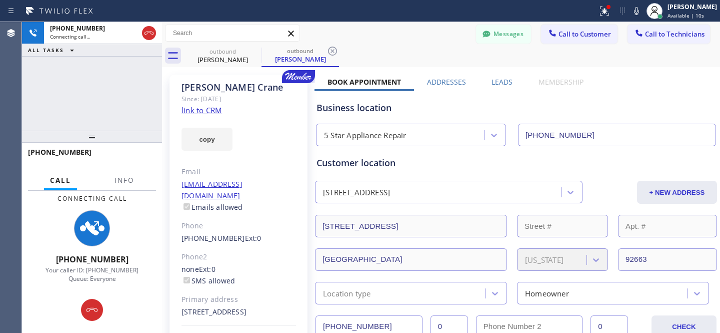
type input "[PHONE_NUMBER]"
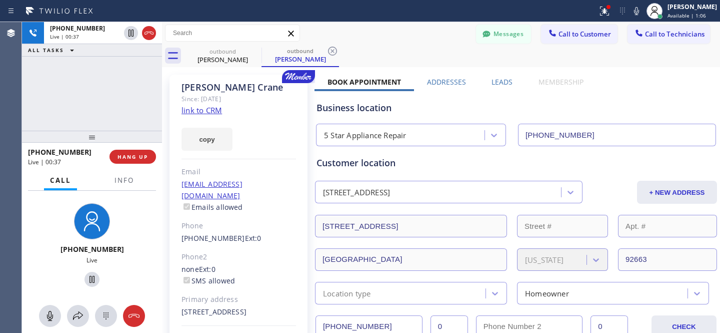
click at [389, 43] on div "Messages Call to Customer Call to Technicians Outbound call Location 5 Star App…" at bounding box center [441, 33] width 558 height 23
click at [138, 161] on button "HANG UP" at bounding box center [133, 157] width 47 height 14
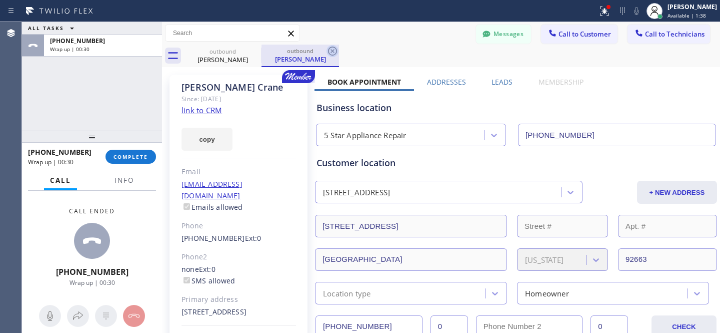
click at [334, 49] on icon at bounding box center [333, 51] width 12 height 12
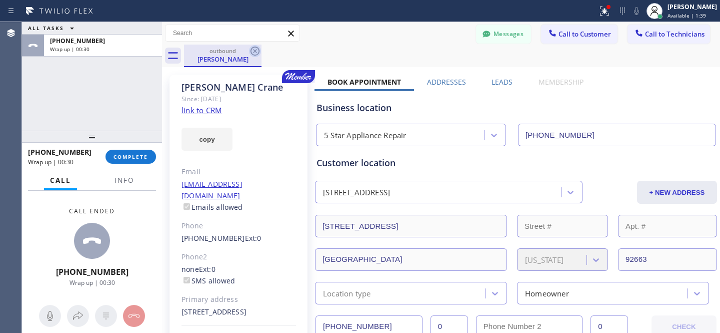
click at [255, 48] on icon at bounding box center [255, 51] width 12 height 12
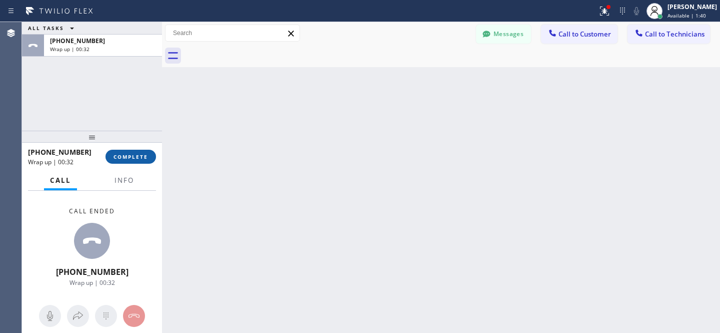
click at [143, 153] on span "COMPLETE" at bounding box center [131, 156] width 35 height 7
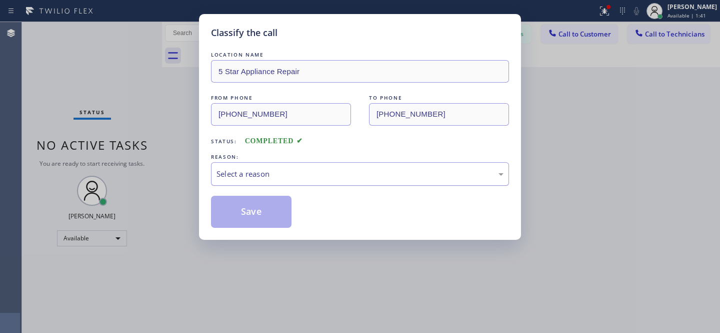
click at [253, 173] on div "Select a reason" at bounding box center [360, 174] width 287 height 12
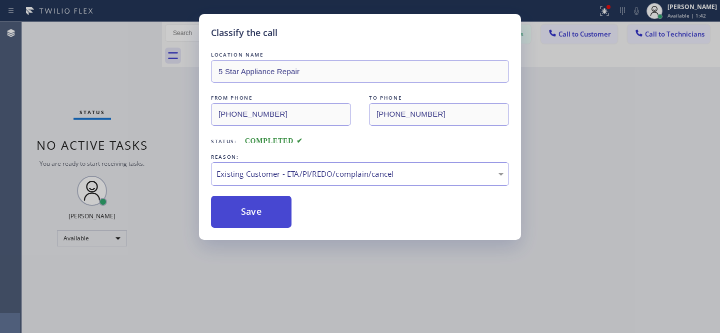
click at [269, 215] on button "Save" at bounding box center [251, 212] width 81 height 32
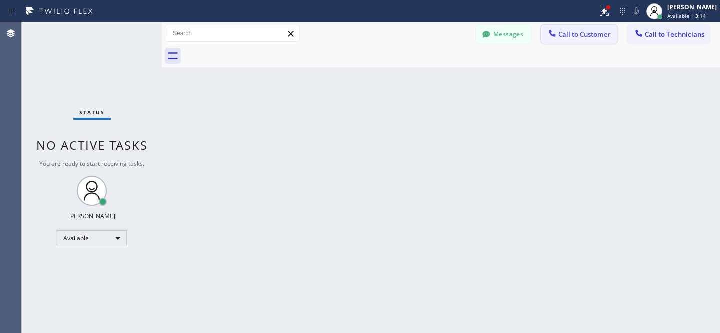
click at [577, 35] on span "Call to Customer" at bounding box center [585, 34] width 53 height 9
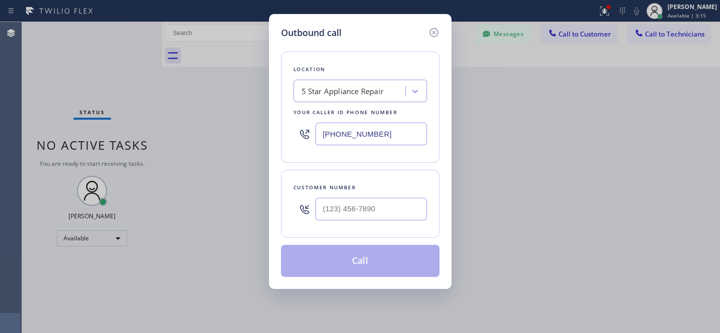
type input "(___) ___-____"
click at [369, 213] on input "(___) ___-____" at bounding box center [372, 209] width 112 height 23
paste input "916) 805-9788"
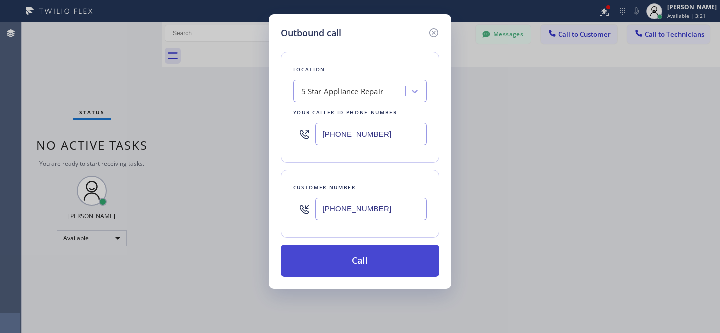
type input "[PHONE_NUMBER]"
click at [387, 256] on button "Call" at bounding box center [360, 261] width 159 height 32
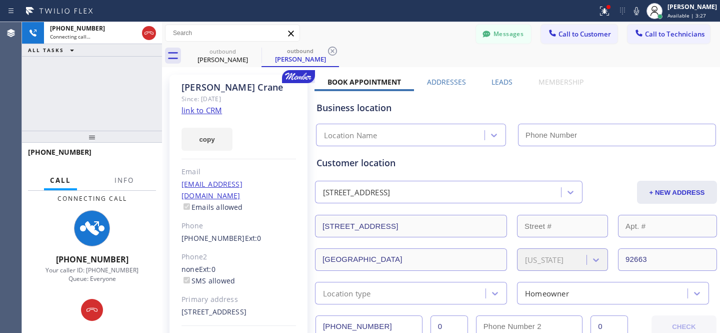
type input "[PHONE_NUMBER]"
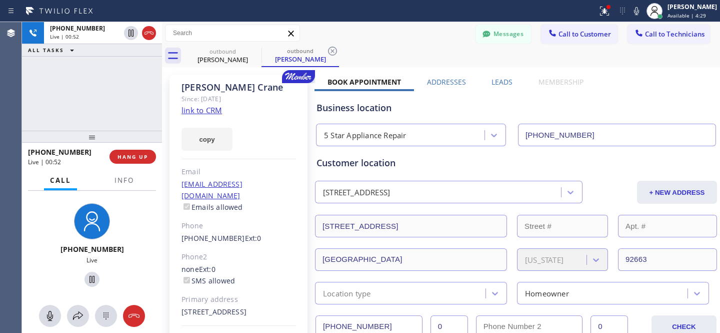
click at [392, 49] on div "outbound [PERSON_NAME] outbound [PERSON_NAME]" at bounding box center [452, 56] width 536 height 23
click at [137, 159] on span "HANG UP" at bounding box center [133, 156] width 31 height 7
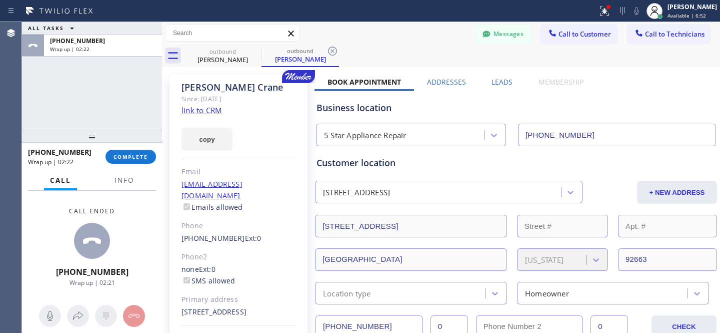
drag, startPoint x: 336, startPoint y: 53, endPoint x: 295, endPoint y: 55, distance: 41.1
click at [335, 53] on icon at bounding box center [333, 51] width 12 height 12
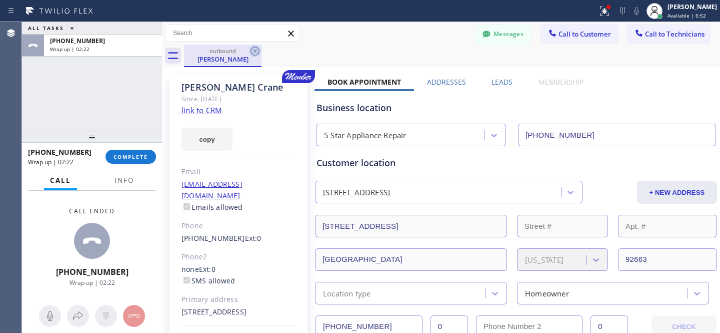
click at [255, 51] on icon at bounding box center [255, 51] width 9 height 9
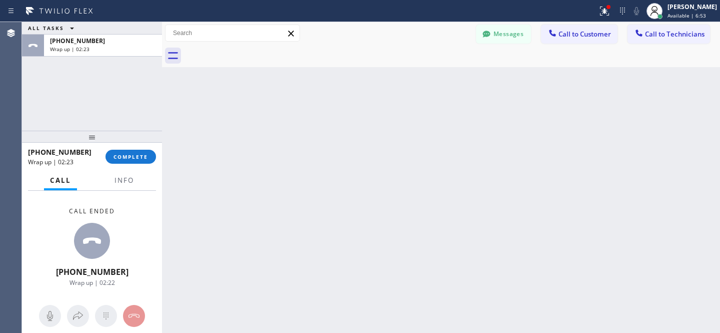
drag, startPoint x: 137, startPoint y: 162, endPoint x: 174, endPoint y: 134, distance: 46.0
click at [137, 162] on button "COMPLETE" at bounding box center [131, 157] width 51 height 14
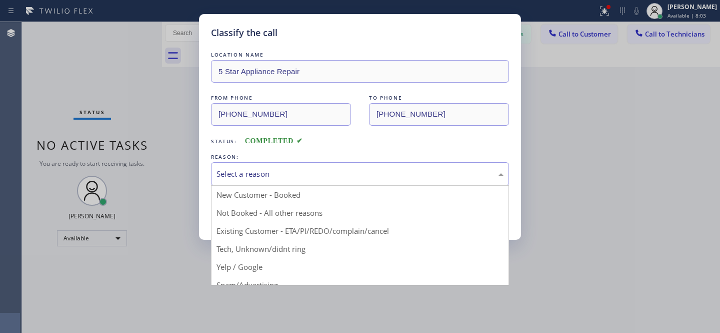
click at [319, 180] on div "Select a reason" at bounding box center [360, 174] width 287 height 12
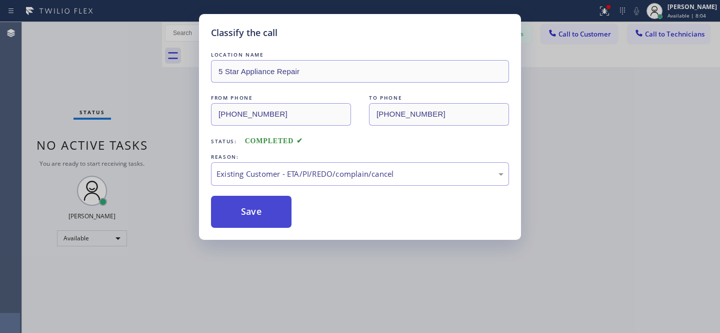
click at [258, 216] on button "Save" at bounding box center [251, 212] width 81 height 32
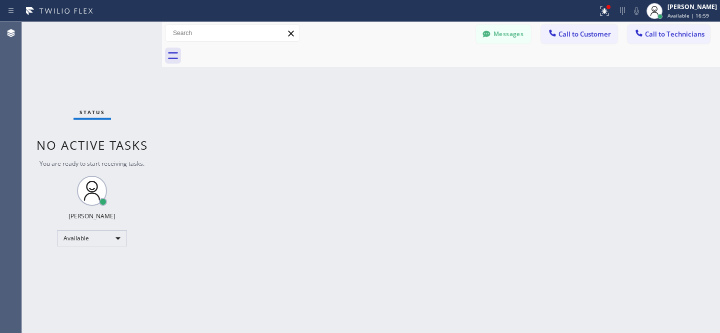
click at [566, 32] on span "Call to Customer" at bounding box center [585, 34] width 53 height 9
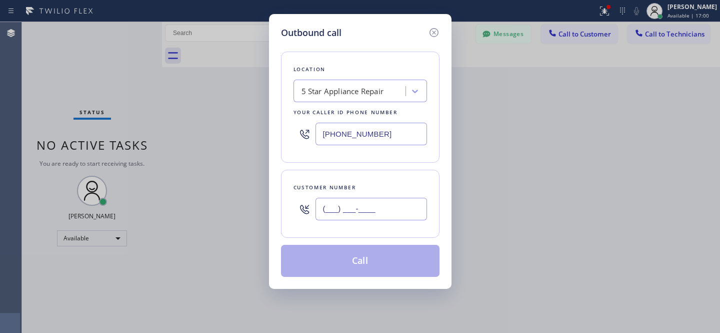
click at [381, 220] on input "(___) ___-____" at bounding box center [372, 209] width 112 height 23
paste input "916) 805-9788"
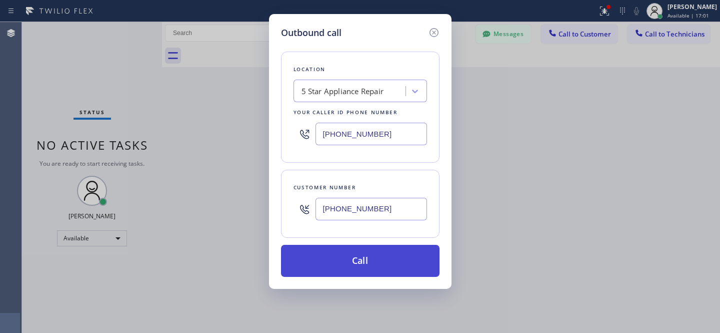
type input "[PHONE_NUMBER]"
click at [369, 265] on button "Call" at bounding box center [360, 261] width 159 height 32
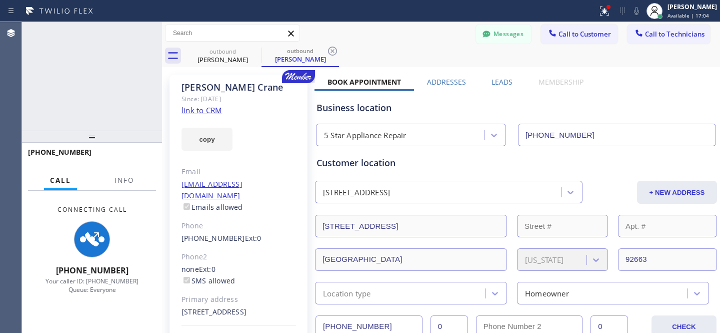
type input "[PHONE_NUMBER]"
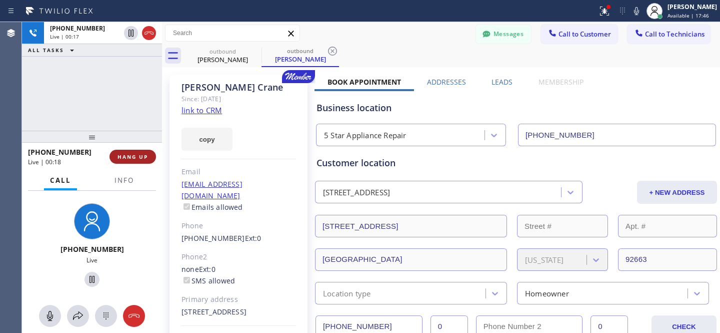
click at [144, 160] on button "HANG UP" at bounding box center [133, 157] width 47 height 14
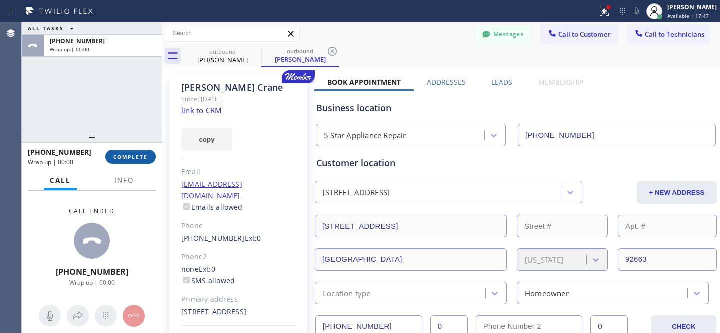
click at [142, 158] on span "COMPLETE" at bounding box center [131, 156] width 35 height 7
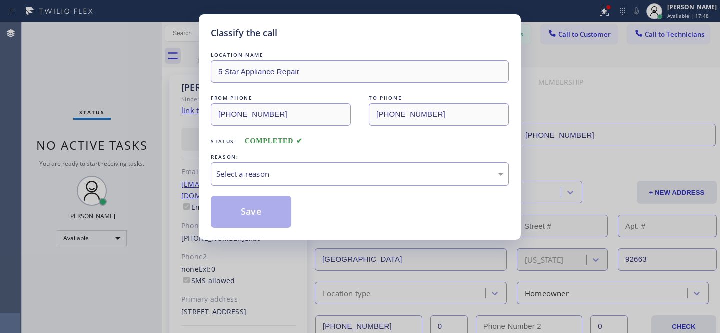
drag, startPoint x: 261, startPoint y: 170, endPoint x: 282, endPoint y: 185, distance: 25.5
click at [262, 170] on div "Select a reason" at bounding box center [360, 174] width 287 height 12
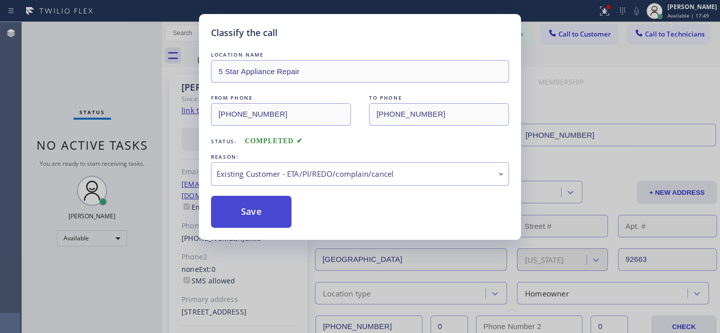
click at [260, 213] on button "Save" at bounding box center [251, 212] width 81 height 32
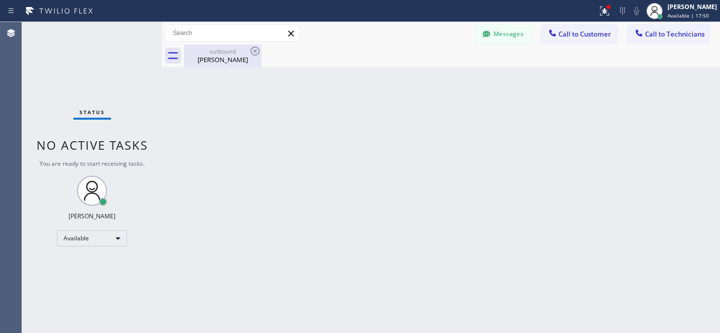
click at [229, 56] on div "[PERSON_NAME]" at bounding box center [223, 59] width 76 height 9
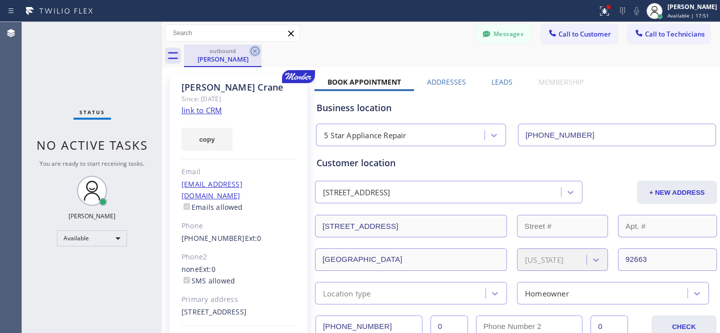
click at [256, 52] on icon at bounding box center [255, 51] width 9 height 9
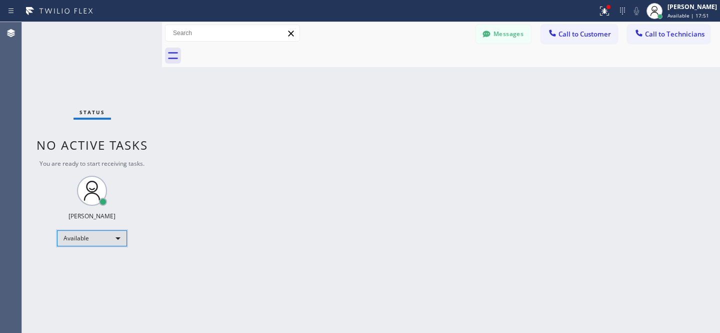
click at [84, 232] on div "Available" at bounding box center [92, 238] width 70 height 16
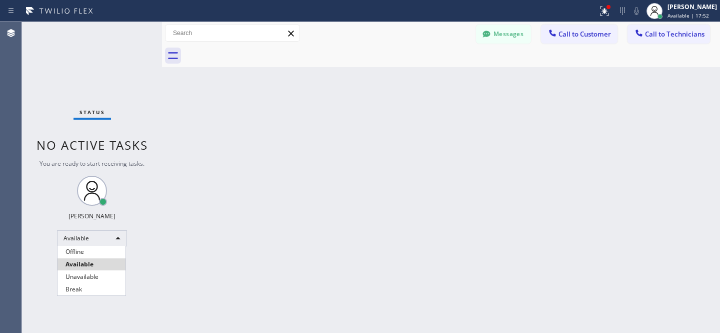
drag, startPoint x: 88, startPoint y: 252, endPoint x: 99, endPoint y: 245, distance: 12.9
click at [88, 252] on li "Offline" at bounding box center [92, 252] width 68 height 12
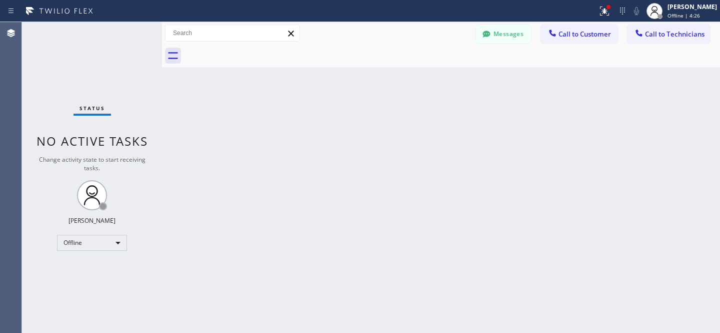
click at [359, 181] on div "Back to Dashboard Change Sender ID Customers Technicians [PHONE_NUMBER] SEARCH …" at bounding box center [441, 177] width 558 height 311
click at [505, 39] on button "Messages" at bounding box center [503, 34] width 55 height 19
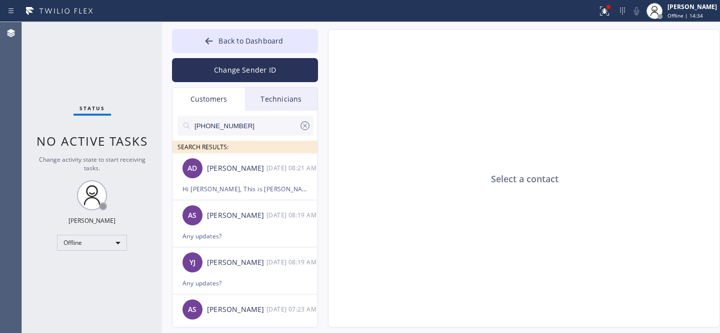
click at [261, 125] on input "[PHONE_NUMBER]" at bounding box center [247, 126] width 106 height 20
paste input "310) 455-3554"
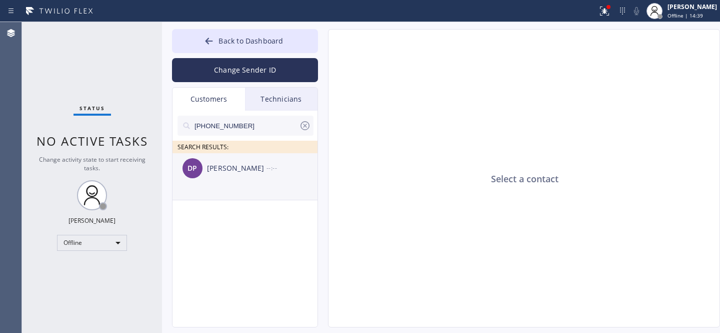
type input "[PHONE_NUMBER]"
click at [231, 177] on div "DP [PERSON_NAME] --:--" at bounding box center [246, 168] width 146 height 30
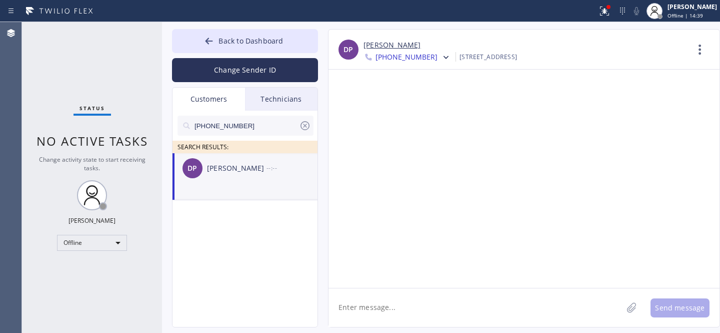
click at [389, 307] on textarea at bounding box center [476, 307] width 294 height 39
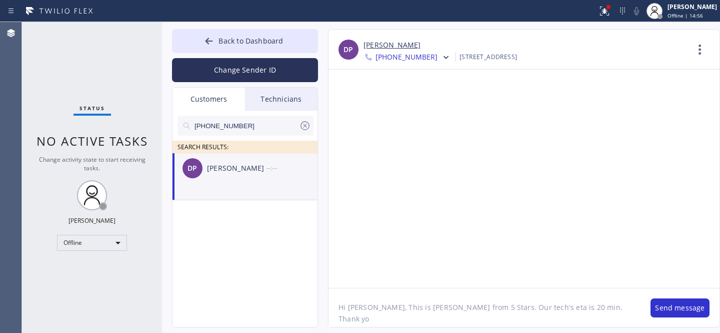
type textarea "Hi [PERSON_NAME], This is [PERSON_NAME] from 5 Stars. Our tech's eta is 20 min.…"
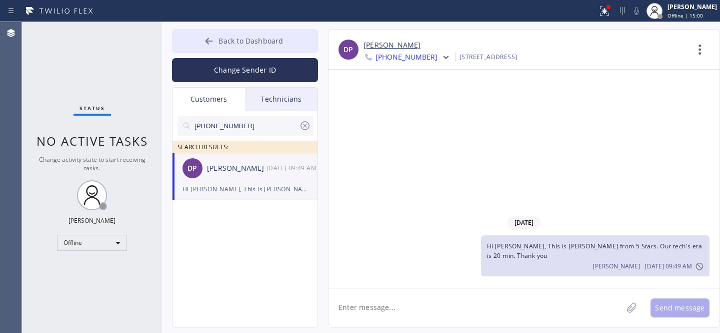
drag, startPoint x: 212, startPoint y: 39, endPoint x: 223, endPoint y: 43, distance: 11.2
click at [211, 39] on icon at bounding box center [209, 41] width 10 height 10
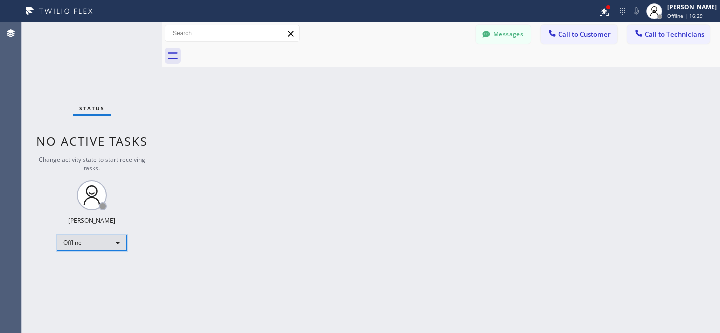
click at [73, 244] on div "Offline" at bounding box center [92, 243] width 70 height 16
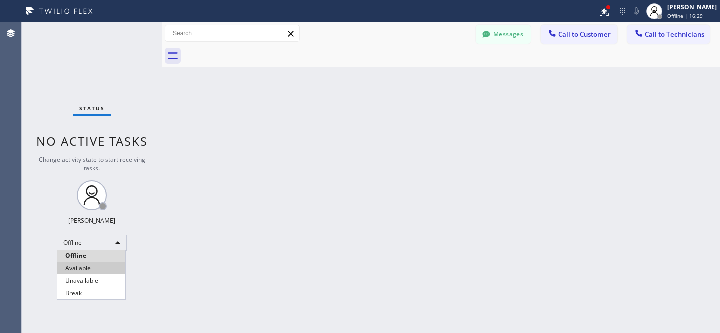
click at [81, 272] on li "Available" at bounding box center [92, 268] width 68 height 12
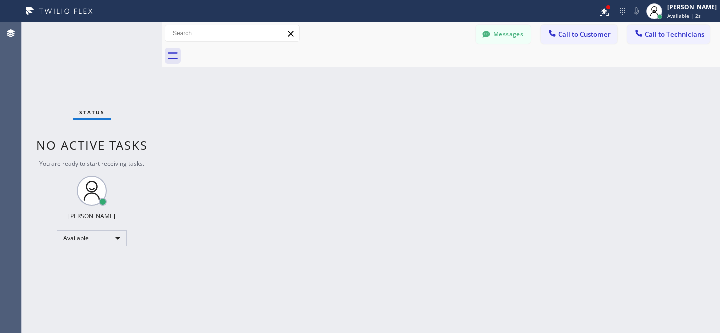
click at [596, 45] on div at bounding box center [452, 56] width 536 height 23
click at [587, 35] on span "Call to Customer" at bounding box center [585, 34] width 53 height 9
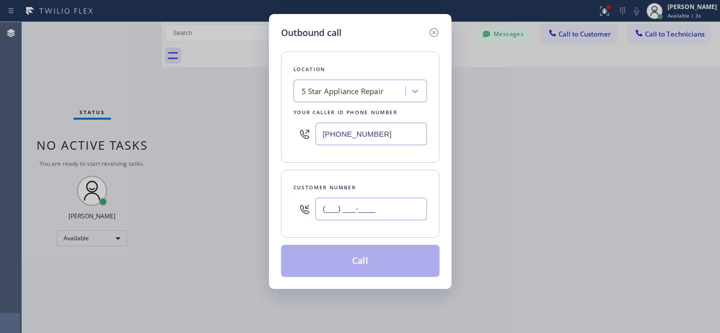
click at [372, 217] on input "(___) ___-____" at bounding box center [372, 209] width 112 height 23
paste input "310) 455-3554"
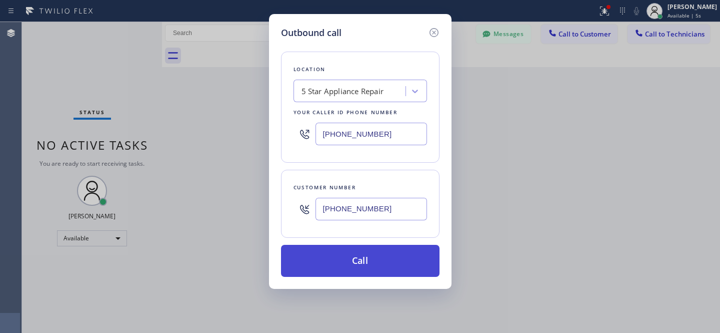
type input "[PHONE_NUMBER]"
click at [383, 252] on button "Call" at bounding box center [360, 261] width 159 height 32
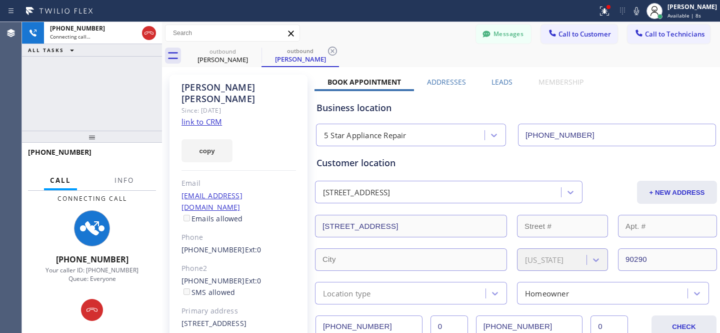
type input "[PHONE_NUMBER]"
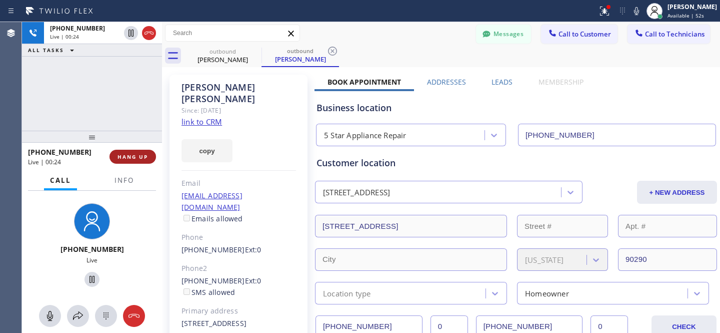
click at [138, 152] on button "HANG UP" at bounding box center [133, 157] width 47 height 14
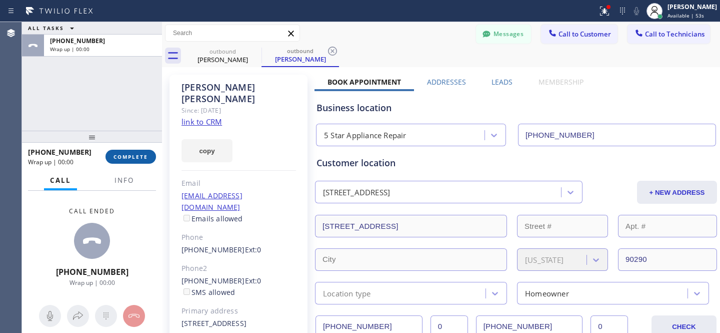
click at [138, 152] on button "COMPLETE" at bounding box center [131, 157] width 51 height 14
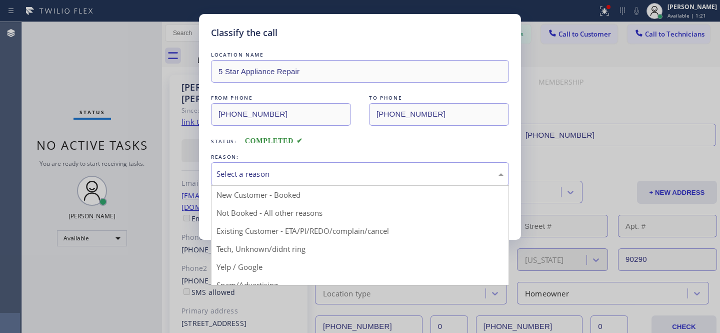
click at [320, 180] on div "Select a reason" at bounding box center [360, 174] width 287 height 12
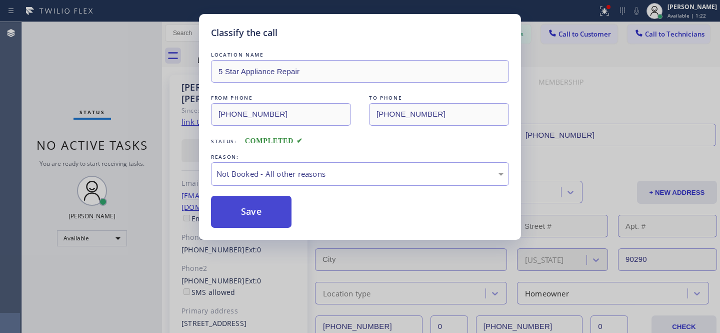
click at [259, 203] on button "Save" at bounding box center [251, 212] width 81 height 32
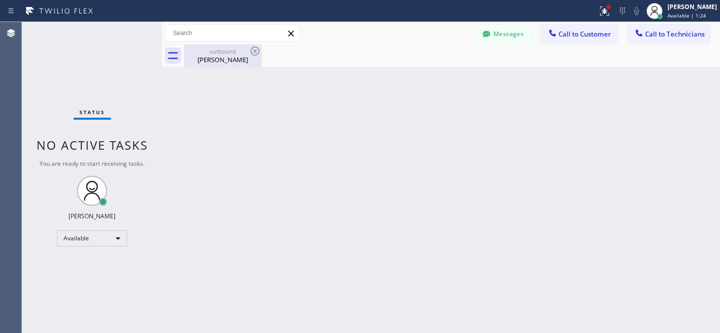
click at [234, 53] on div "outbound" at bounding box center [223, 52] width 76 height 8
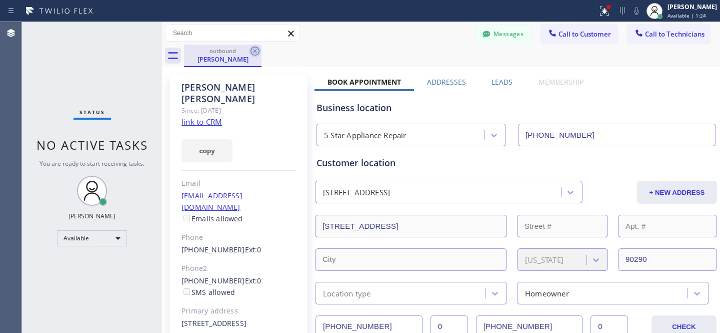
click at [258, 54] on icon at bounding box center [255, 51] width 9 height 9
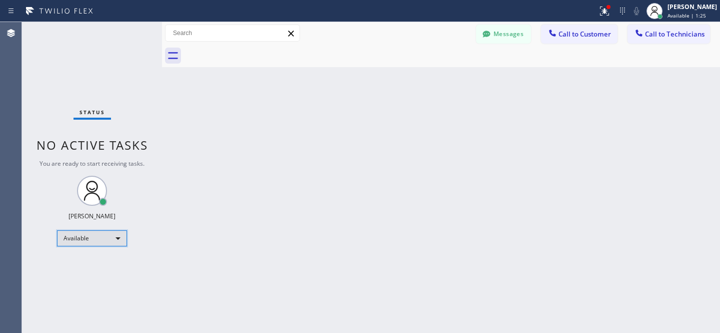
click at [109, 236] on div "Available" at bounding box center [92, 238] width 70 height 16
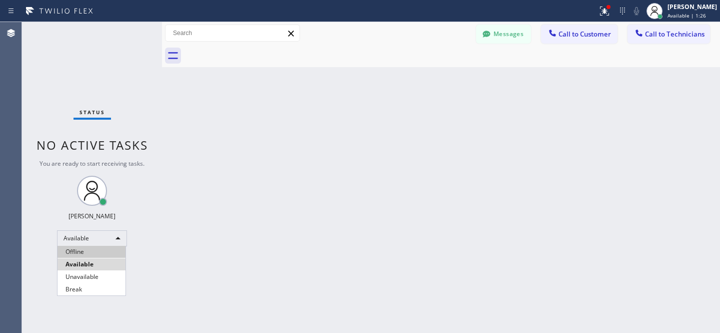
click at [93, 253] on li "Offline" at bounding box center [92, 252] width 68 height 12
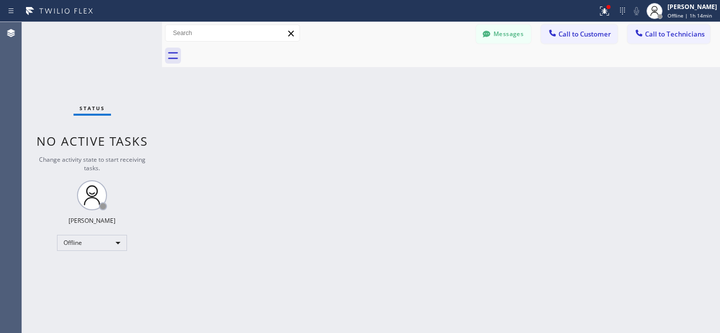
click at [520, 41] on button "Messages" at bounding box center [503, 34] width 55 height 19
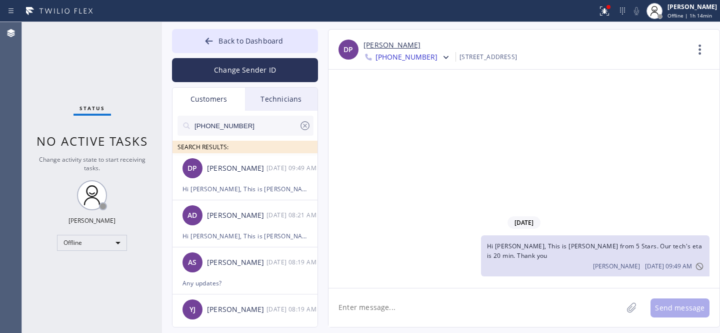
click at [262, 124] on input "[PHONE_NUMBER]" at bounding box center [247, 126] width 106 height 20
paste input "718) 433-7810"
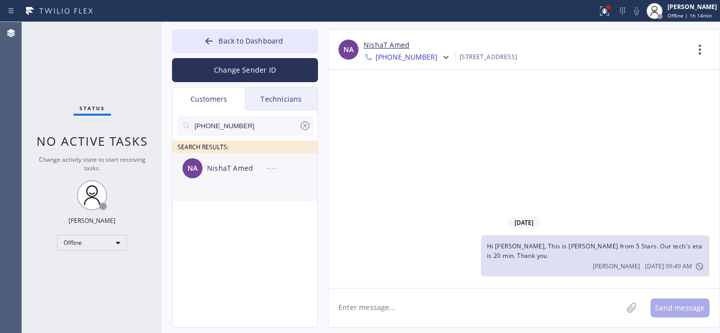
type input "(718) 433-7810"
click at [243, 183] on li "NA NishaT Amed --:--" at bounding box center [246, 176] width 146 height 47
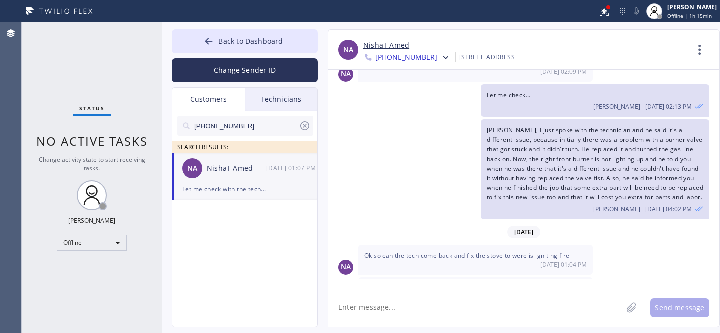
scroll to position [1238, 0]
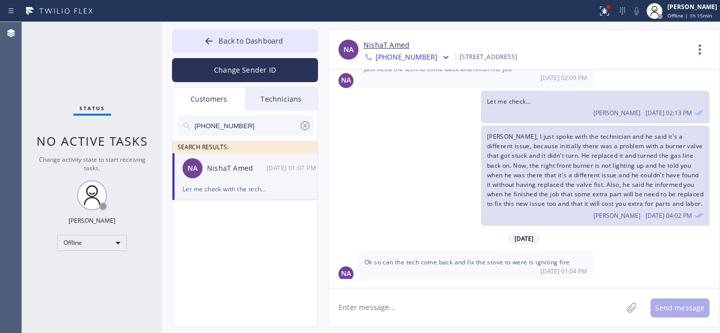
click at [521, 133] on div "Nisha, I just spoke with the technician and he said it's a different issue, bec…" at bounding box center [595, 176] width 229 height 100
drag, startPoint x: 506, startPoint y: 120, endPoint x: 649, endPoint y: 186, distance: 157.7
click at [646, 186] on span "Nisha, I just spoke with the technician and he said it's a different issue, bec…" at bounding box center [595, 170] width 217 height 76
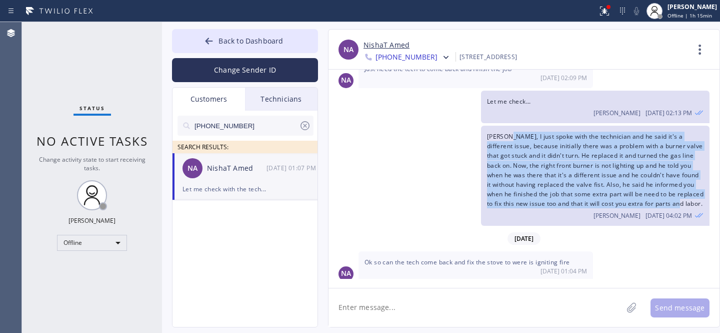
drag, startPoint x: 689, startPoint y: 187, endPoint x: 508, endPoint y: 118, distance: 193.7
click at [508, 126] on div "Nisha, I just spoke with the technician and he said it's a different issue, bec…" at bounding box center [595, 176] width 229 height 100
copy span "I just spoke with the technician and he said it's a different issue, because in…"
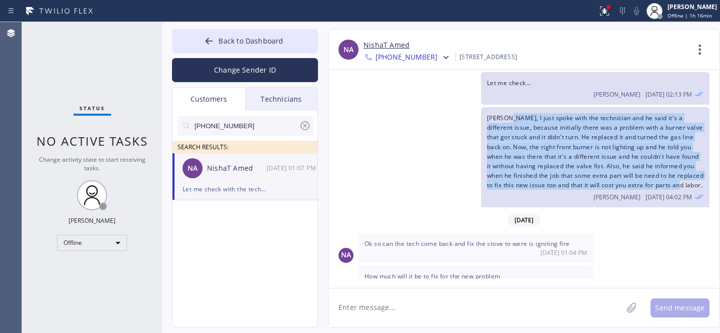
scroll to position [1291, 0]
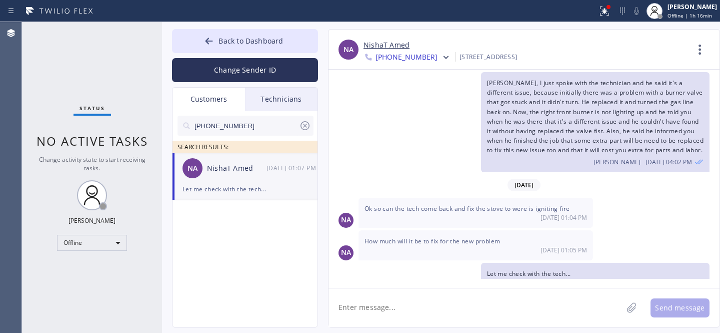
click at [307, 125] on icon at bounding box center [305, 126] width 12 height 12
click at [227, 38] on span "Back to Dashboard" at bounding box center [251, 41] width 65 height 10
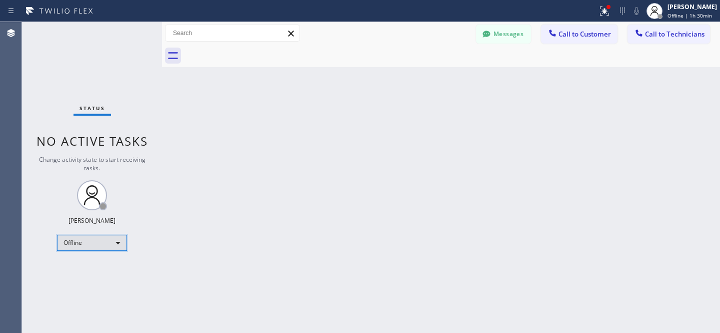
click at [104, 238] on div "Offline" at bounding box center [92, 243] width 70 height 16
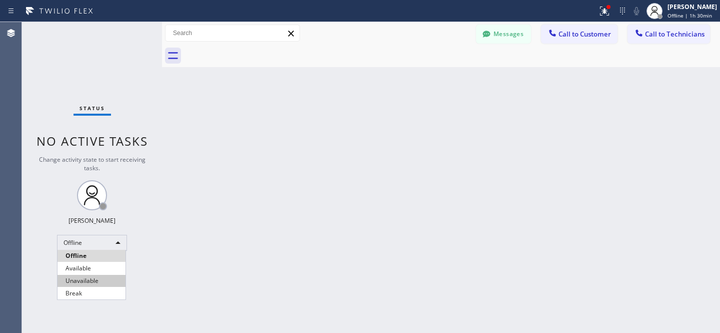
click at [88, 268] on li "Available" at bounding box center [92, 268] width 68 height 12
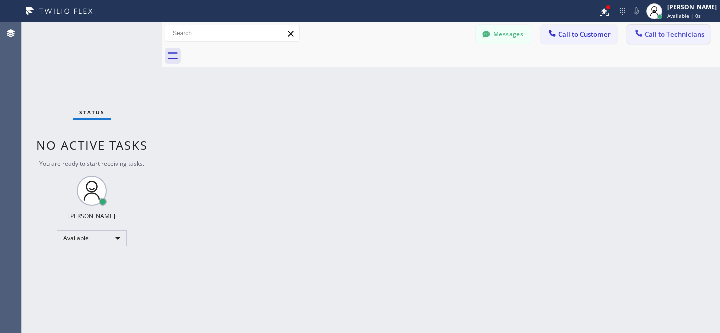
click at [675, 38] on span "Call to Technicians" at bounding box center [675, 34] width 60 height 9
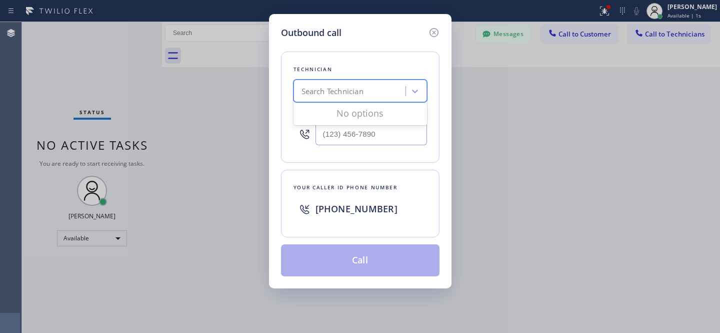
click at [331, 98] on div "Search Technician" at bounding box center [351, 92] width 109 height 18
type input "phoenix ja"
click at [317, 113] on div "Jyermal Jones" at bounding box center [361, 112] width 134 height 18
type input "(602) 730-5370"
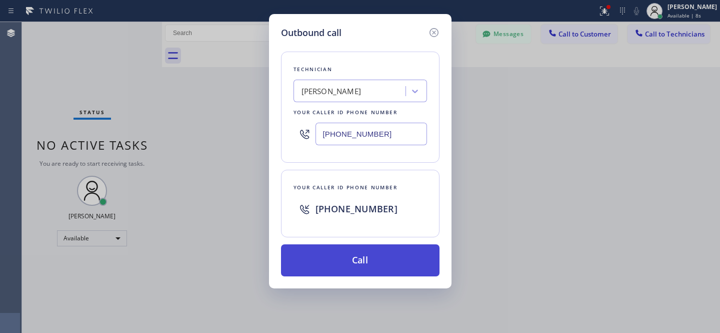
click at [372, 264] on button "Call" at bounding box center [360, 260] width 159 height 32
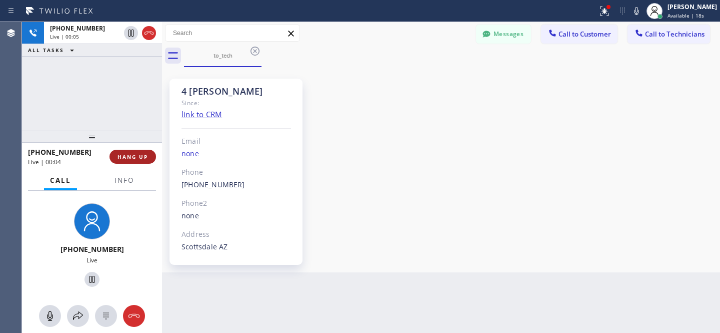
click at [143, 157] on span "HANG UP" at bounding box center [133, 156] width 31 height 7
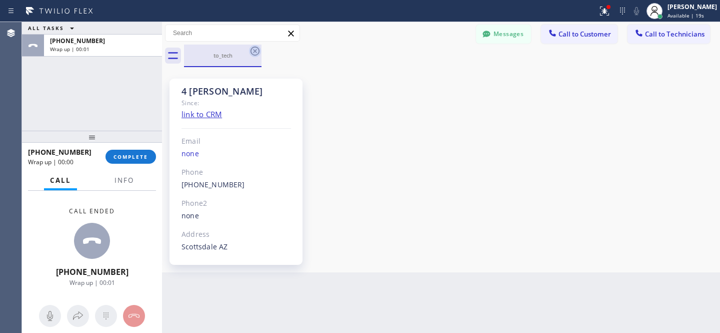
click at [254, 54] on icon at bounding box center [255, 51] width 12 height 12
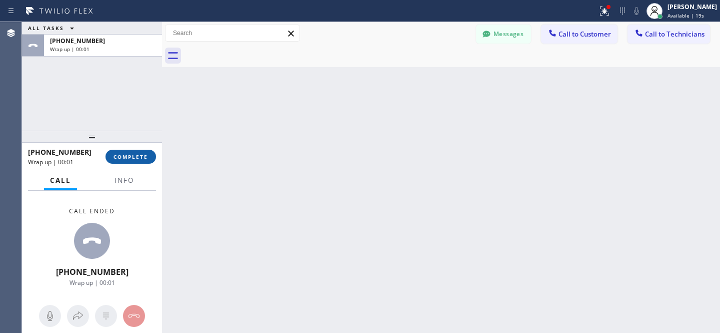
click at [142, 159] on span "COMPLETE" at bounding box center [131, 156] width 35 height 7
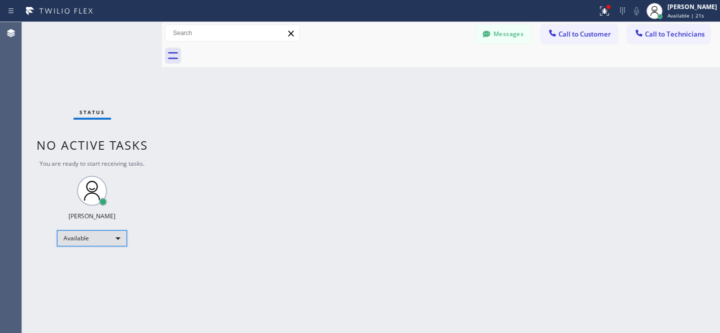
click at [98, 242] on div "Available" at bounding box center [92, 238] width 70 height 16
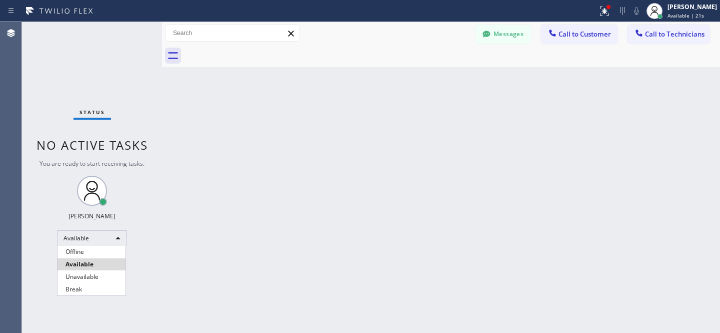
click at [89, 252] on li "Offline" at bounding box center [92, 252] width 68 height 12
